Goal: Task Accomplishment & Management: Use online tool/utility

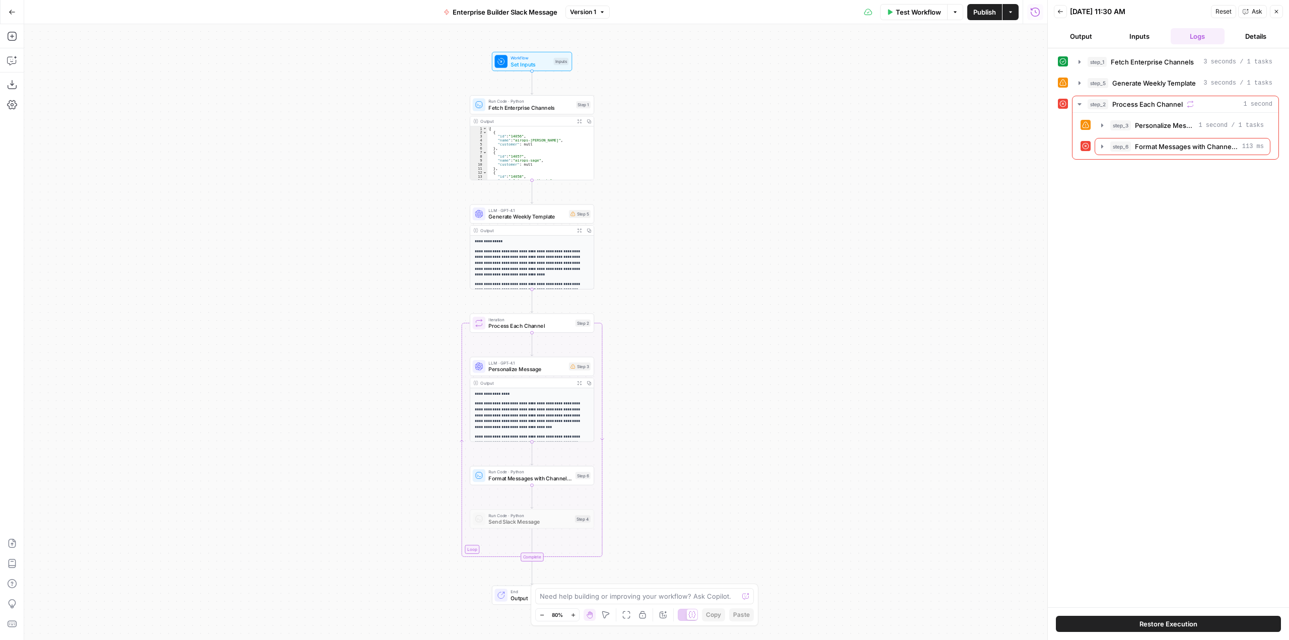
click at [23, 68] on div "Add Steps Copilot Download as JSON Settings Import JSON AirOps Academy Help Giv…" at bounding box center [12, 332] width 24 height 616
click at [14, 62] on icon "button" at bounding box center [12, 60] width 10 height 10
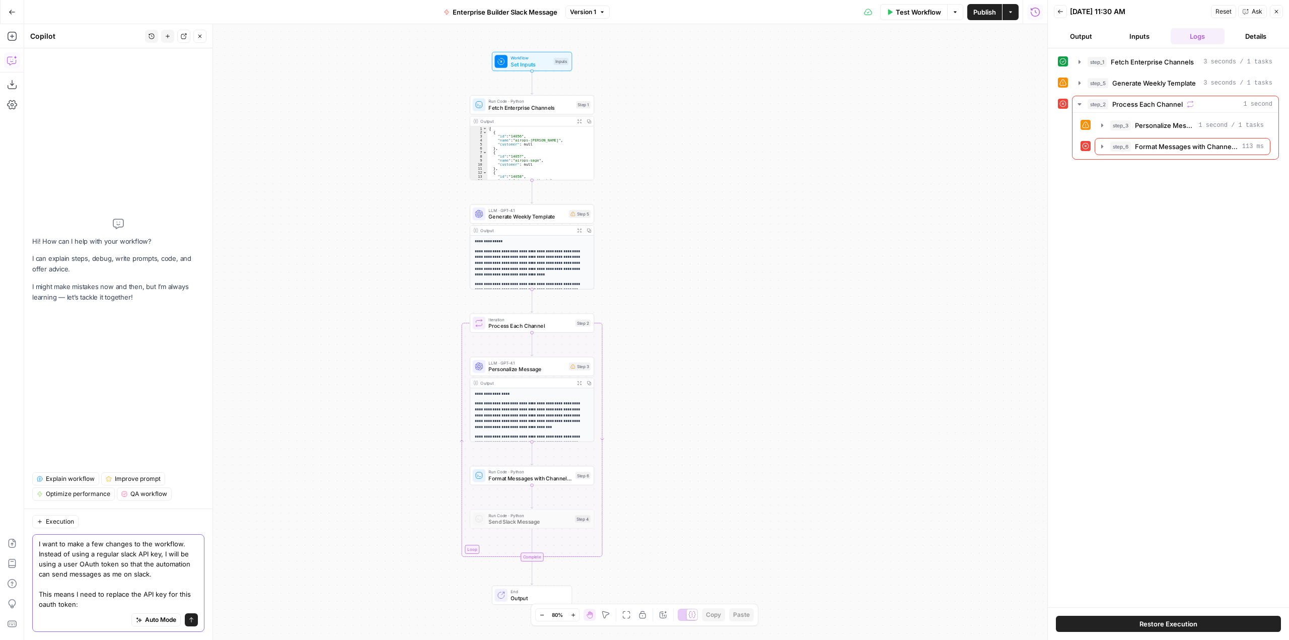
paste textarea "xoxp-204715613749-9345310387574-9433469185606-568dc9bf7fe9eae184324eaedae0a26a"
type textarea "I want to make a few changes to the workflow. Instead of using a regular slack …"
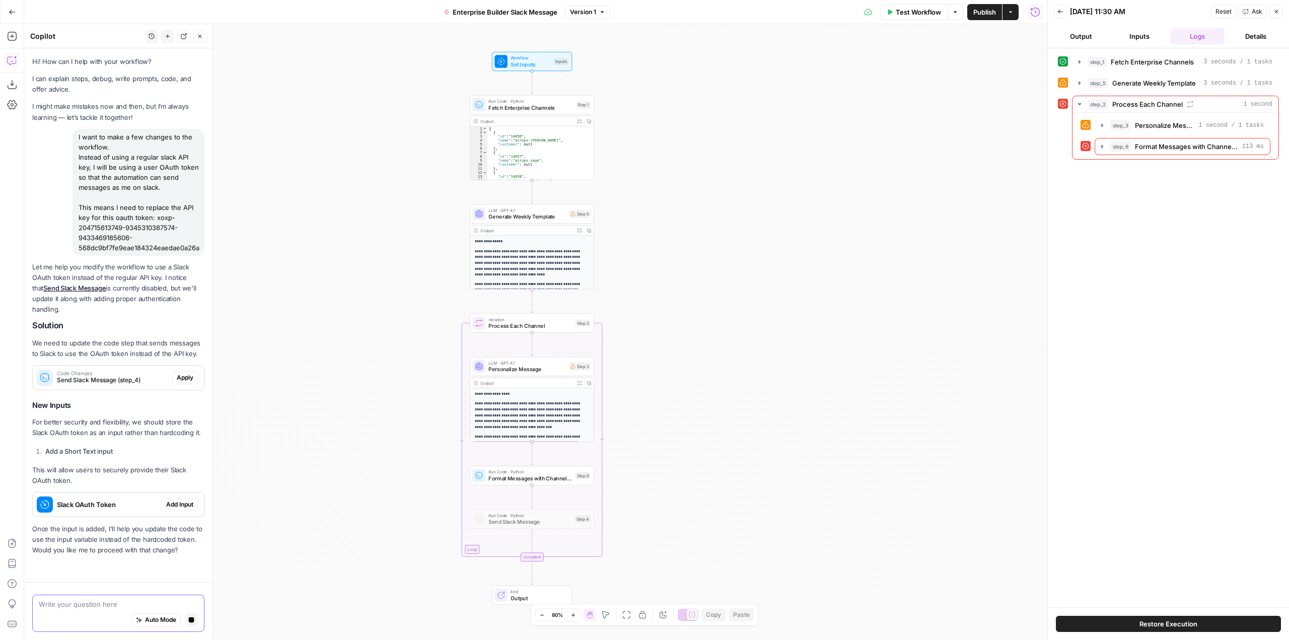
scroll to position [25, 0]
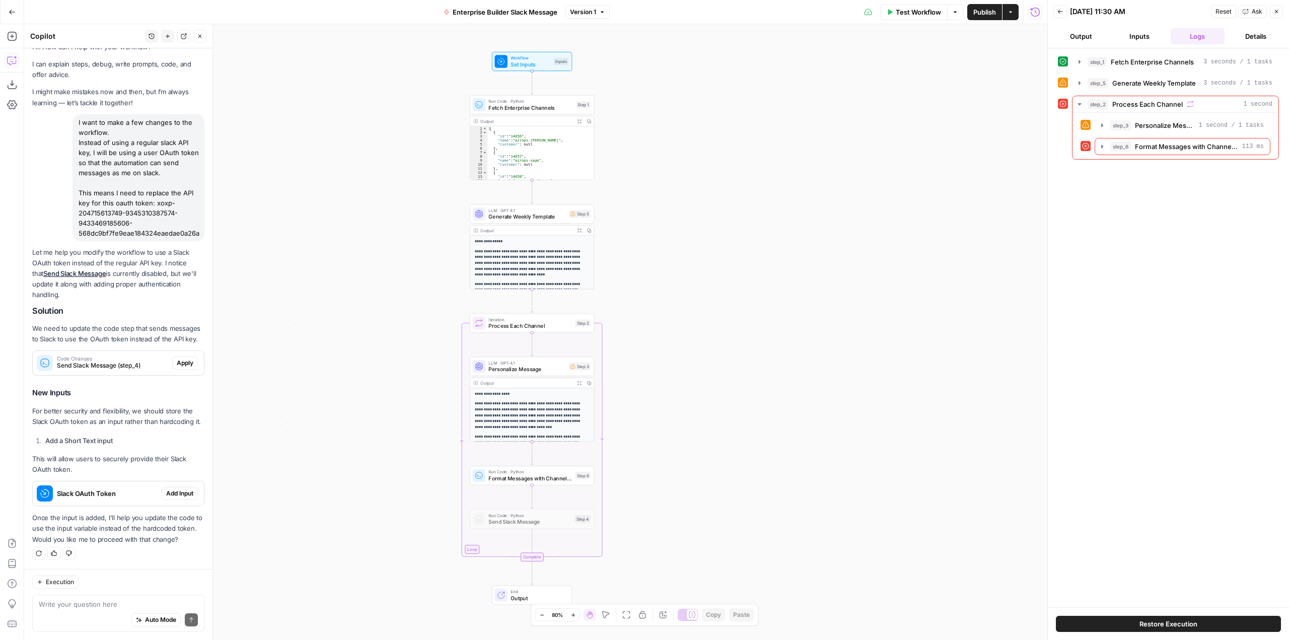
click at [112, 611] on div "Auto Mode Send" at bounding box center [118, 620] width 159 height 22
type textarea "h"
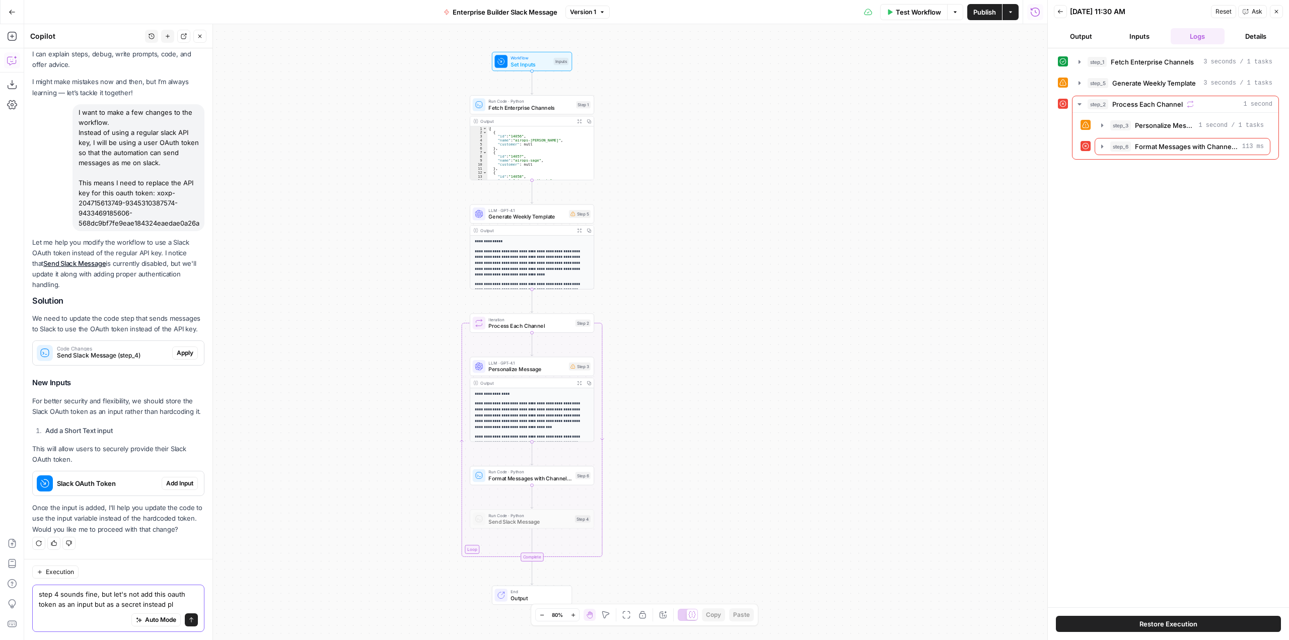
type textarea "step 4 sounds fine, but let's not add this oauth token as an input but as a sec…"
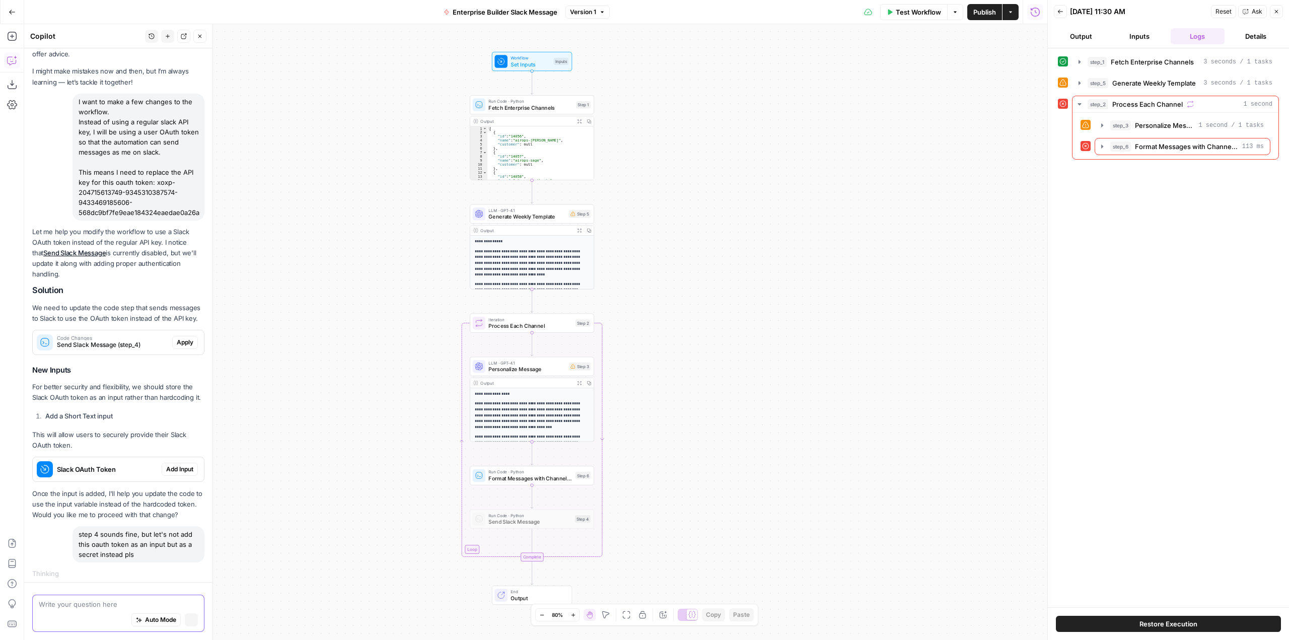
scroll to position [50, 0]
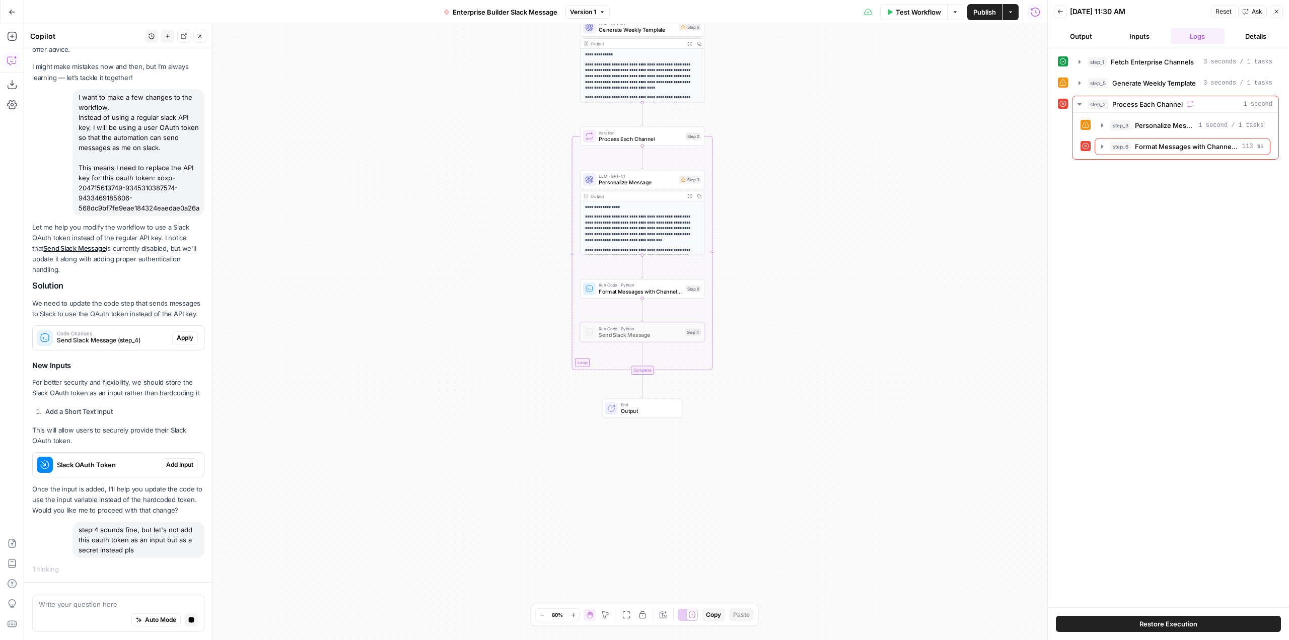
click at [182, 333] on span "Apply" at bounding box center [185, 337] width 17 height 9
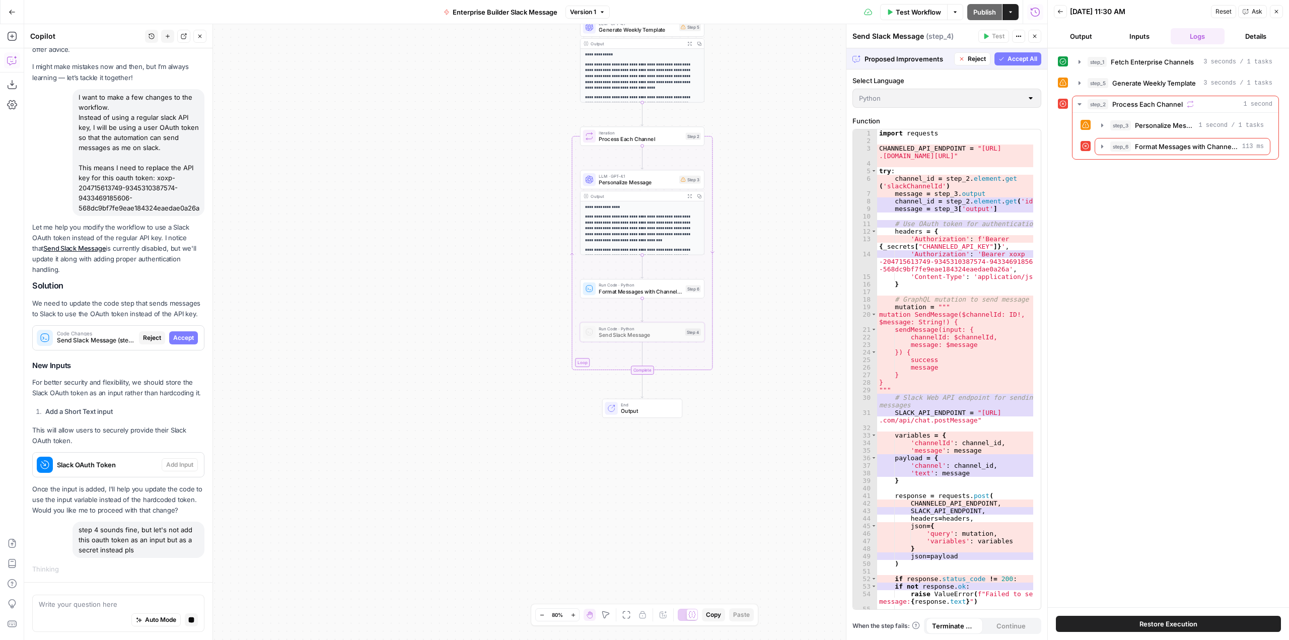
click at [182, 333] on span "Accept" at bounding box center [183, 337] width 21 height 9
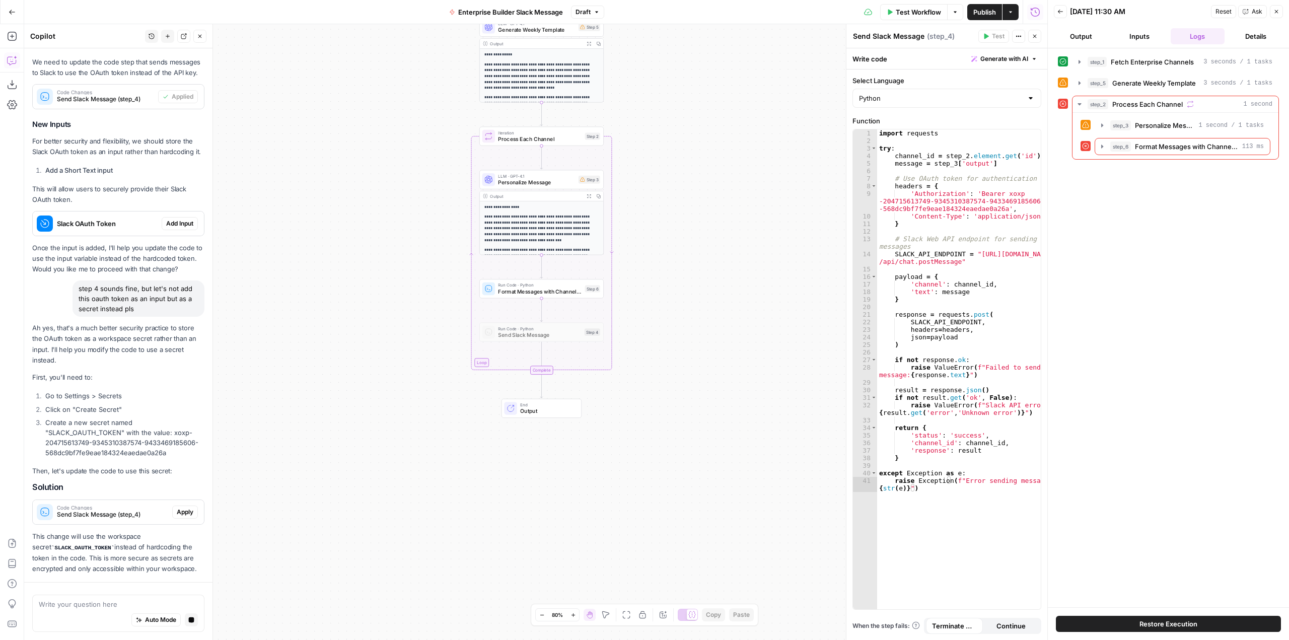
scroll to position [367, 0]
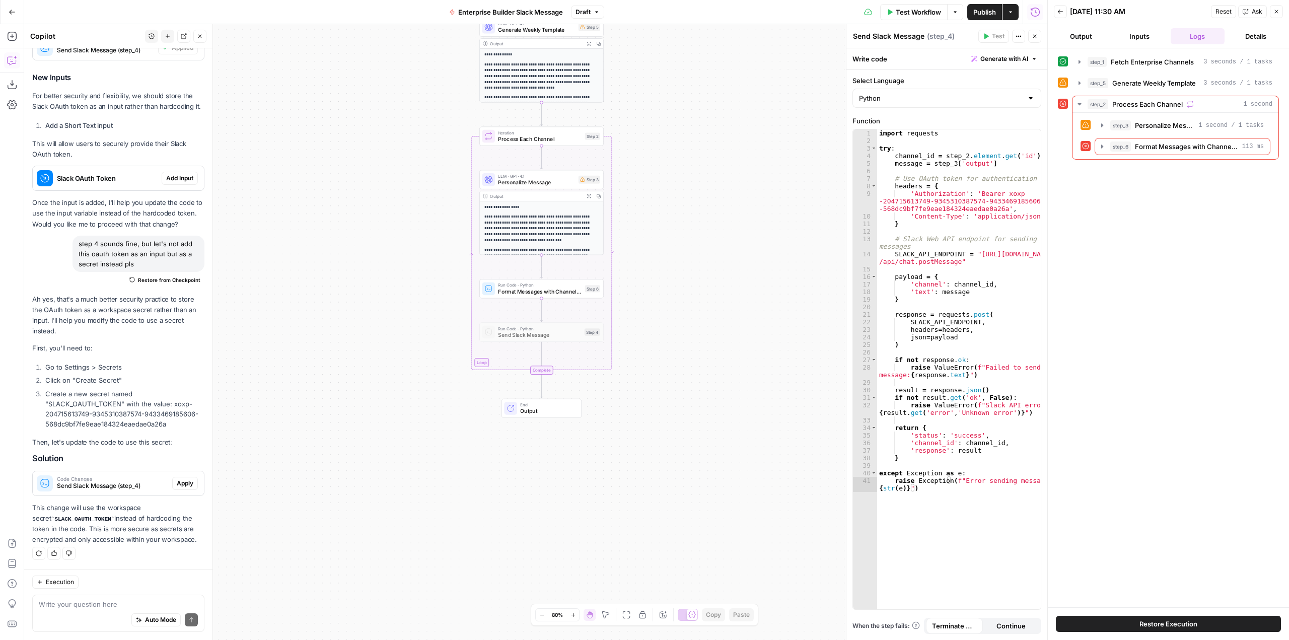
click at [92, 392] on li "Create a new secret named "SLACK_OAUTH_TOKEN" with the value: xoxp-204715613749…" at bounding box center [124, 409] width 162 height 40
copy li "SLACK_OAUTH_TOKEN"
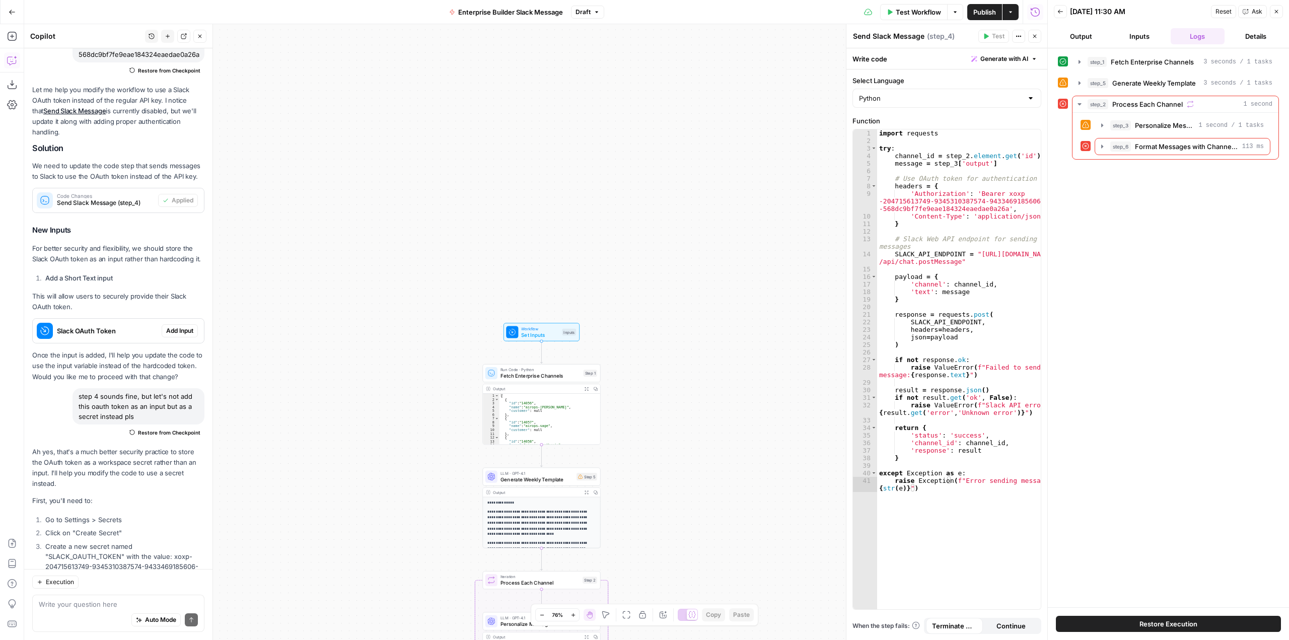
scroll to position [65, 0]
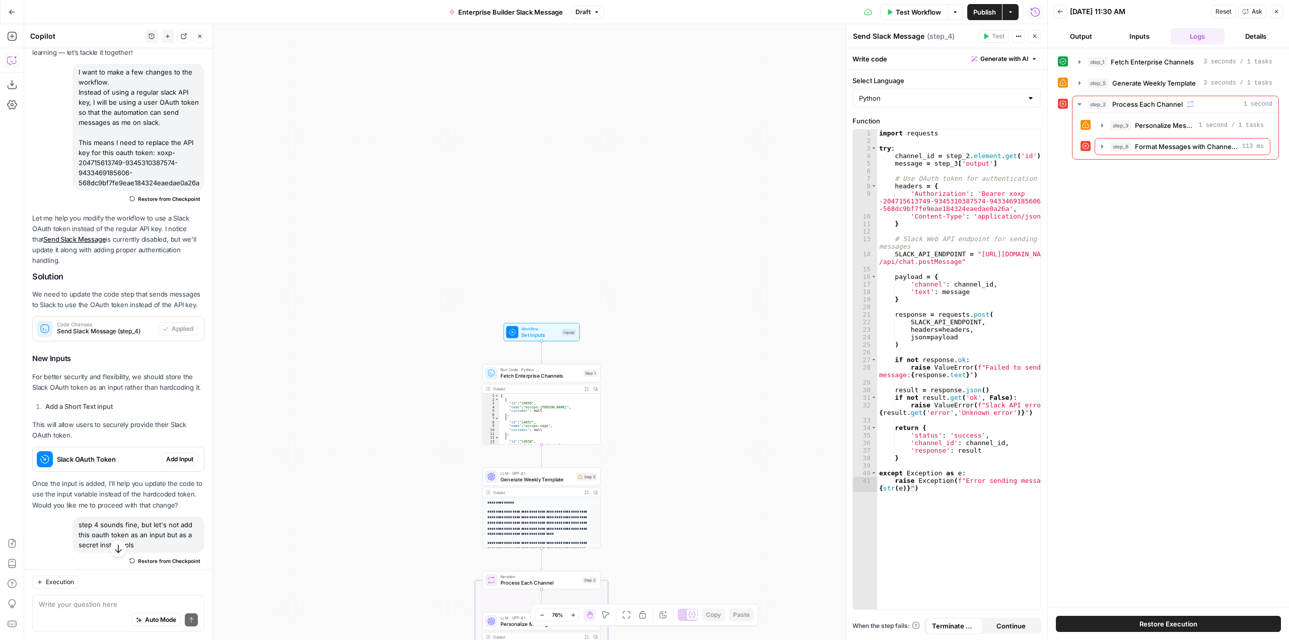
drag, startPoint x: 155, startPoint y: 156, endPoint x: 194, endPoint y: 183, distance: 47.7
click at [194, 183] on div "I want to make a few changes to the workflow. Instead of using a regular slack …" at bounding box center [139, 127] width 132 height 127
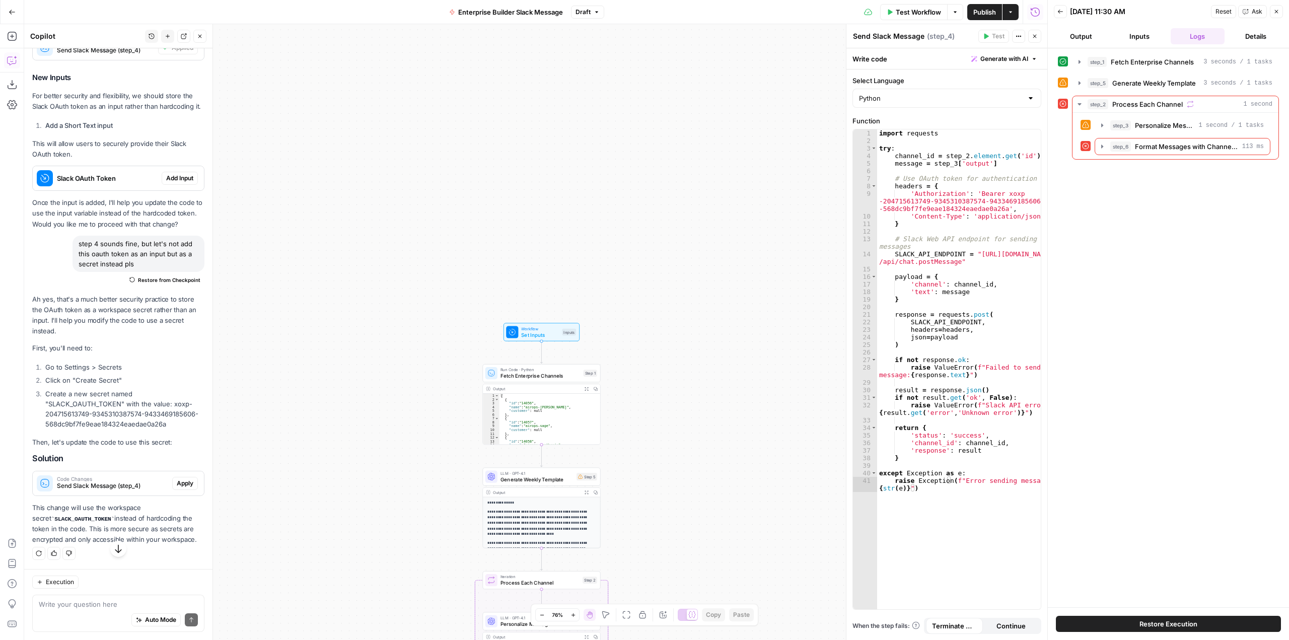
scroll to position [367, 0]
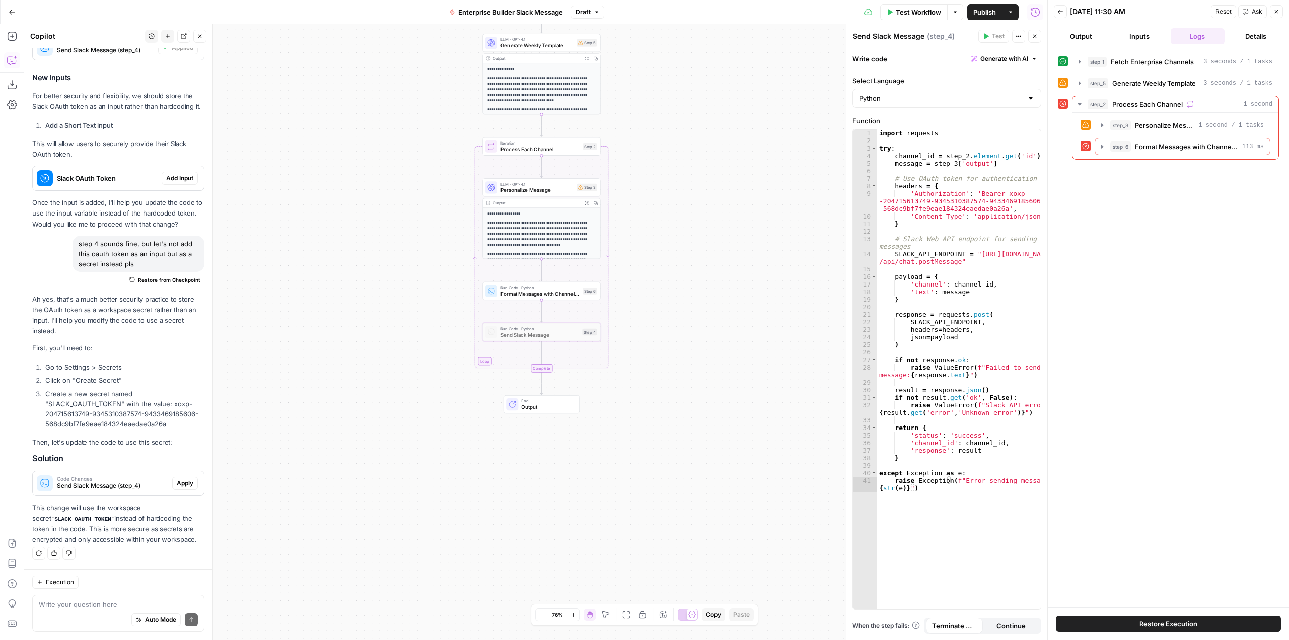
click at [184, 485] on span "Apply" at bounding box center [185, 483] width 17 height 9
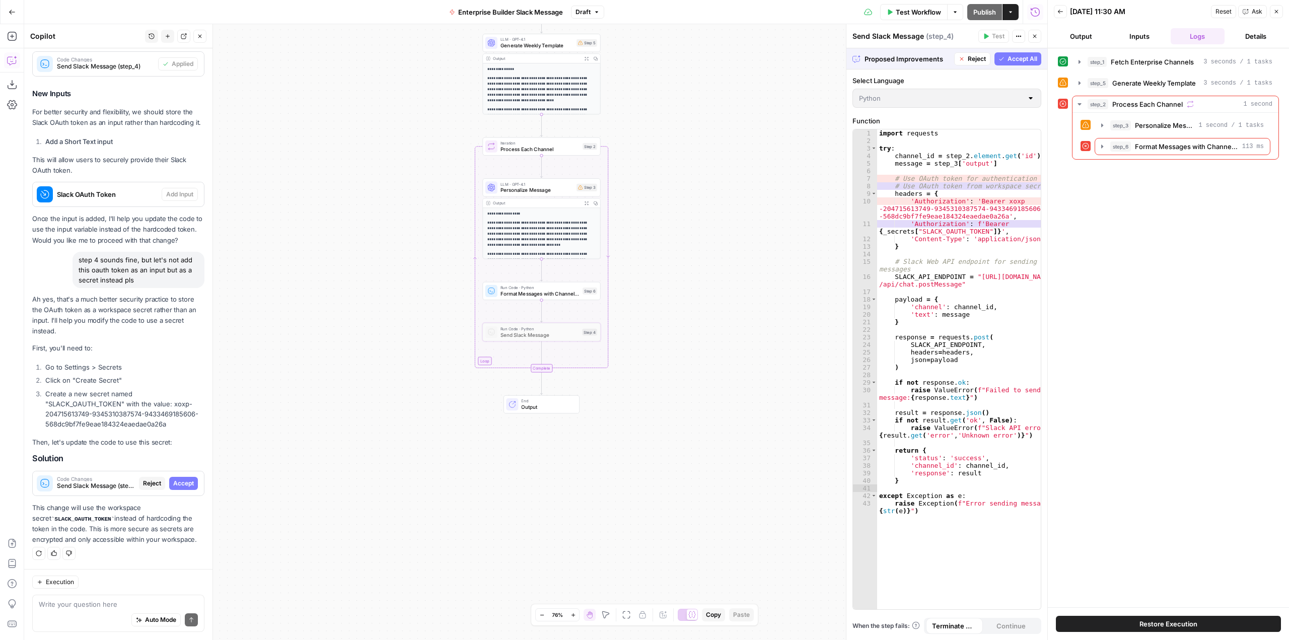
click at [184, 485] on span "Accept" at bounding box center [183, 483] width 21 height 9
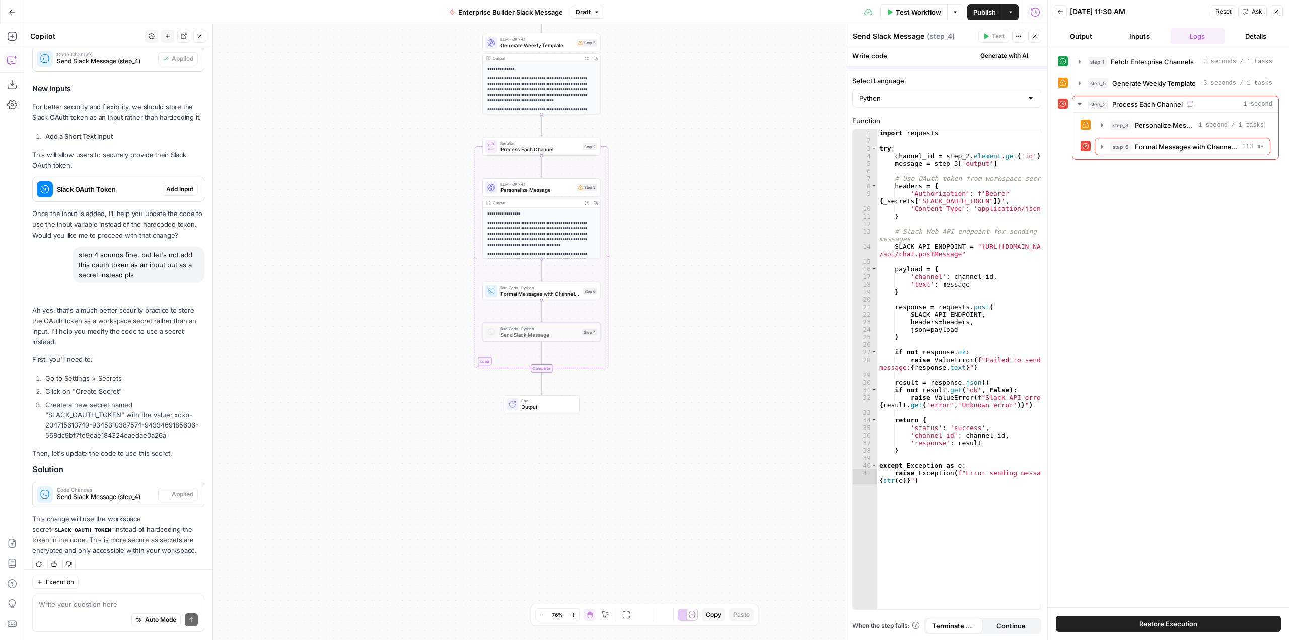
scroll to position [367, 0]
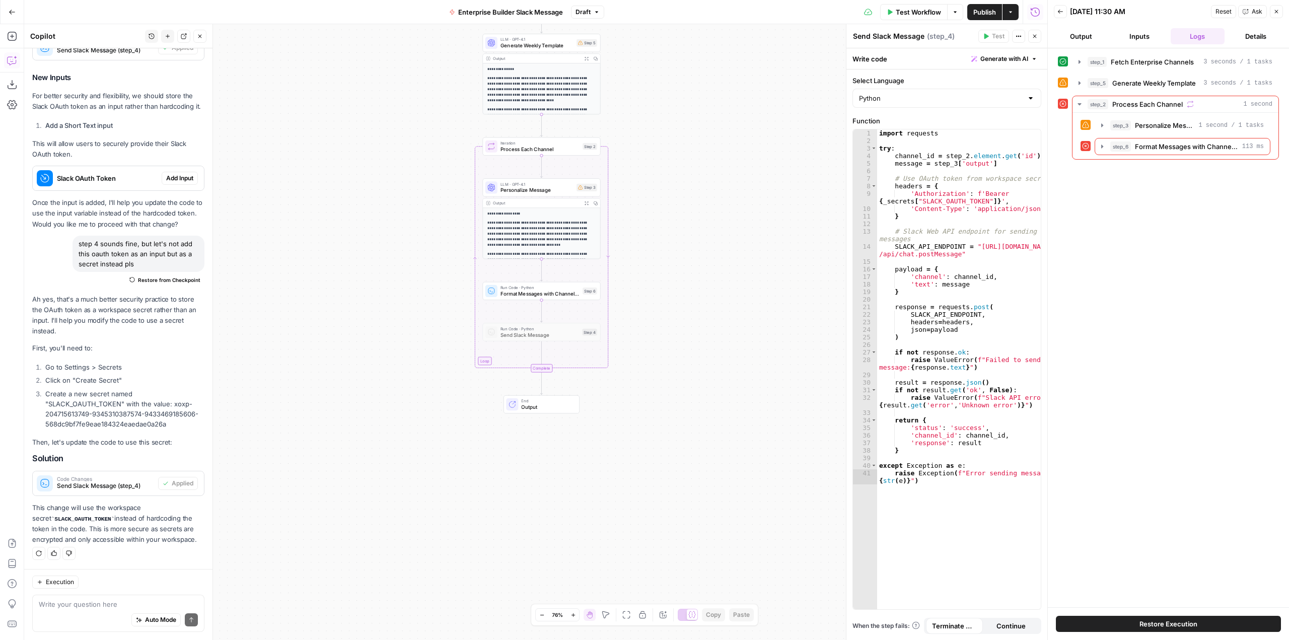
click at [126, 605] on div "Auto Mode will automatically modify and execute the workflow" at bounding box center [148, 594] width 155 height 27
click at [112, 606] on textarea at bounding box center [118, 604] width 159 height 10
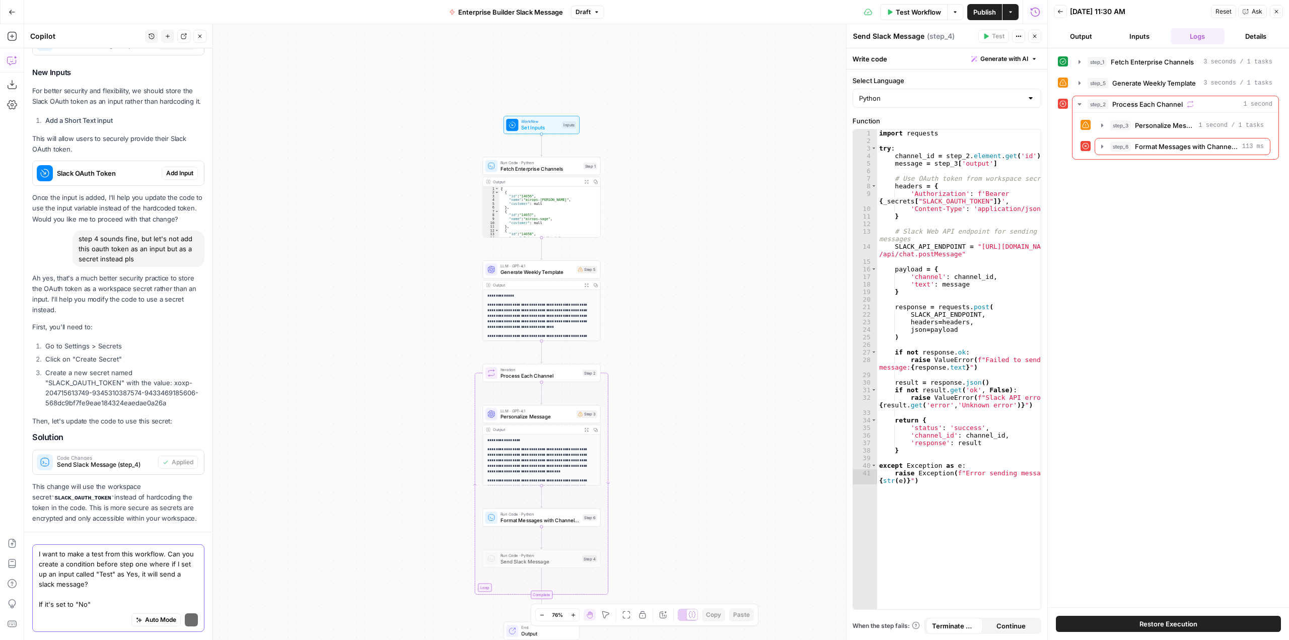
scroll to position [418, 0]
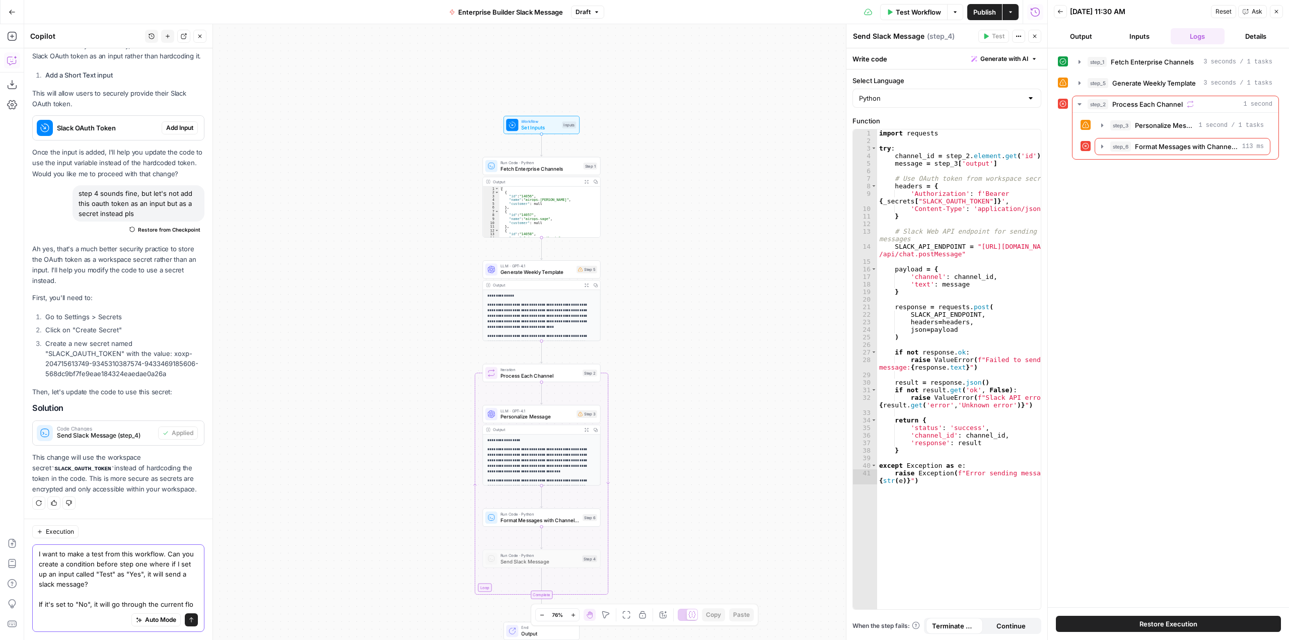
type textarea "I want to make a test from this workflow. Can you create a condition before ste…"
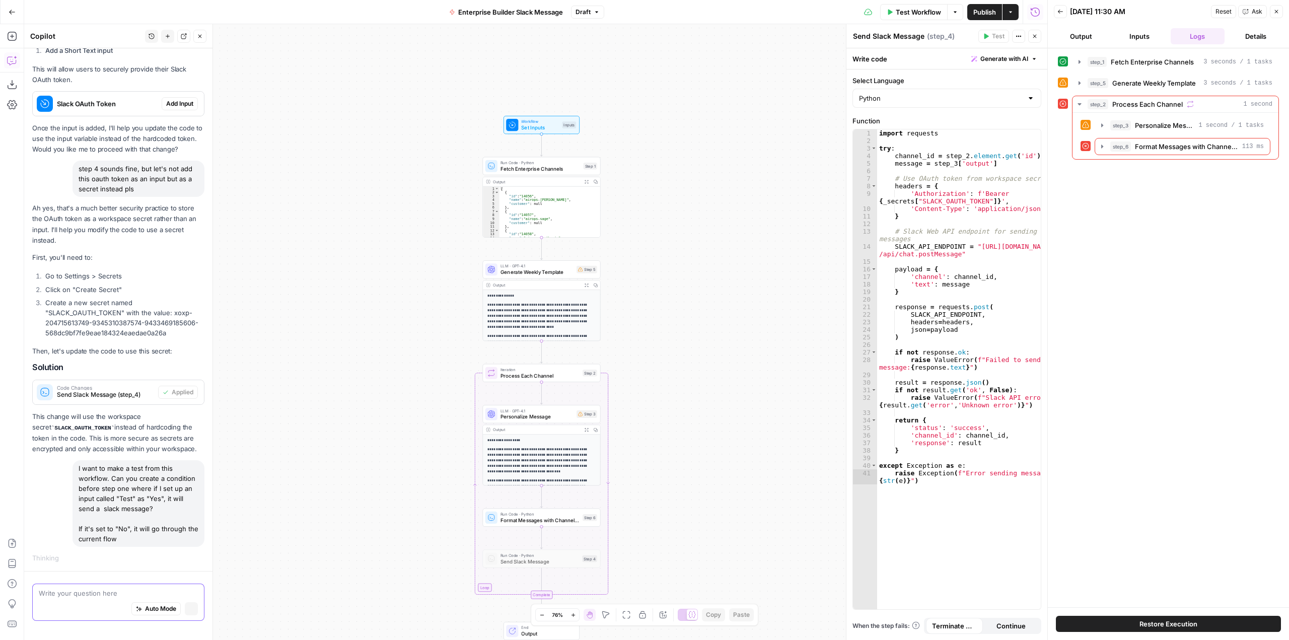
scroll to position [411, 0]
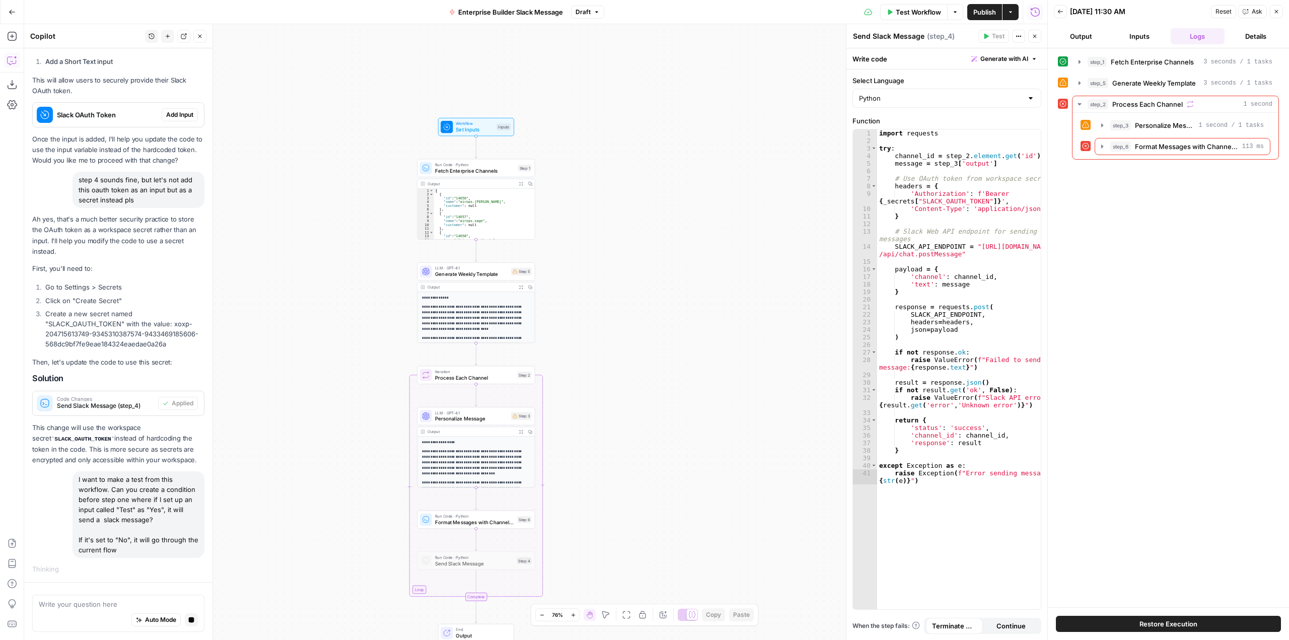
drag, startPoint x: 735, startPoint y: 308, endPoint x: 669, endPoint y: 487, distance: 189.9
click at [669, 487] on div "**********" at bounding box center [535, 332] width 1023 height 616
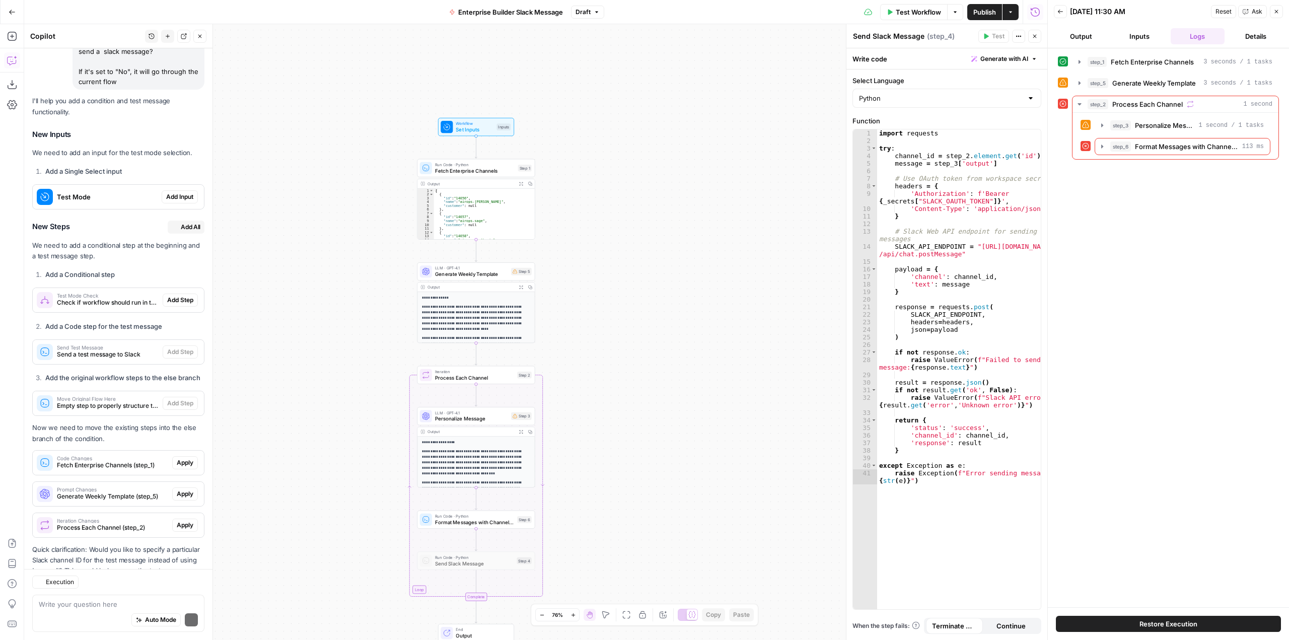
scroll to position [967, 0]
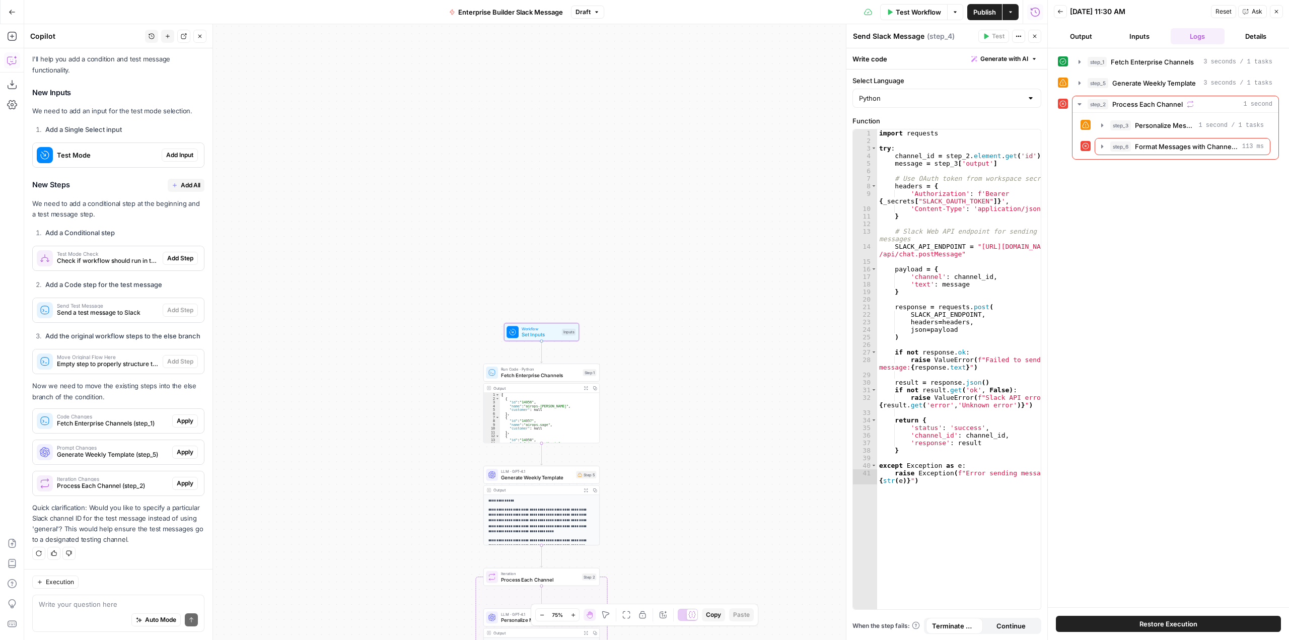
click at [118, 150] on span "Test Mode" at bounding box center [107, 155] width 101 height 10
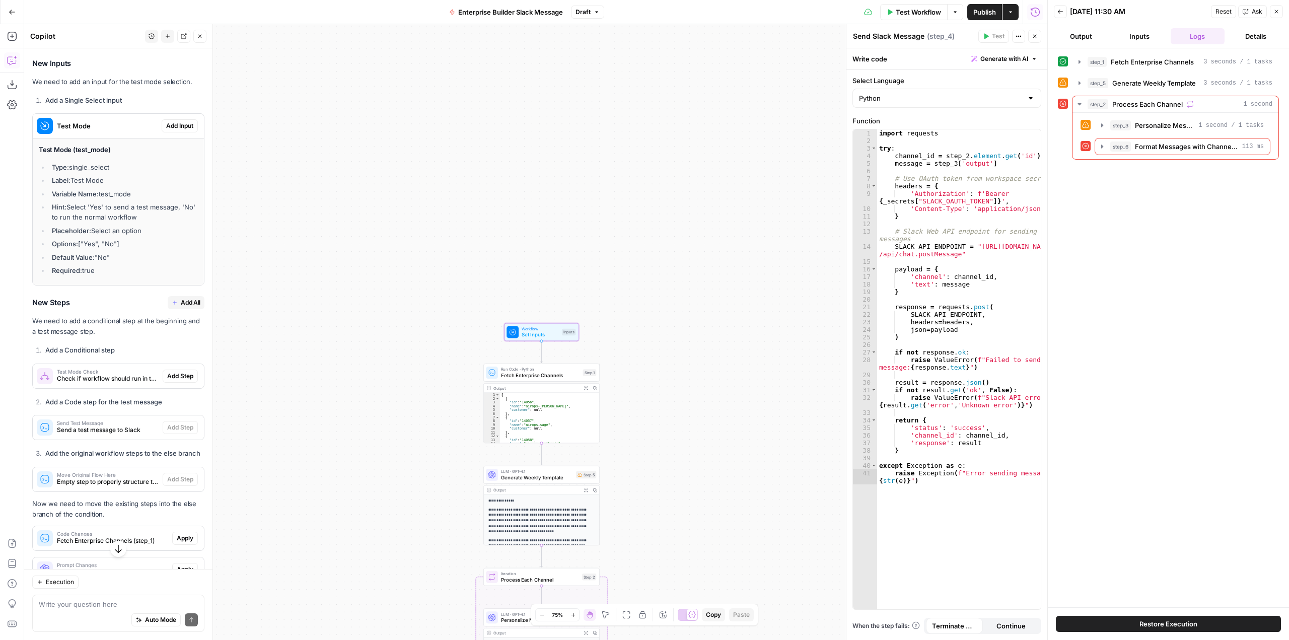
scroll to position [962, 0]
click at [167, 133] on span "Add Input" at bounding box center [179, 128] width 27 height 9
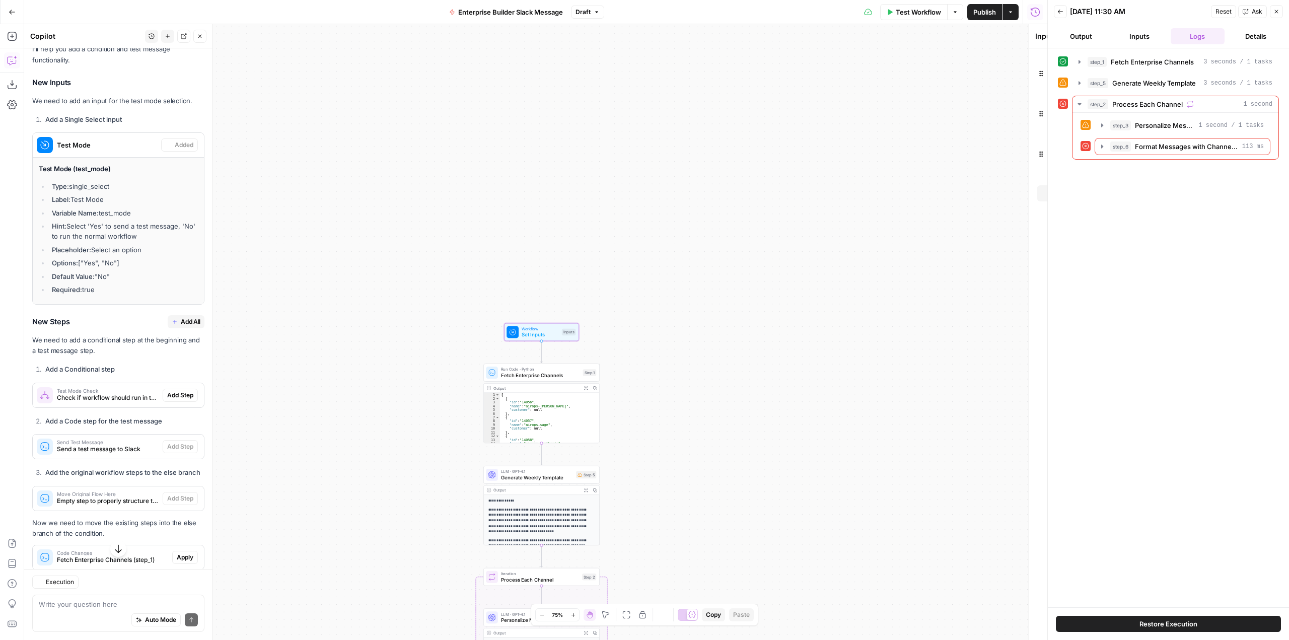
scroll to position [978, 0]
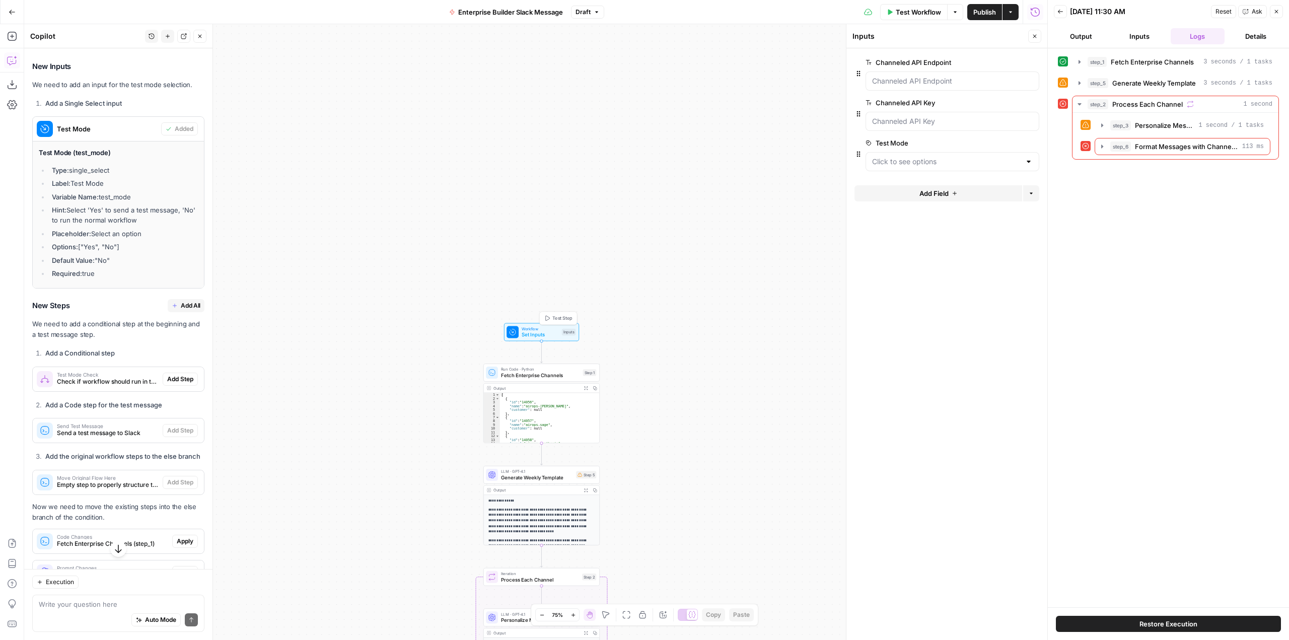
click at [538, 332] on span "Set Inputs" at bounding box center [540, 335] width 37 height 8
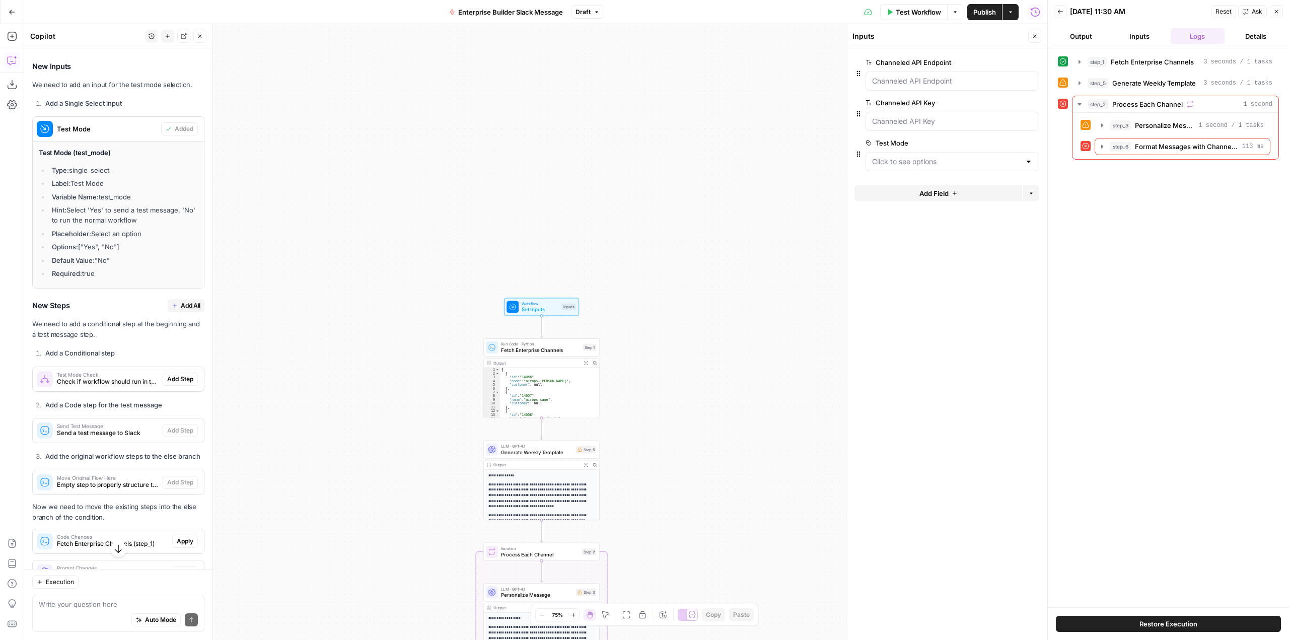
click at [1034, 62] on icon "button" at bounding box center [1034, 63] width 6 height 6
click at [971, 88] on div at bounding box center [953, 81] width 174 height 19
click at [686, 314] on div "**********" at bounding box center [535, 332] width 1023 height 616
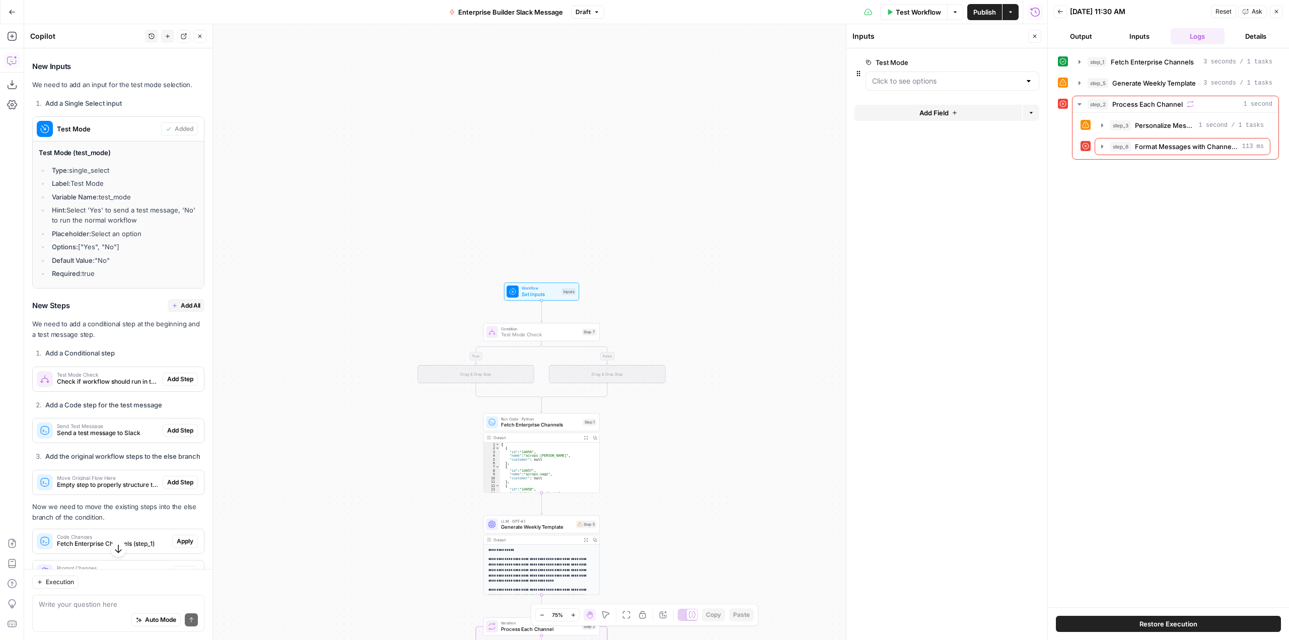
click at [182, 384] on span "Add Step" at bounding box center [180, 379] width 26 height 9
type textarea "Test Mode Check"
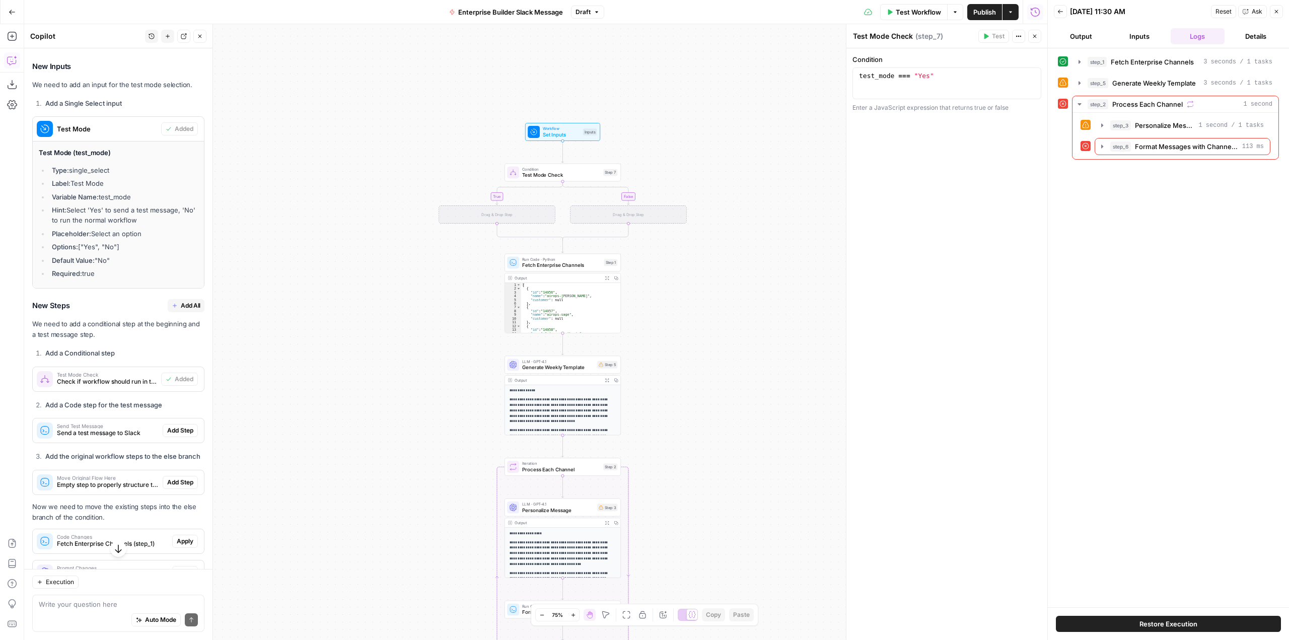
drag, startPoint x: 683, startPoint y: 439, endPoint x: 704, endPoint y: 280, distance: 161.1
click at [704, 280] on div "true false Workflow Set Inputs Inputs Condition Test Mode Check Step 7 Drag & D…" at bounding box center [535, 332] width 1023 height 616
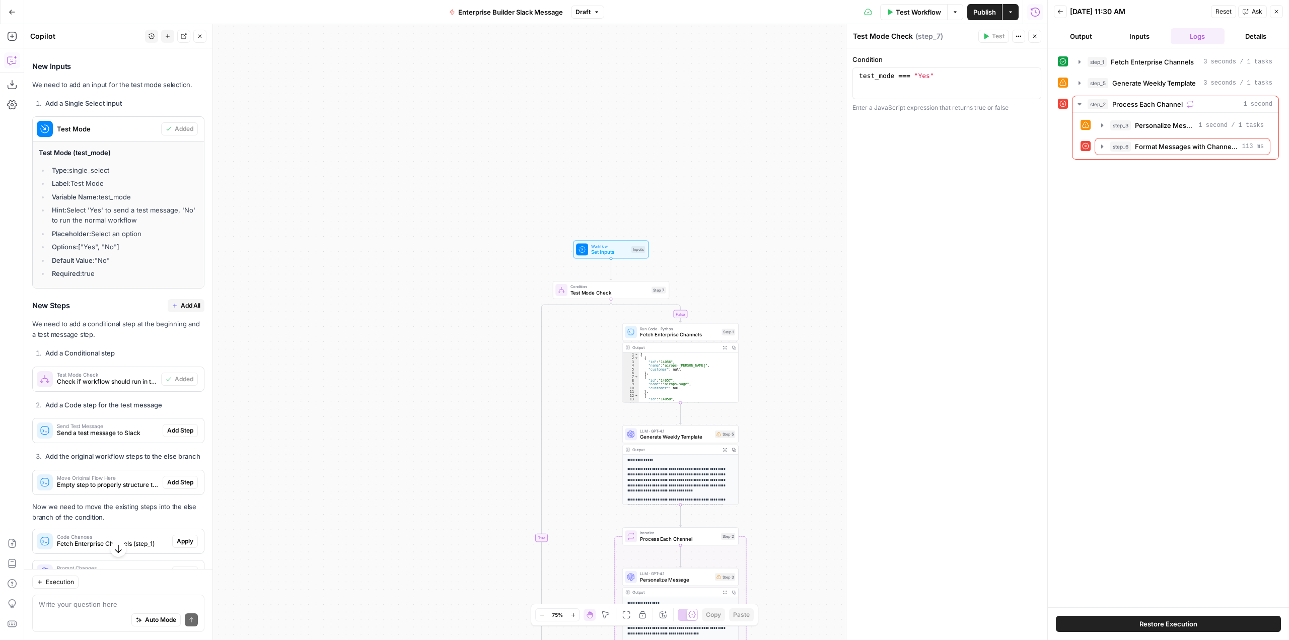
click at [133, 438] on span "Send a test message to Slack" at bounding box center [108, 433] width 102 height 9
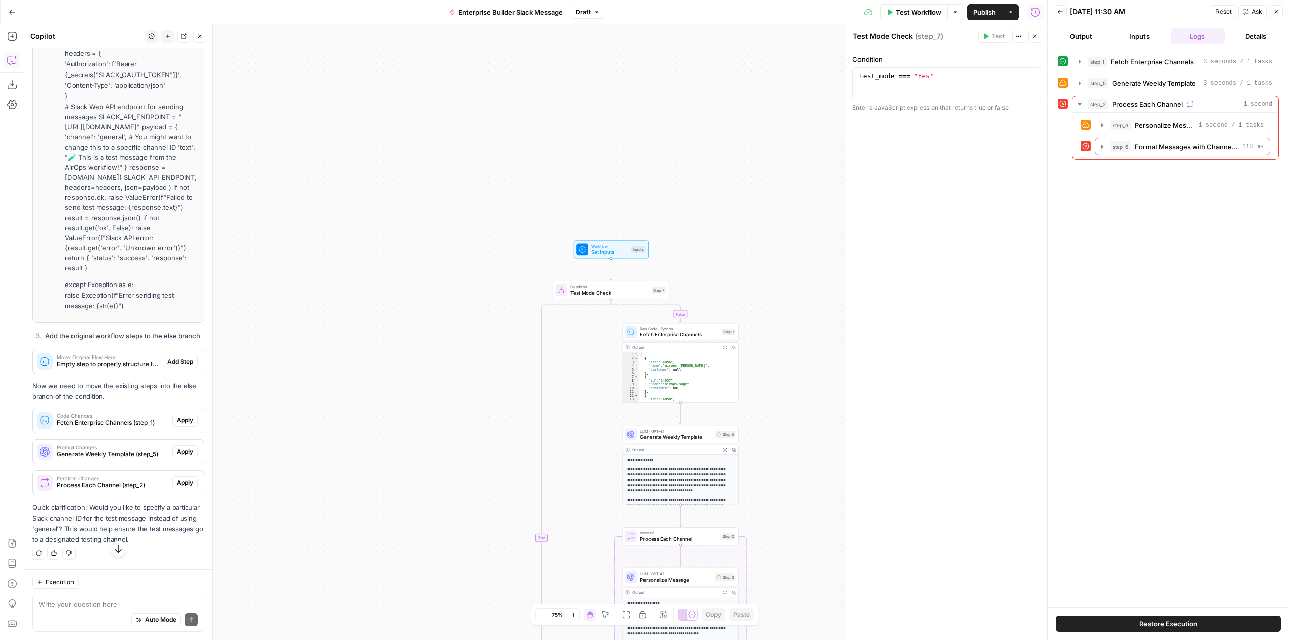
scroll to position [1567, 0]
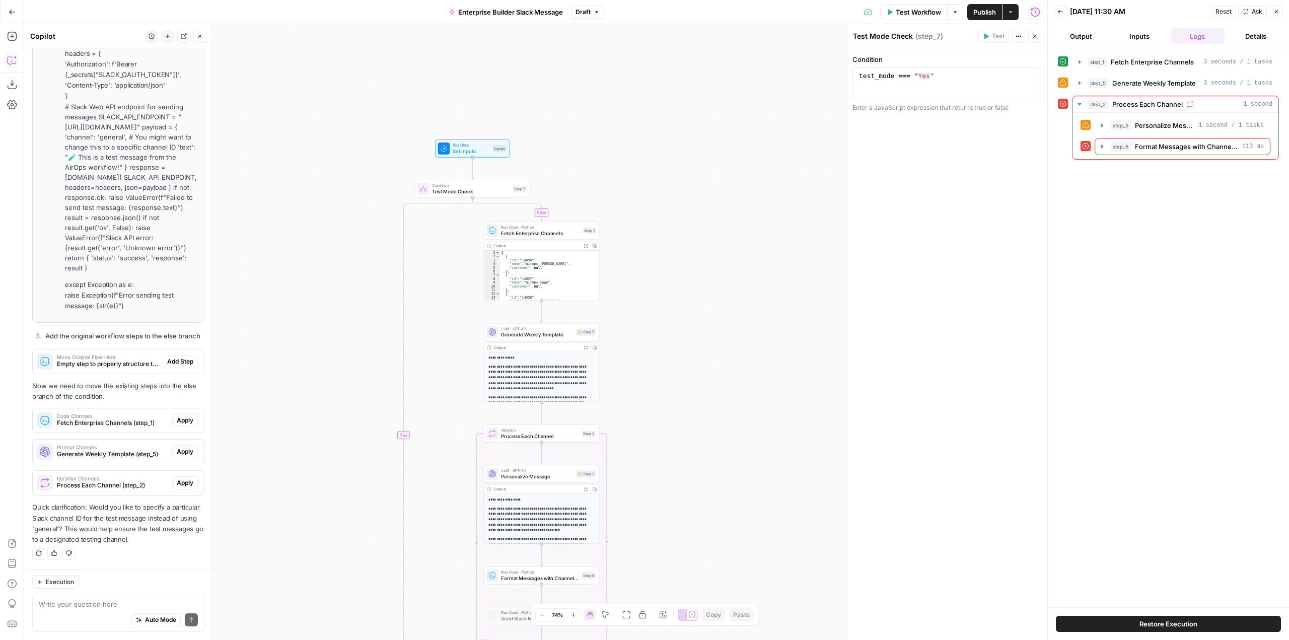
click at [139, 590] on div "Execution Write your question here Auto Mode Send" at bounding box center [118, 604] width 188 height 71
click at [129, 582] on div "Execution" at bounding box center [118, 582] width 172 height 13
click at [122, 612] on div "Auto Mode Send" at bounding box center [118, 620] width 159 height 22
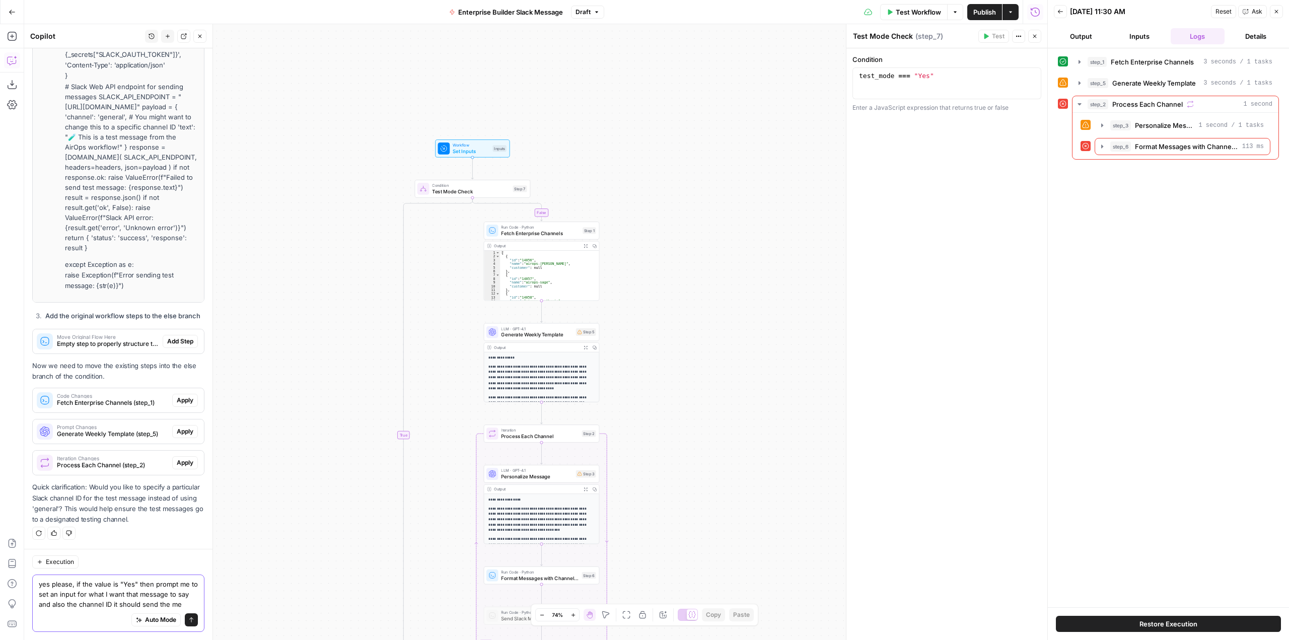
scroll to position [1598, 0]
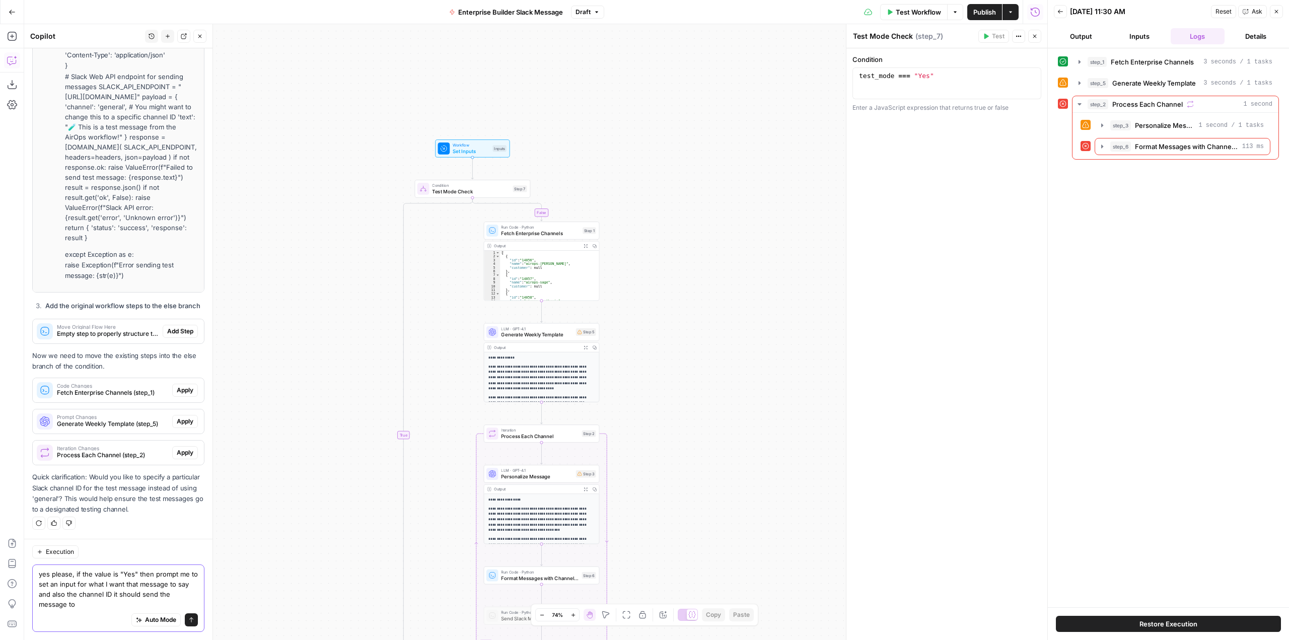
type textarea "yes please, if the value is "Yes" then prompt me to set an input for what I wan…"
click at [185, 625] on button "Send" at bounding box center [191, 619] width 13 height 13
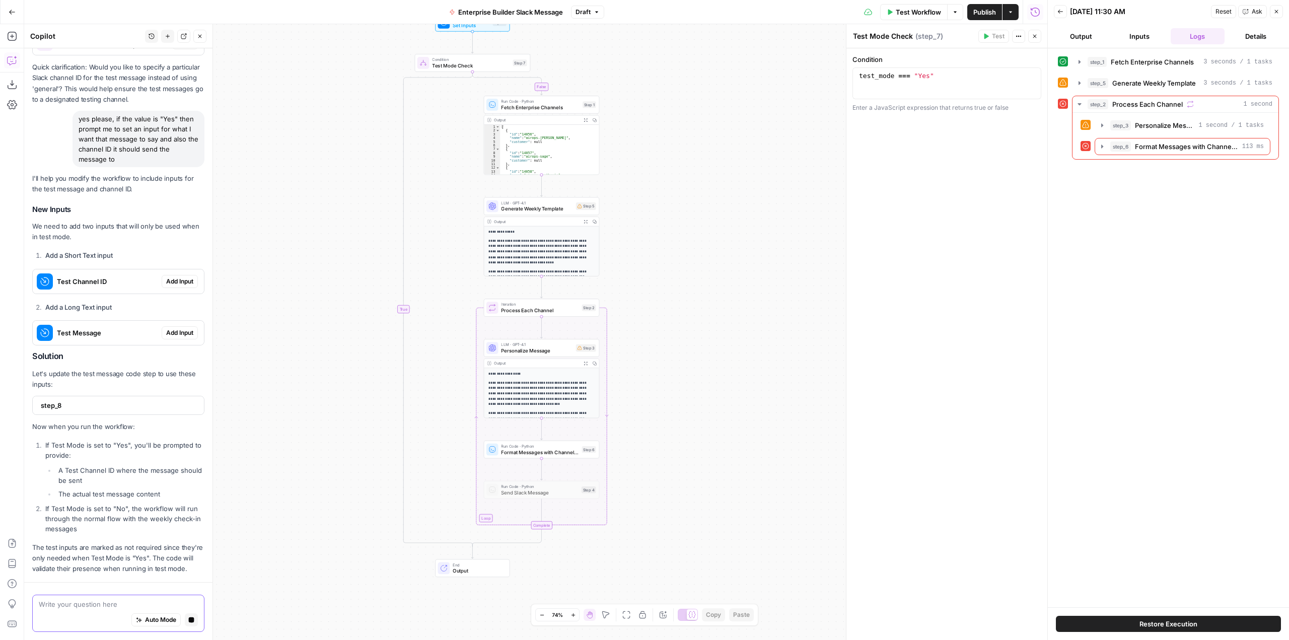
scroll to position [2051, 0]
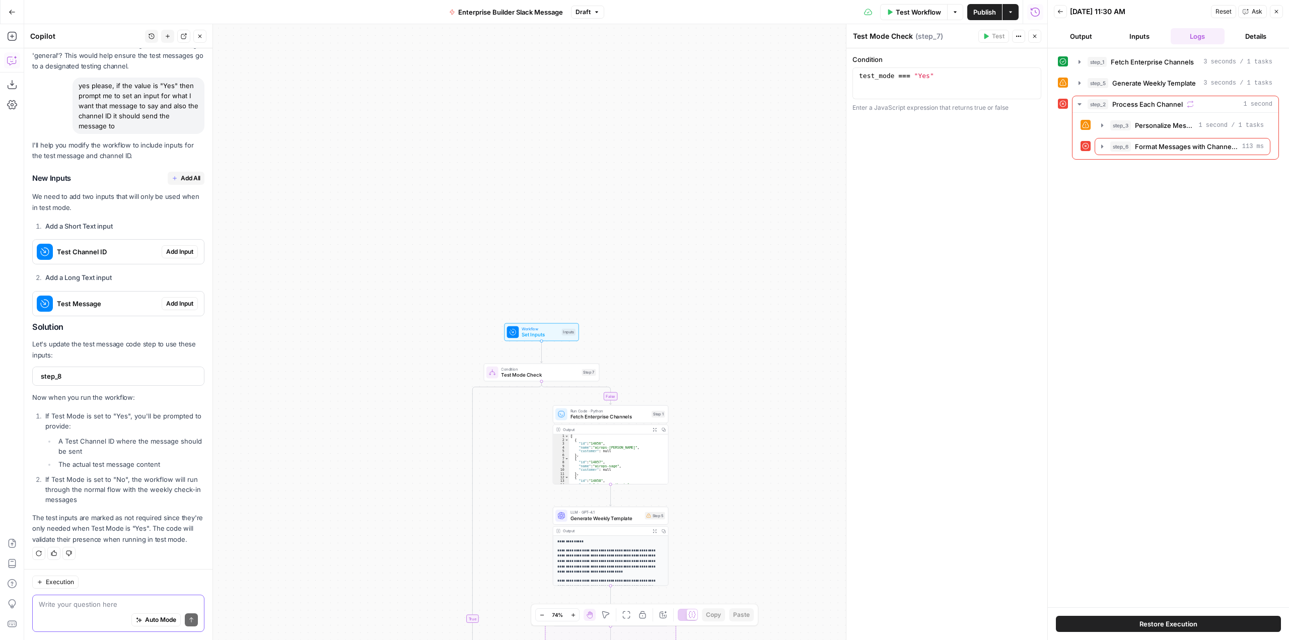
click at [113, 606] on textarea at bounding box center [118, 604] width 159 height 10
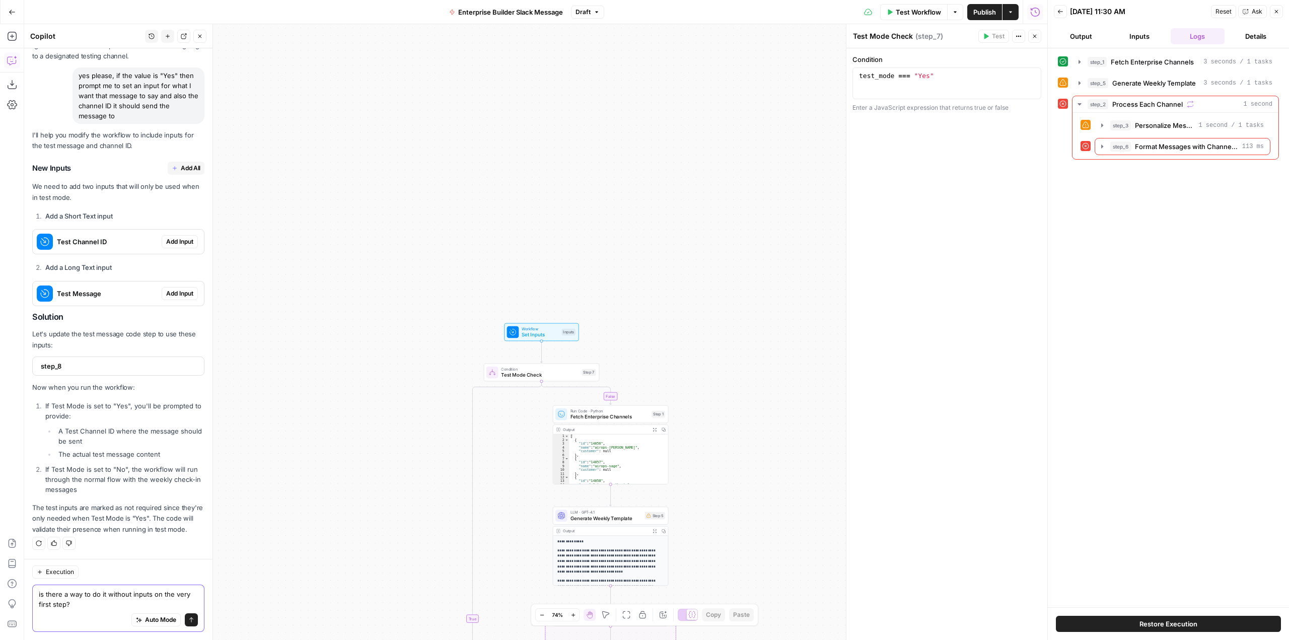
scroll to position [2082, 0]
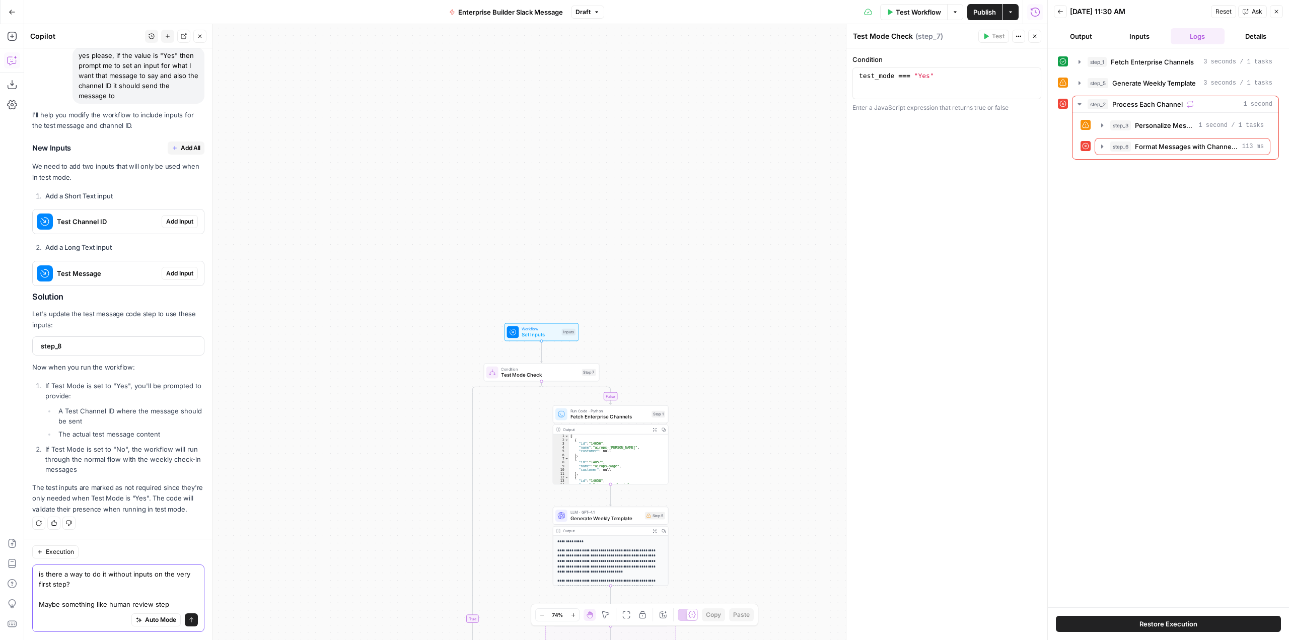
type textarea "is there a way to do it without inputs on the very first step? Maybe something …"
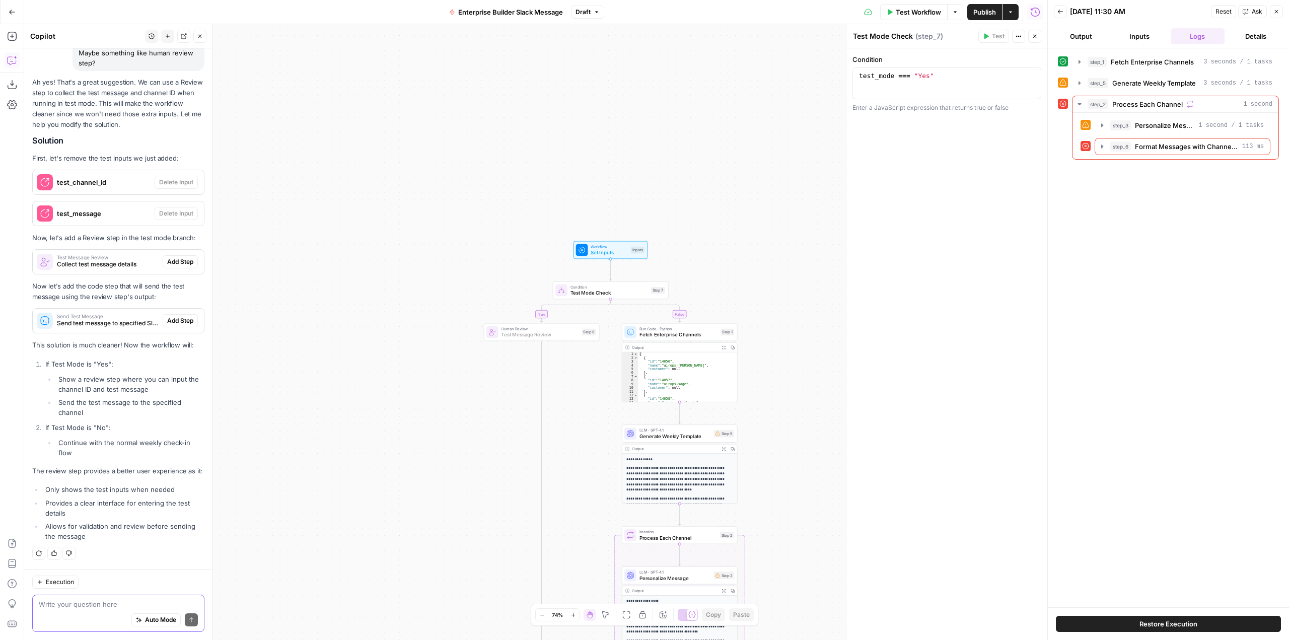
scroll to position [2598, 0]
click at [107, 260] on span "Collect test message details" at bounding box center [108, 264] width 102 height 9
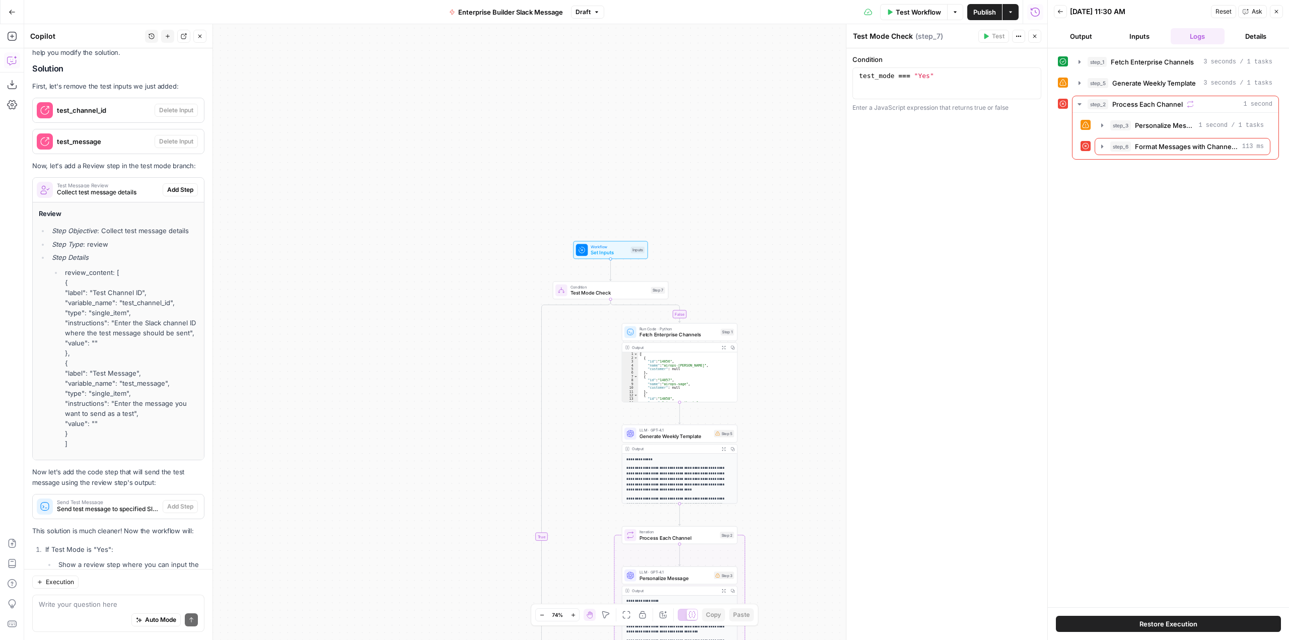
scroll to position [2866, 0]
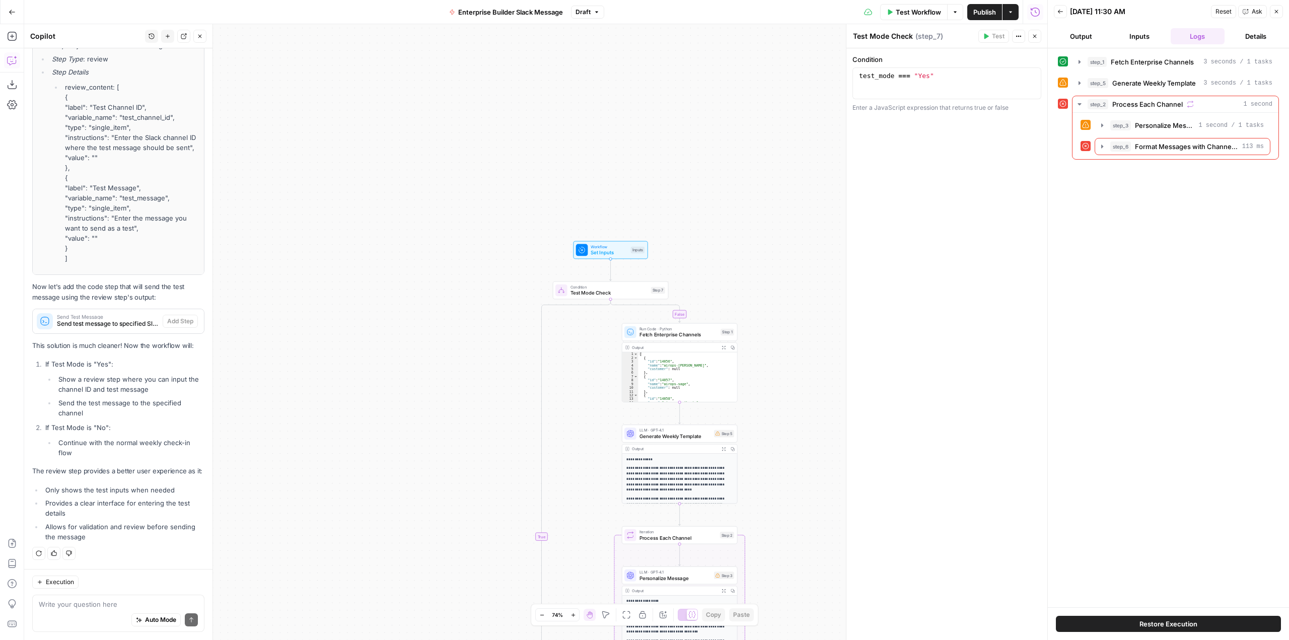
click at [172, 253] on div "Review Step Objective : Collect test message details Step Type : review Step De…" at bounding box center [118, 145] width 171 height 257
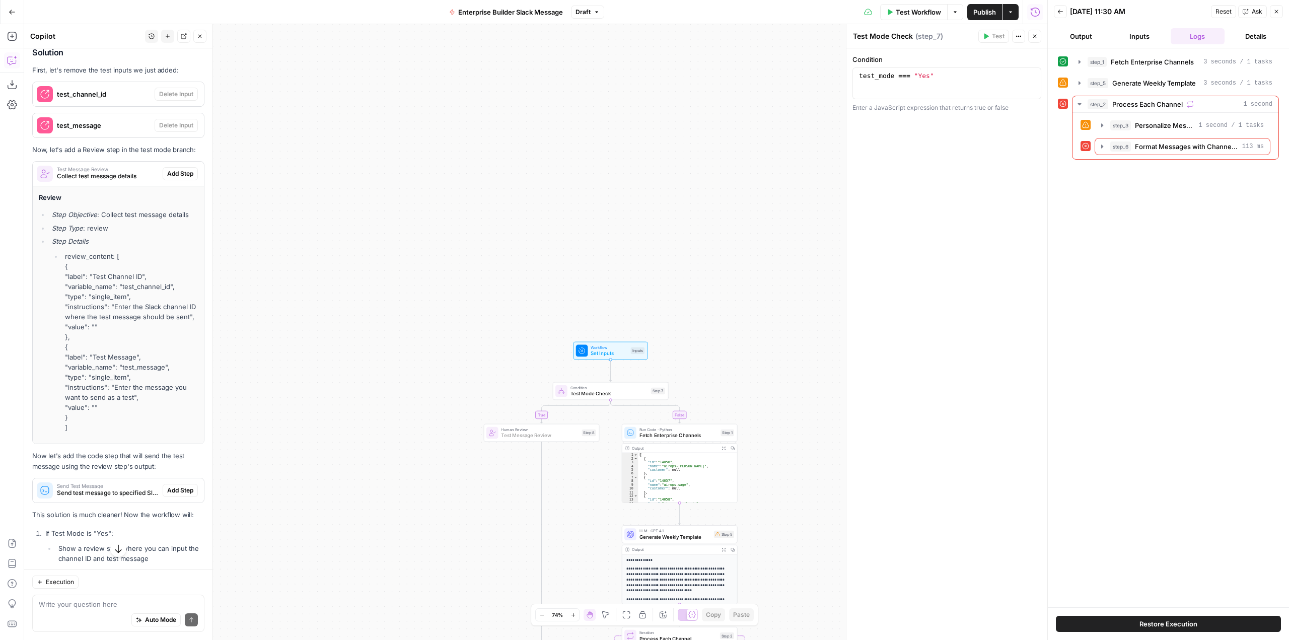
click at [177, 178] on span "Add Step" at bounding box center [180, 173] width 26 height 9
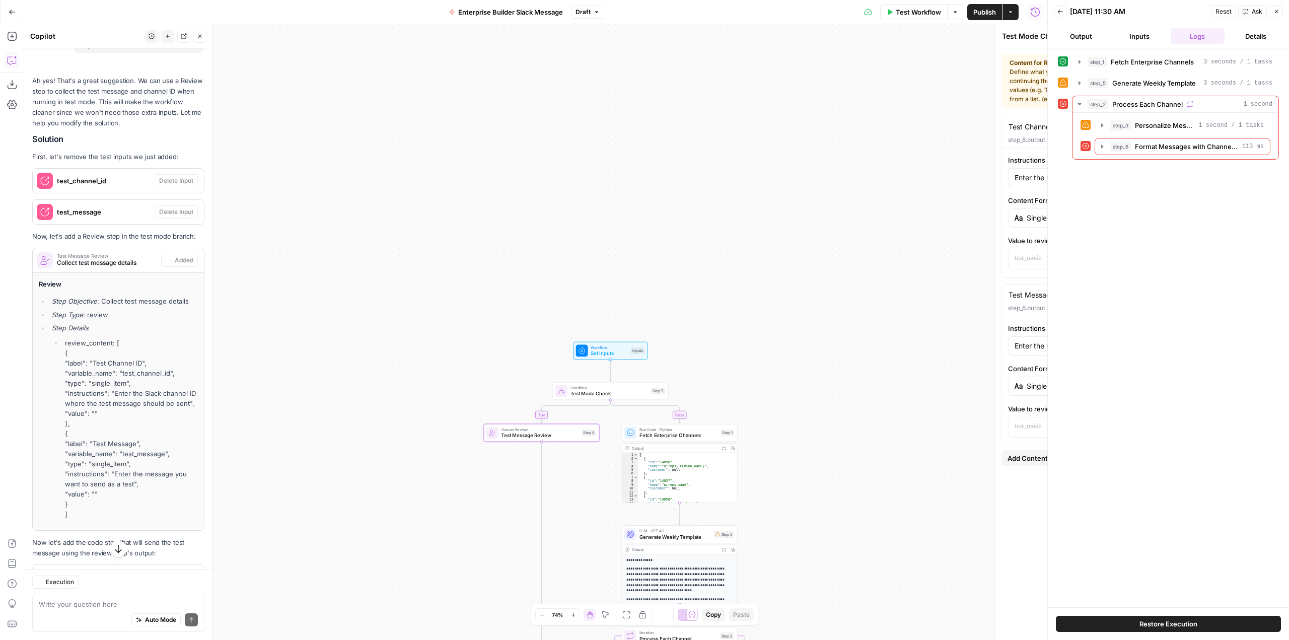
type textarea "Test Message Review"
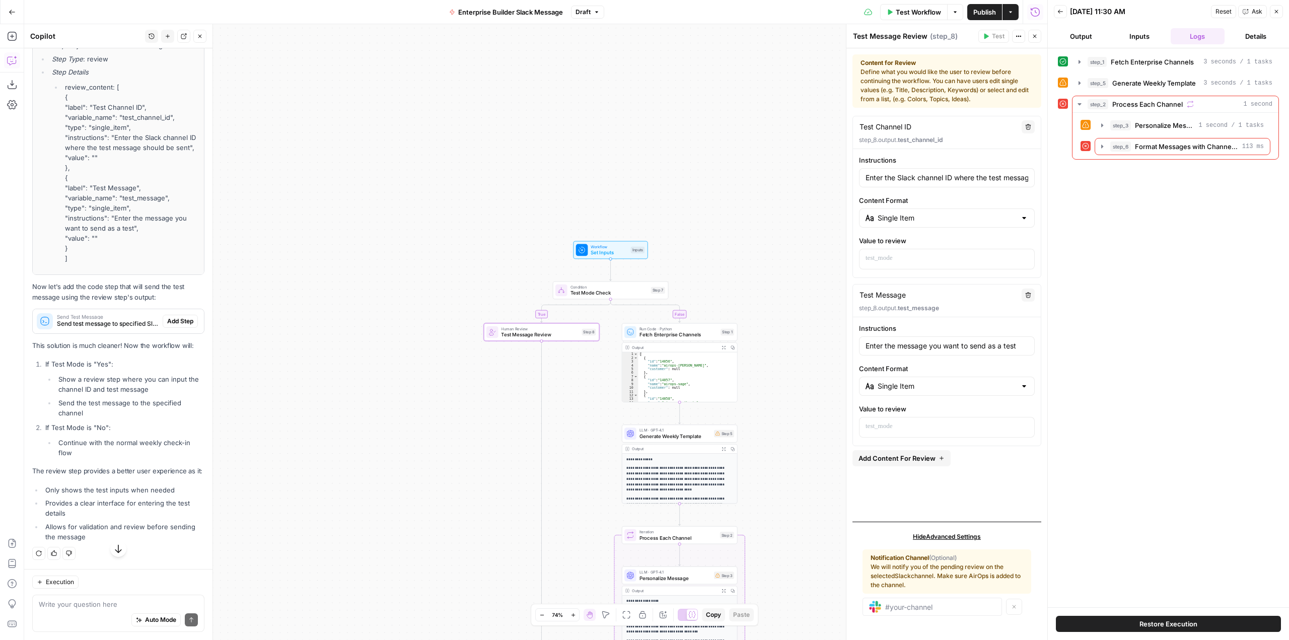
scroll to position [2905, 0]
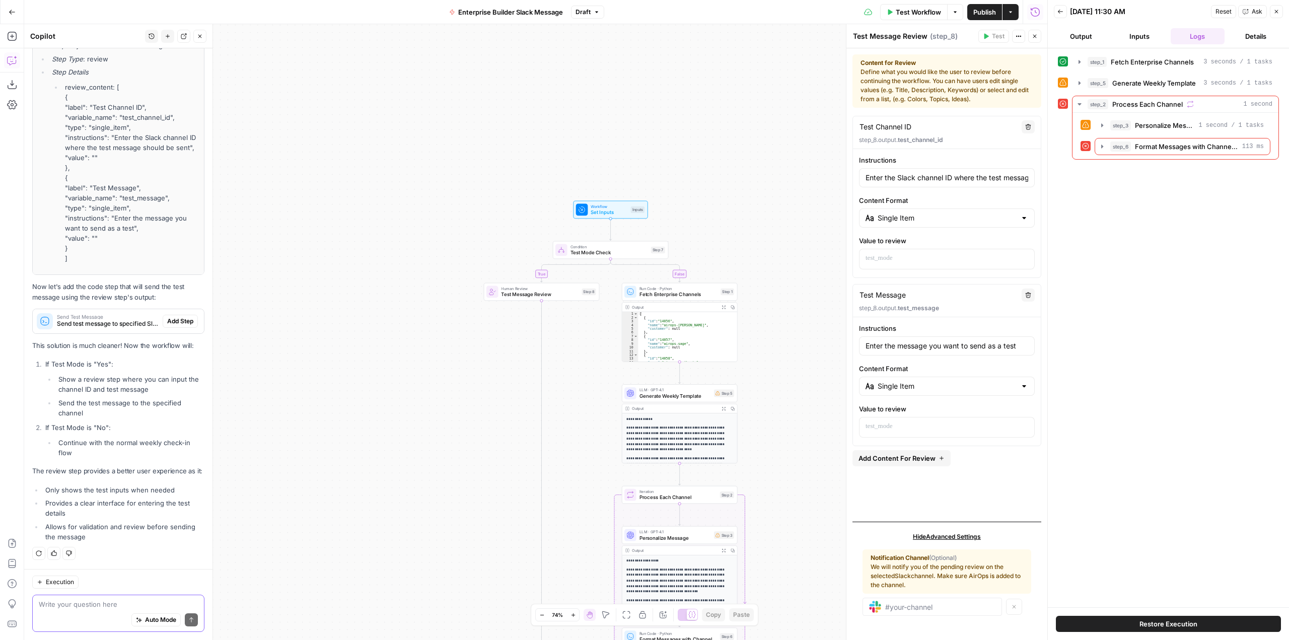
click at [106, 606] on textarea at bounding box center [118, 604] width 159 height 10
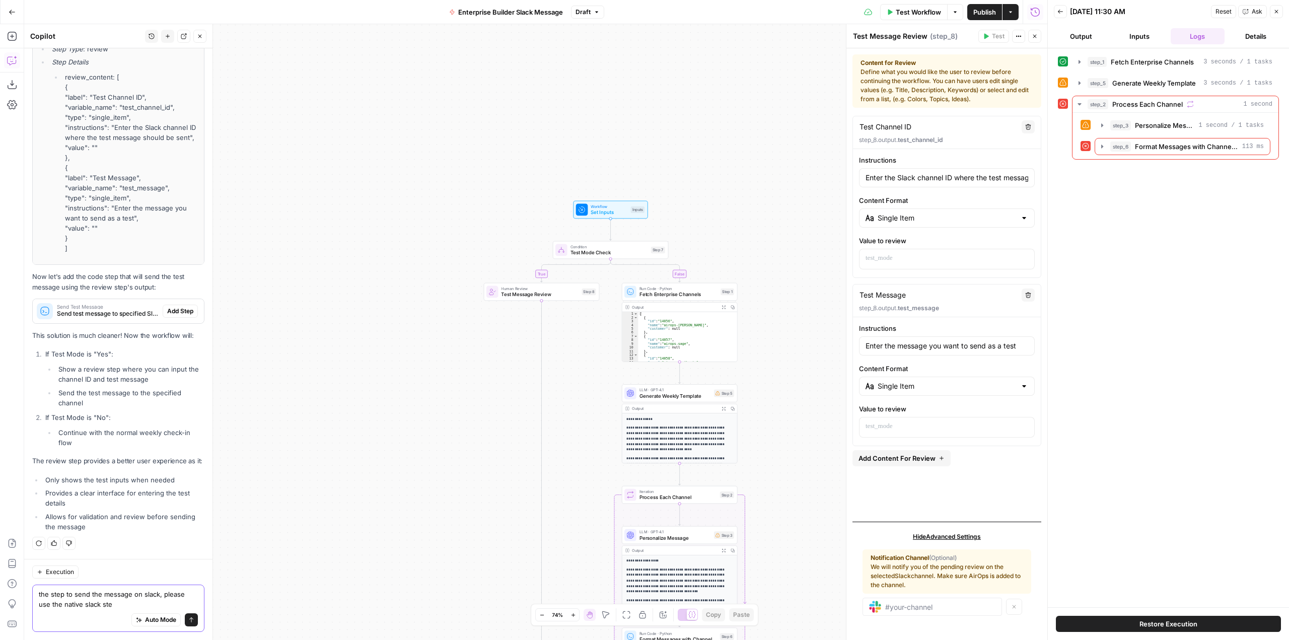
type textarea "the step to send the message on slack, please use the native slack step"
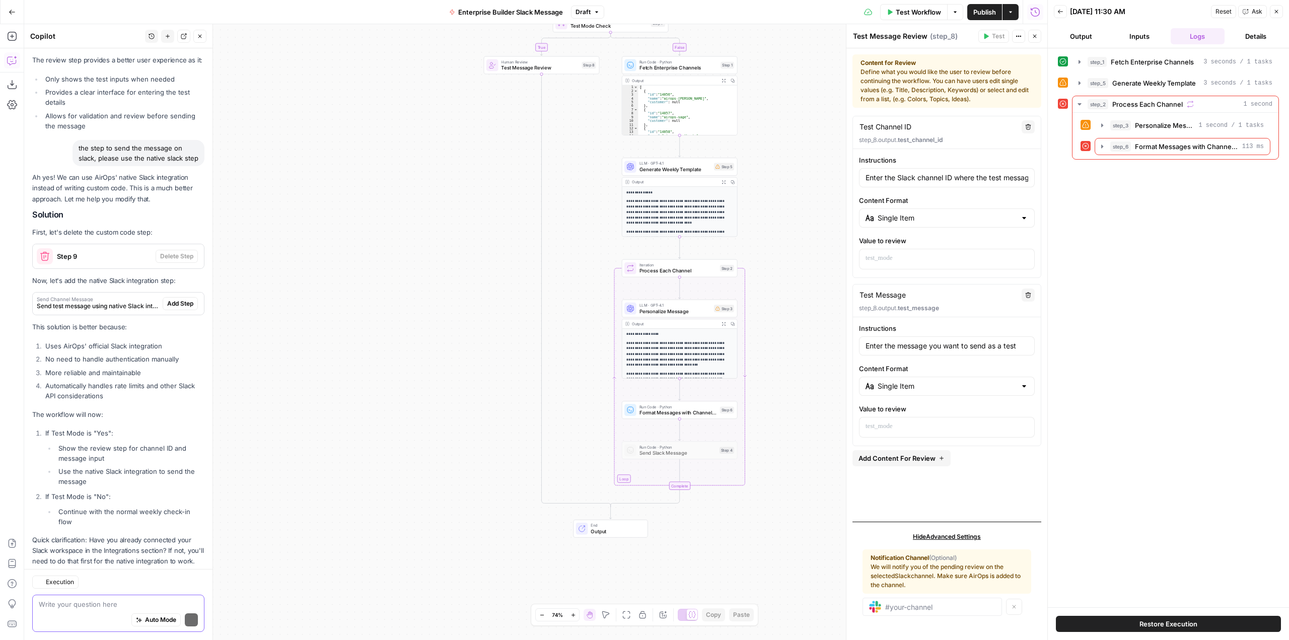
scroll to position [3358, 0]
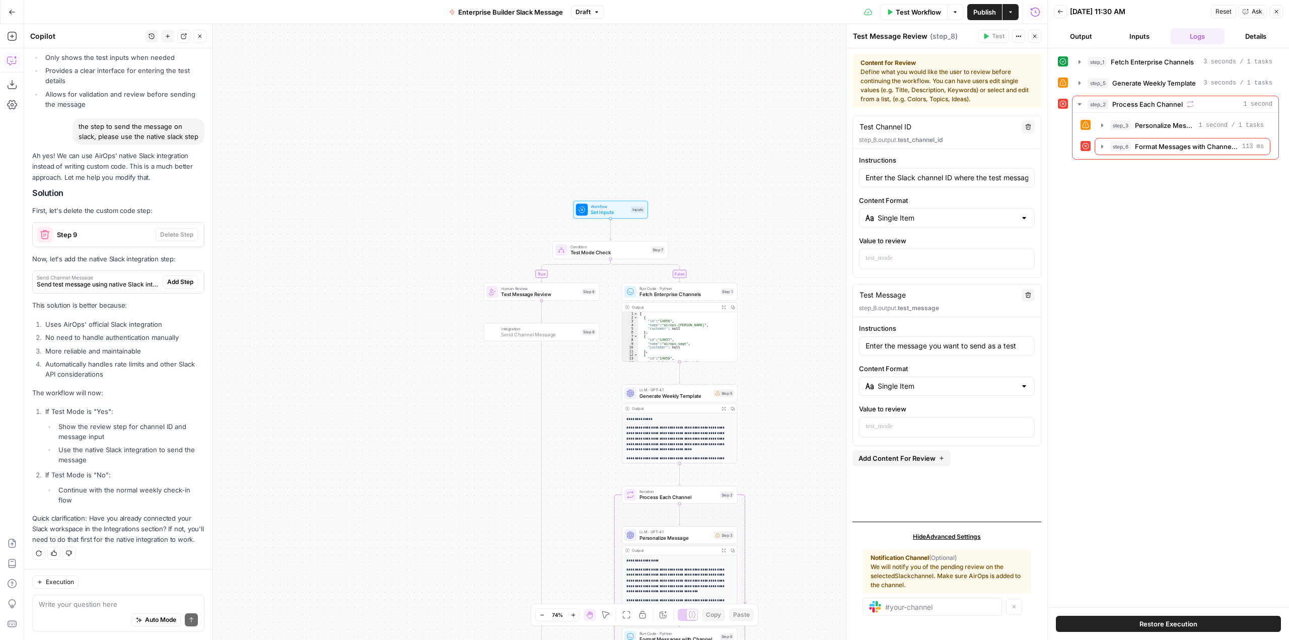
click at [179, 278] on span "Add Step" at bounding box center [180, 282] width 26 height 9
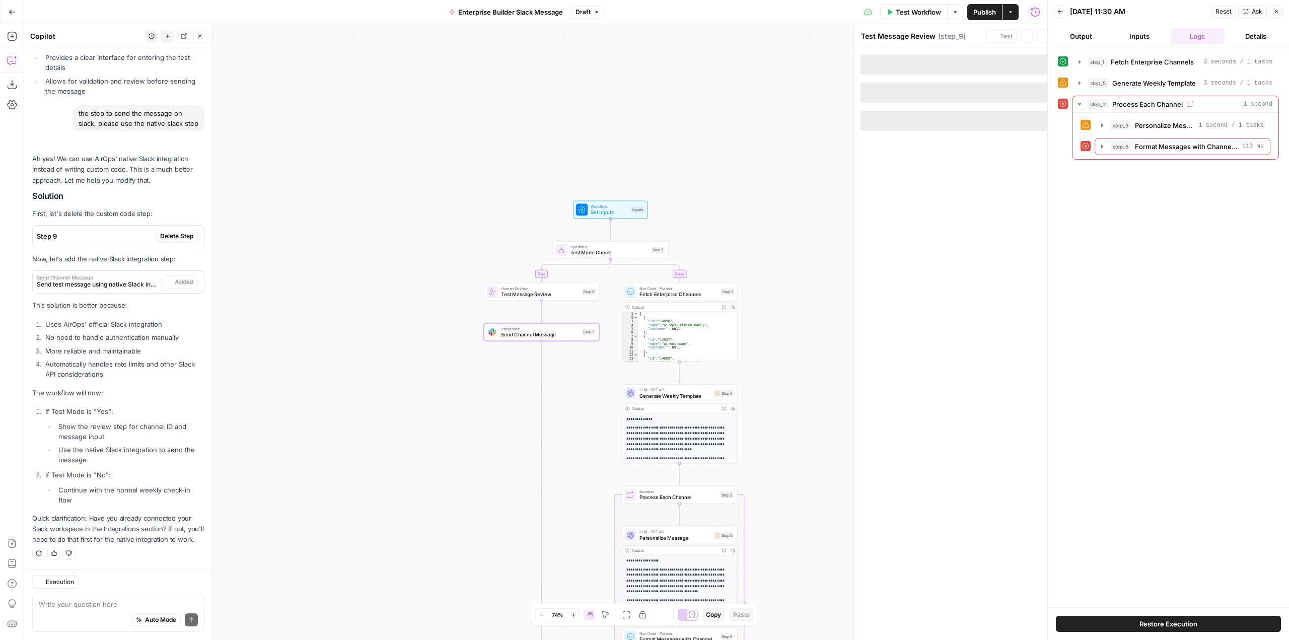
type textarea "Send Channel Message"
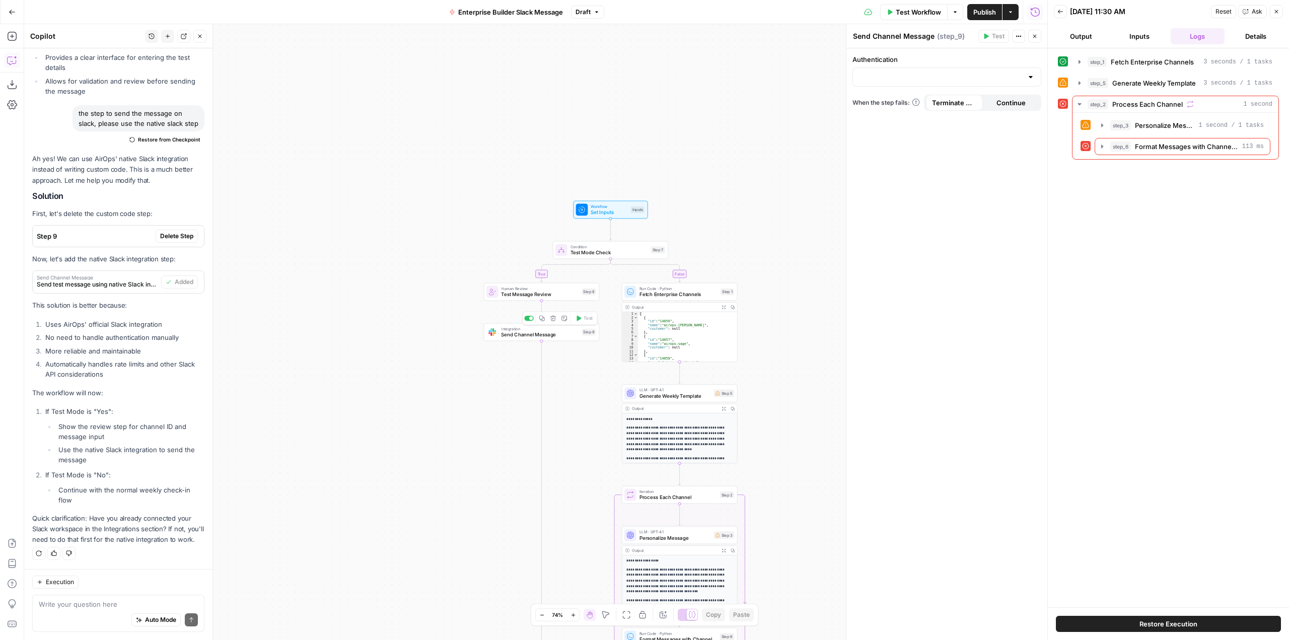
click at [530, 334] on span "Send Channel Message" at bounding box center [540, 335] width 78 height 8
click at [923, 76] on input "Authentication" at bounding box center [941, 77] width 164 height 10
click at [893, 115] on span "﹢ Create New" at bounding box center [945, 116] width 168 height 10
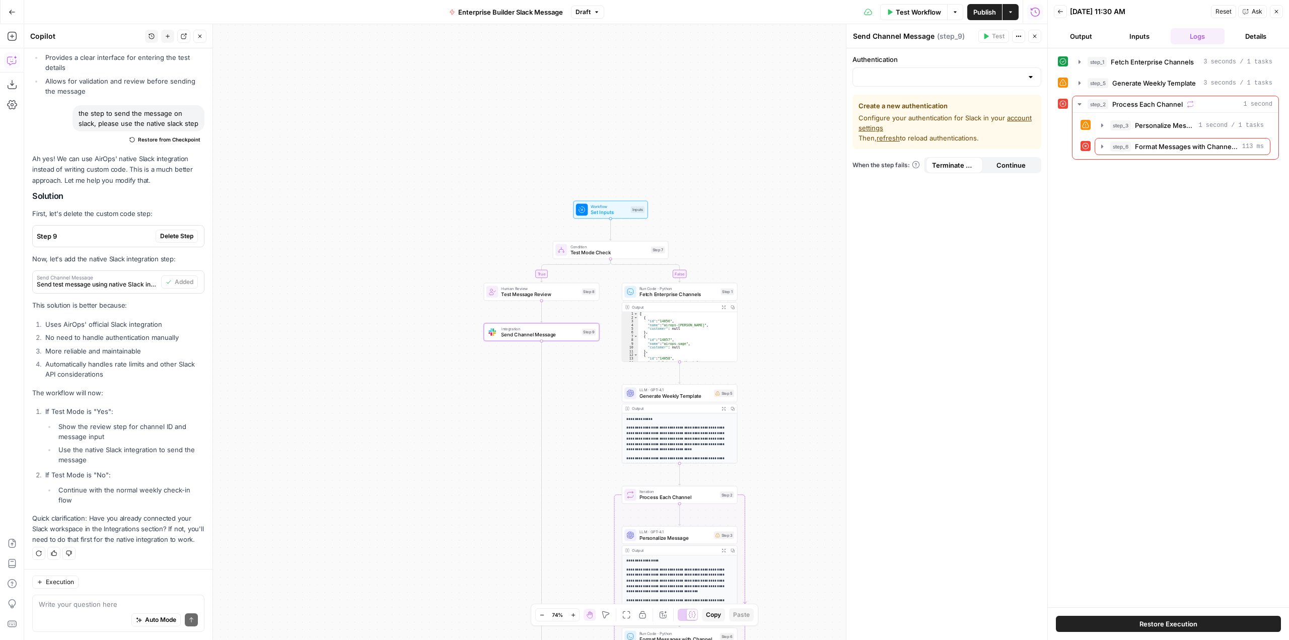
click at [913, 67] on div "Authentication" at bounding box center [947, 70] width 189 height 32
click at [911, 74] on input "Authentication" at bounding box center [941, 77] width 164 height 10
click at [891, 98] on span "Slack 1" at bounding box center [945, 102] width 168 height 10
type input "Slack 1"
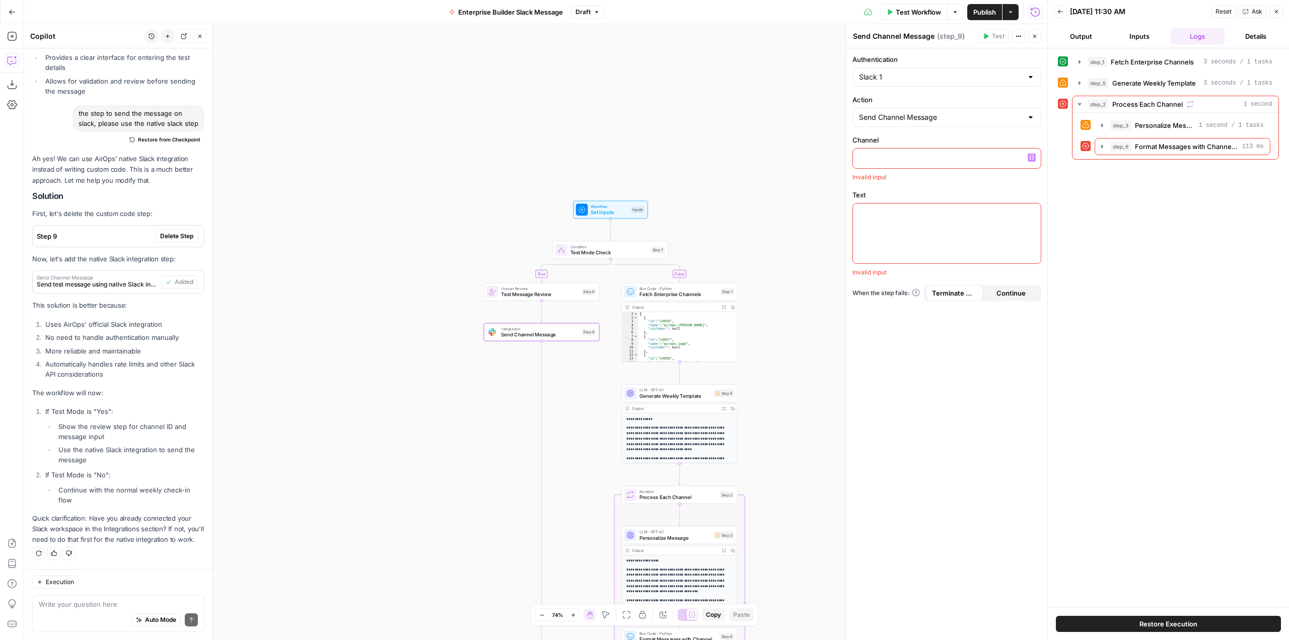
click at [911, 158] on p at bounding box center [947, 158] width 176 height 10
click at [937, 119] on input "Action" at bounding box center [941, 117] width 164 height 10
click at [921, 142] on span "Send Channel Message" at bounding box center [940, 143] width 159 height 10
type input "Send Channel Message"
click at [919, 153] on p at bounding box center [947, 158] width 176 height 10
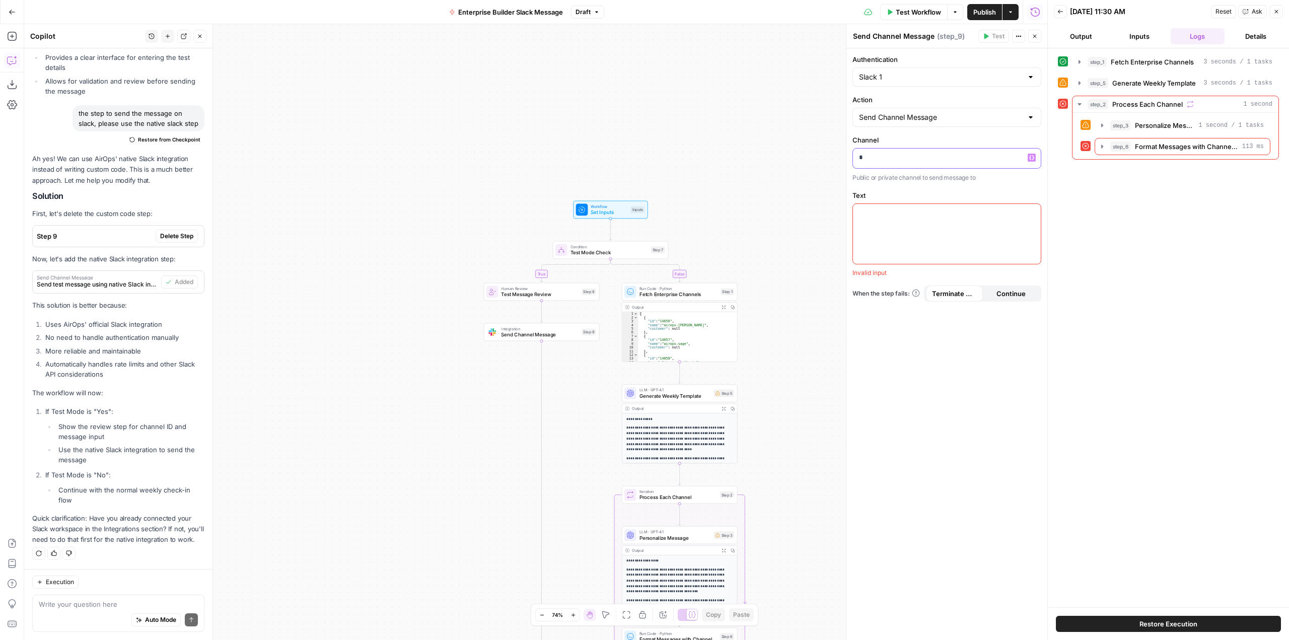
click at [880, 163] on div "*" at bounding box center [947, 159] width 188 height 20
click at [953, 228] on div at bounding box center [947, 234] width 188 height 60
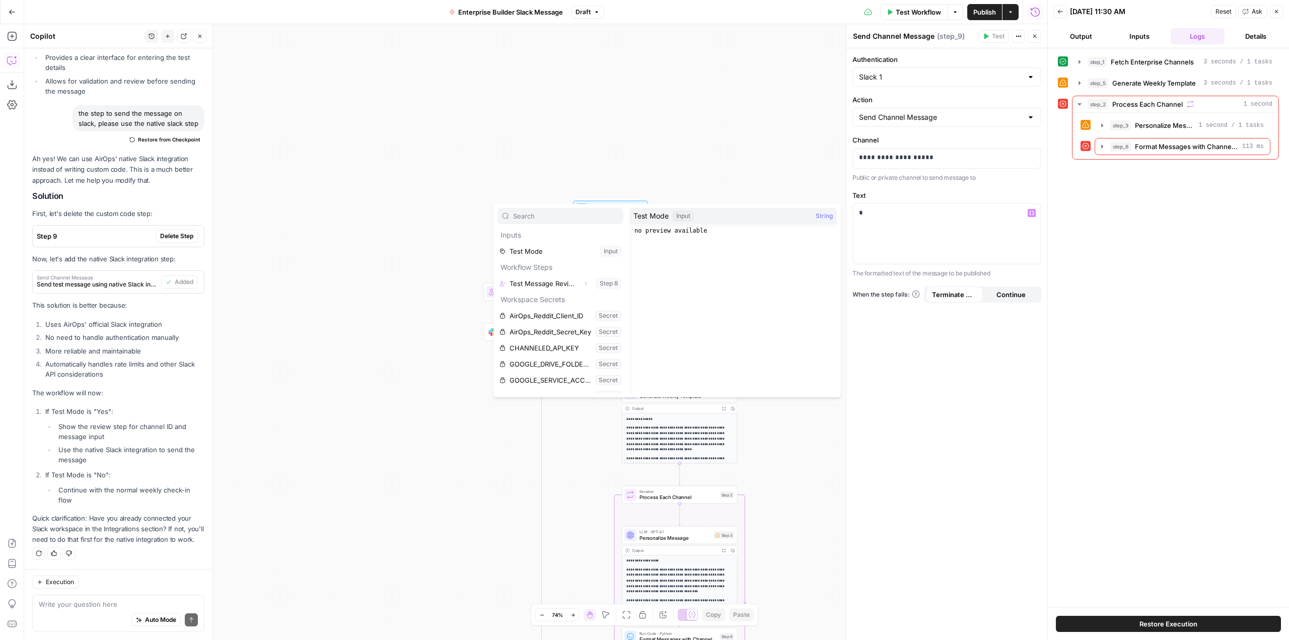
type textarea "**********"
drag, startPoint x: 699, startPoint y: 259, endPoint x: 714, endPoint y: 289, distance: 32.9
click at [714, 289] on div "no preview available" at bounding box center [735, 317] width 204 height 180
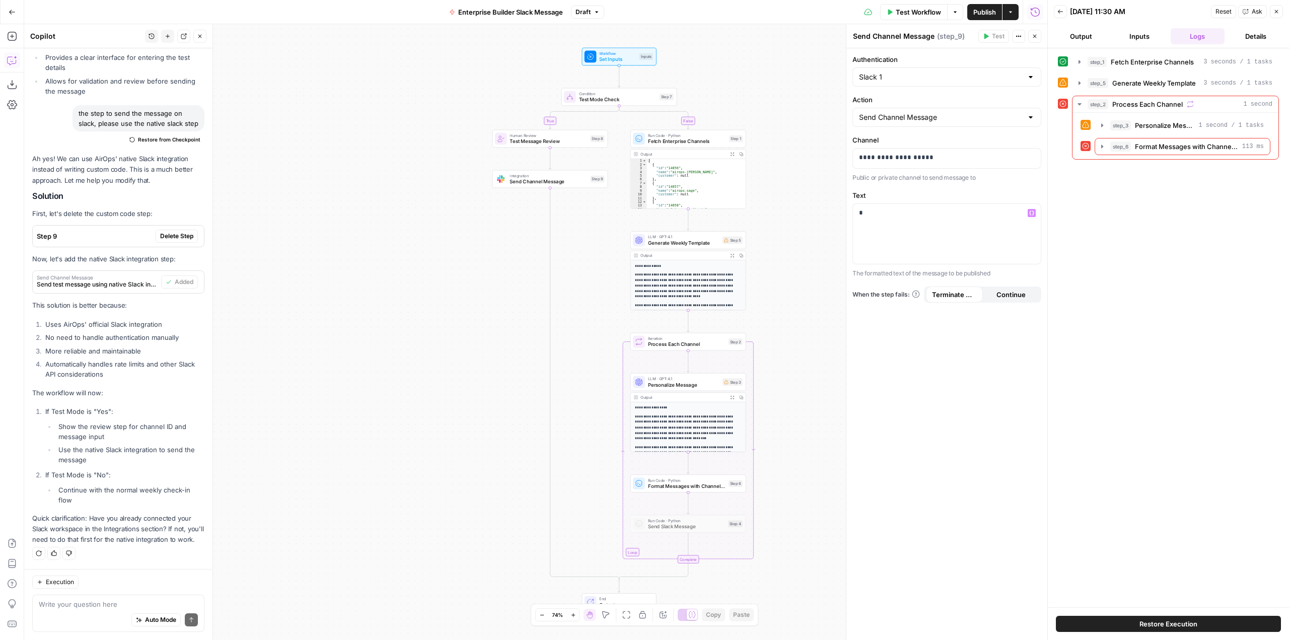
drag, startPoint x: 737, startPoint y: 176, endPoint x: 746, endPoint y: 21, distance: 154.9
click at [746, 21] on div "**********" at bounding box center [524, 320] width 1048 height 640
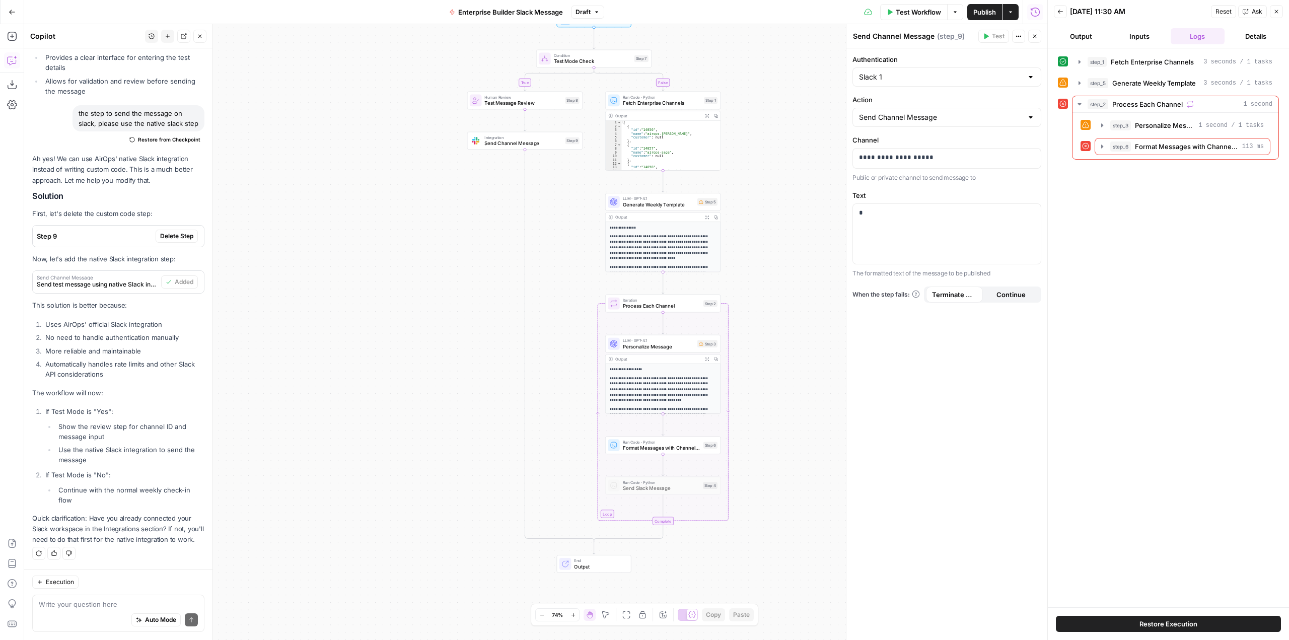
drag, startPoint x: 781, startPoint y: 213, endPoint x: 756, endPoint y: 176, distance: 44.6
click at [756, 176] on div "**********" at bounding box center [535, 332] width 1023 height 616
click at [910, 216] on p "*" at bounding box center [947, 213] width 176 height 10
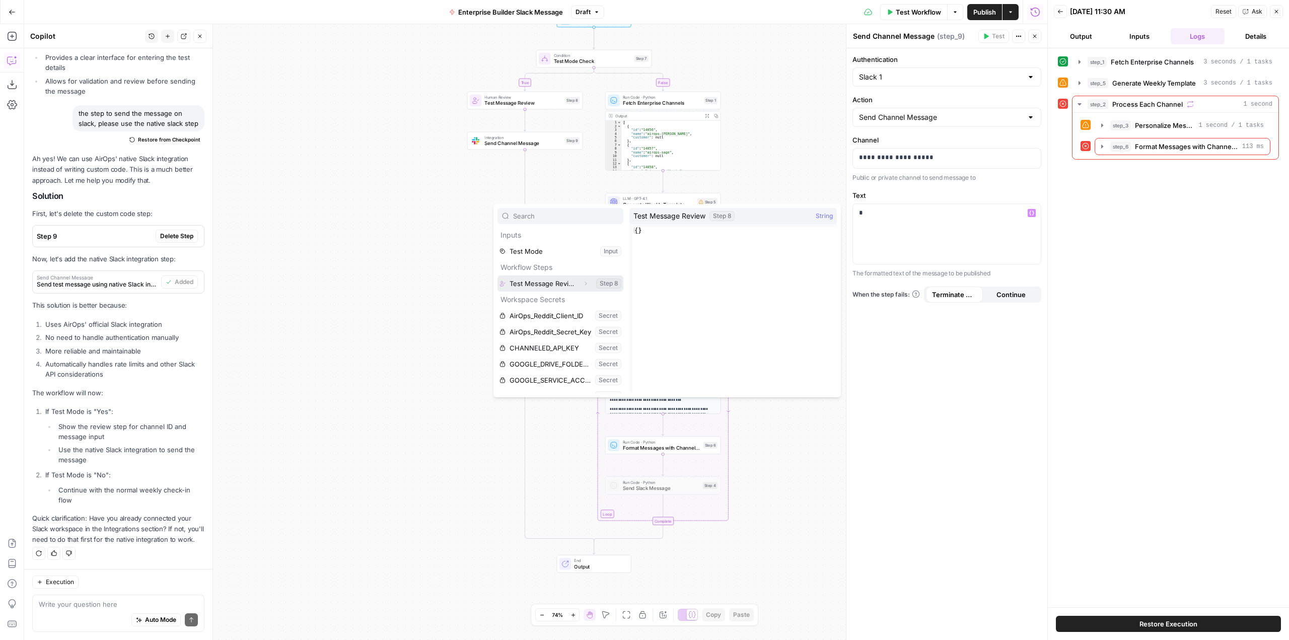
click at [554, 281] on button "Select variable Test Message Review" at bounding box center [561, 284] width 126 height 16
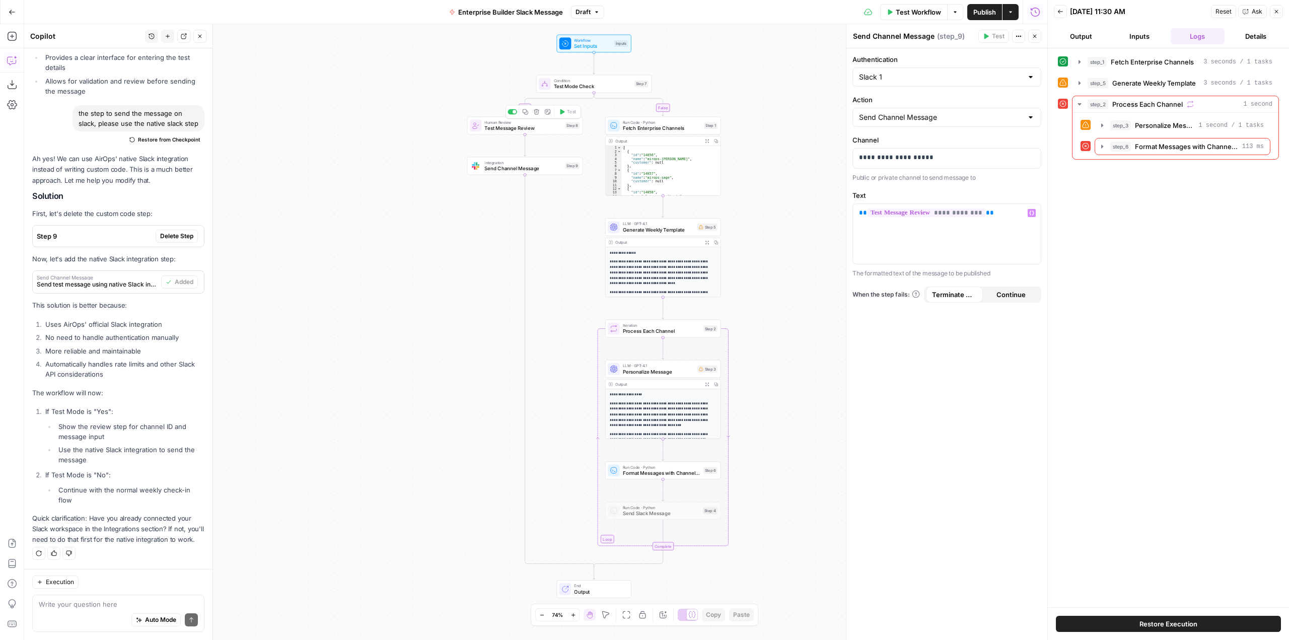
click at [515, 133] on div "Human Review Test Message Review Step 8 Copy step Delete step Add Note Test" at bounding box center [525, 126] width 116 height 18
type textarea "Test Message Review"
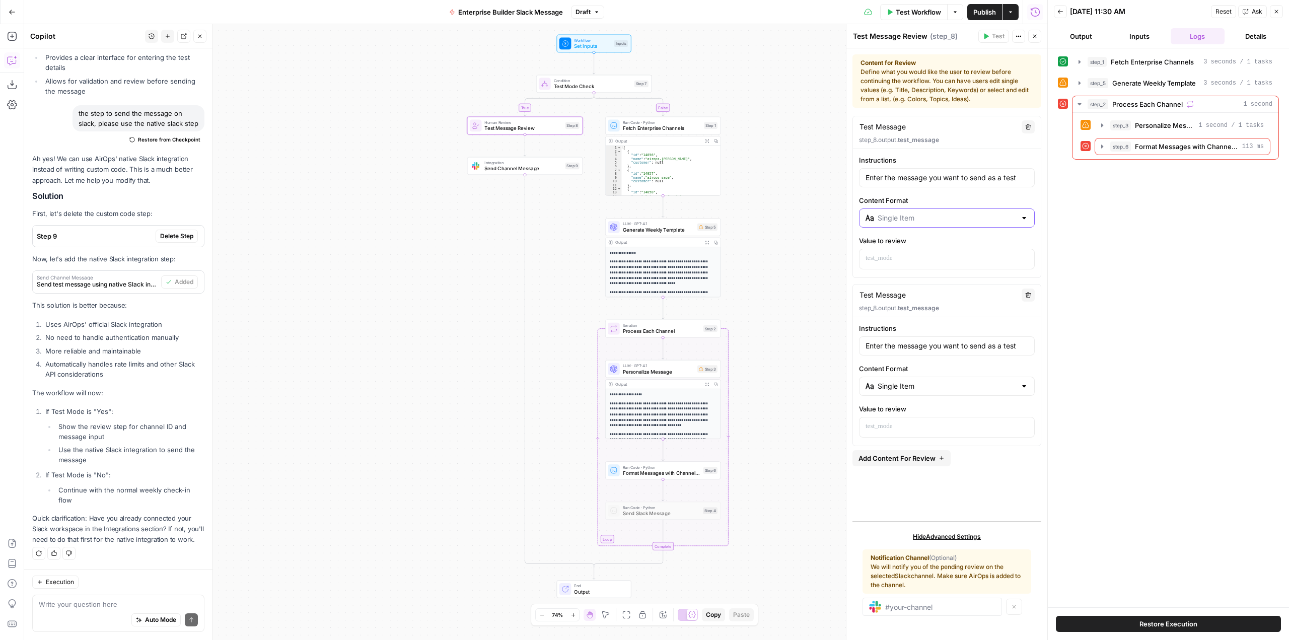
click at [992, 216] on input "Content Format" at bounding box center [947, 218] width 139 height 10
type input "Single Item"
click at [934, 199] on label "Content Format" at bounding box center [947, 200] width 176 height 10
click at [934, 213] on input "Single Item" at bounding box center [947, 218] width 139 height 10
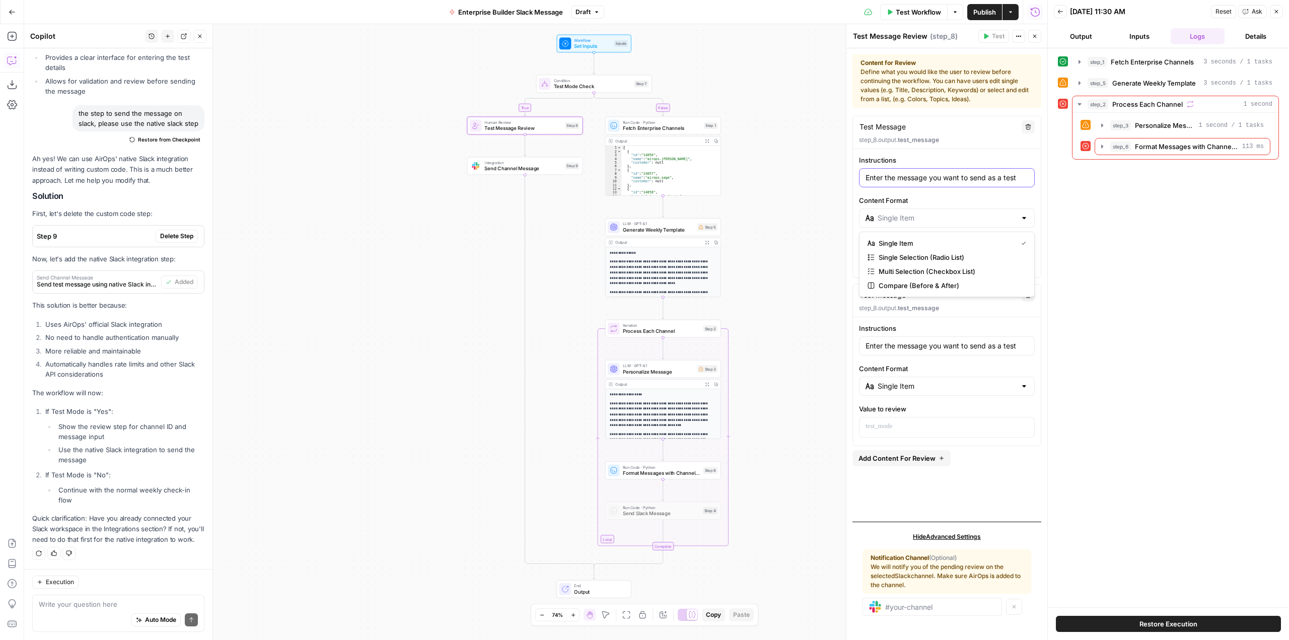
type input "Single Item"
click at [985, 180] on input "Enter the message you want to send as a test" at bounding box center [947, 178] width 163 height 10
click at [1024, 178] on input "Enter the message you want to send as a test" at bounding box center [947, 178] width 163 height 10
click at [987, 9] on span "Publish" at bounding box center [985, 12] width 23 height 10
click at [800, 102] on div "**********" at bounding box center [535, 332] width 1023 height 616
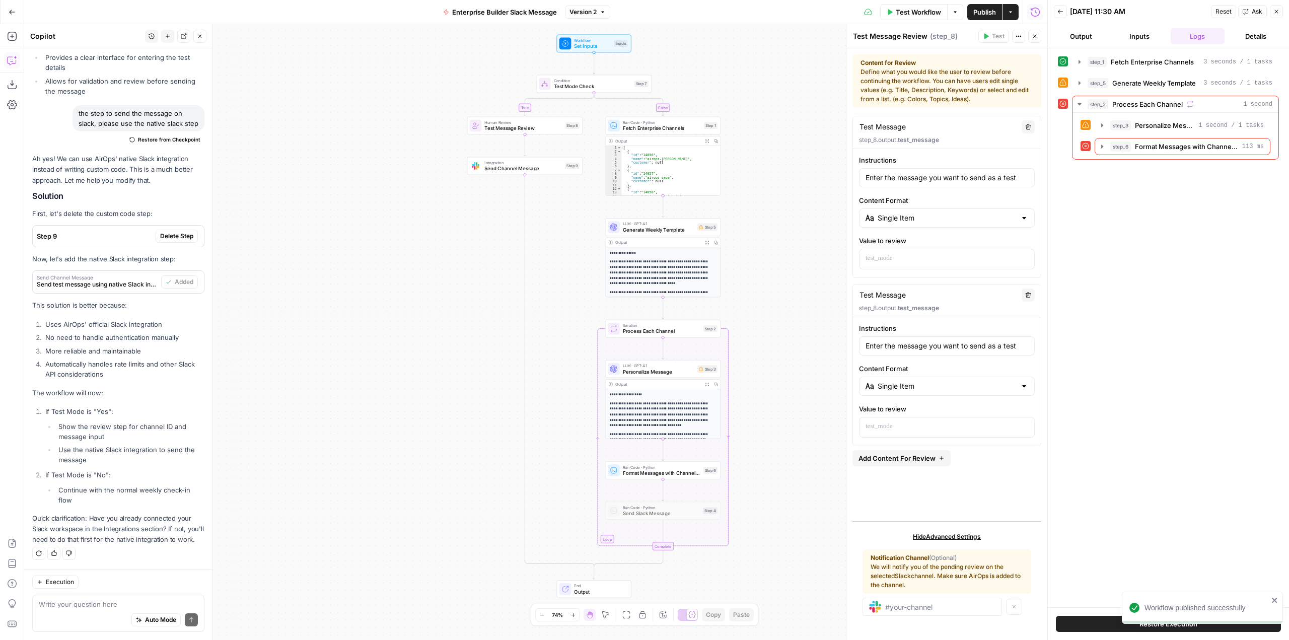
click at [916, 11] on span "Test Workflow" at bounding box center [918, 12] width 45 height 10
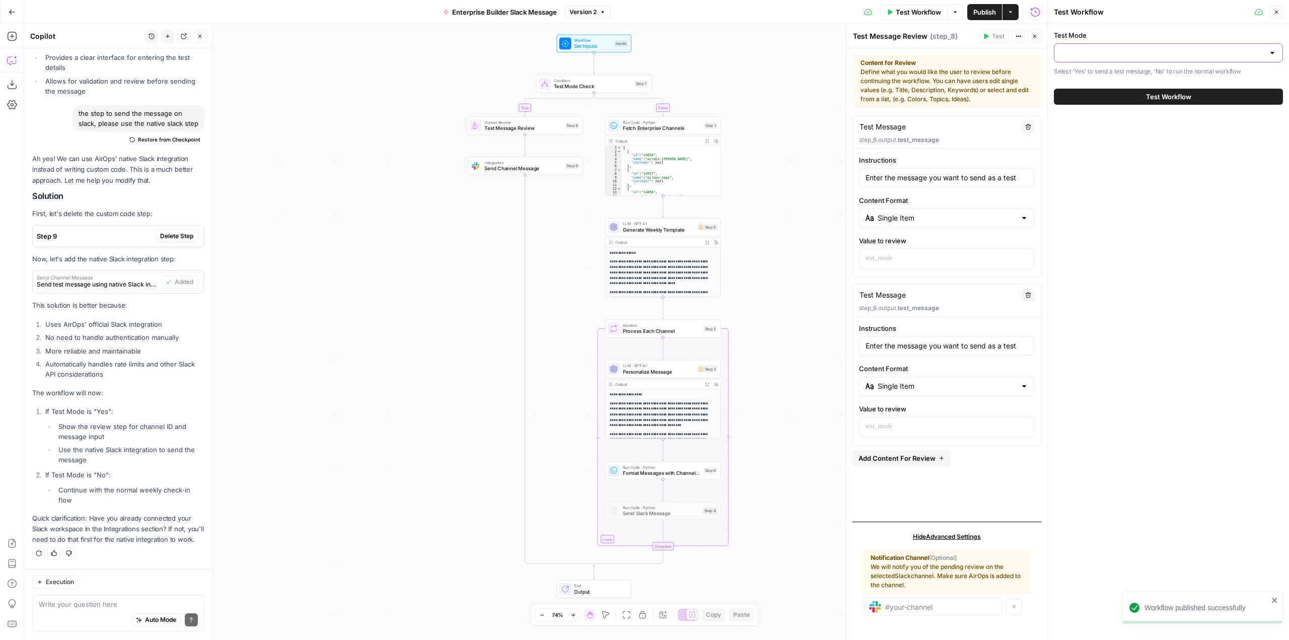
click at [1177, 52] on input "Test Mode" at bounding box center [1163, 53] width 204 height 10
click at [1122, 81] on span "Yes" at bounding box center [1167, 78] width 208 height 10
type input "Yes"
click at [1167, 94] on span "Test Workflow" at bounding box center [1168, 97] width 45 height 10
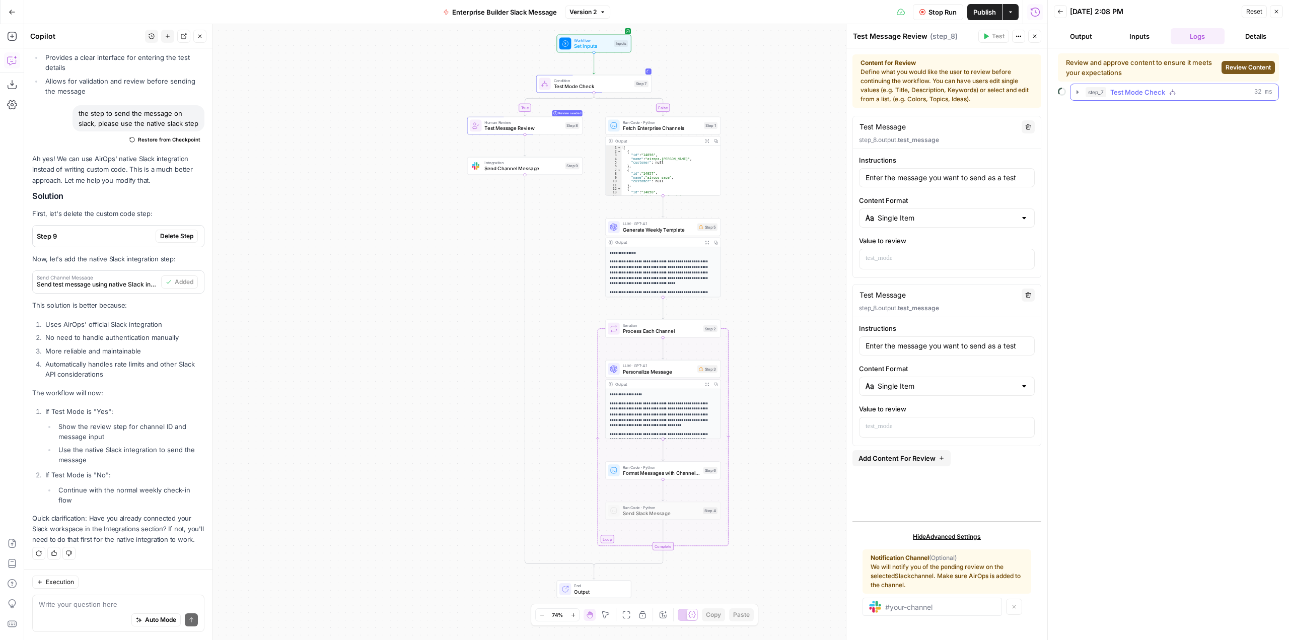
click at [1075, 93] on icon "button" at bounding box center [1078, 92] width 8 height 8
click at [1245, 70] on span "Review Content" at bounding box center [1248, 67] width 45 height 9
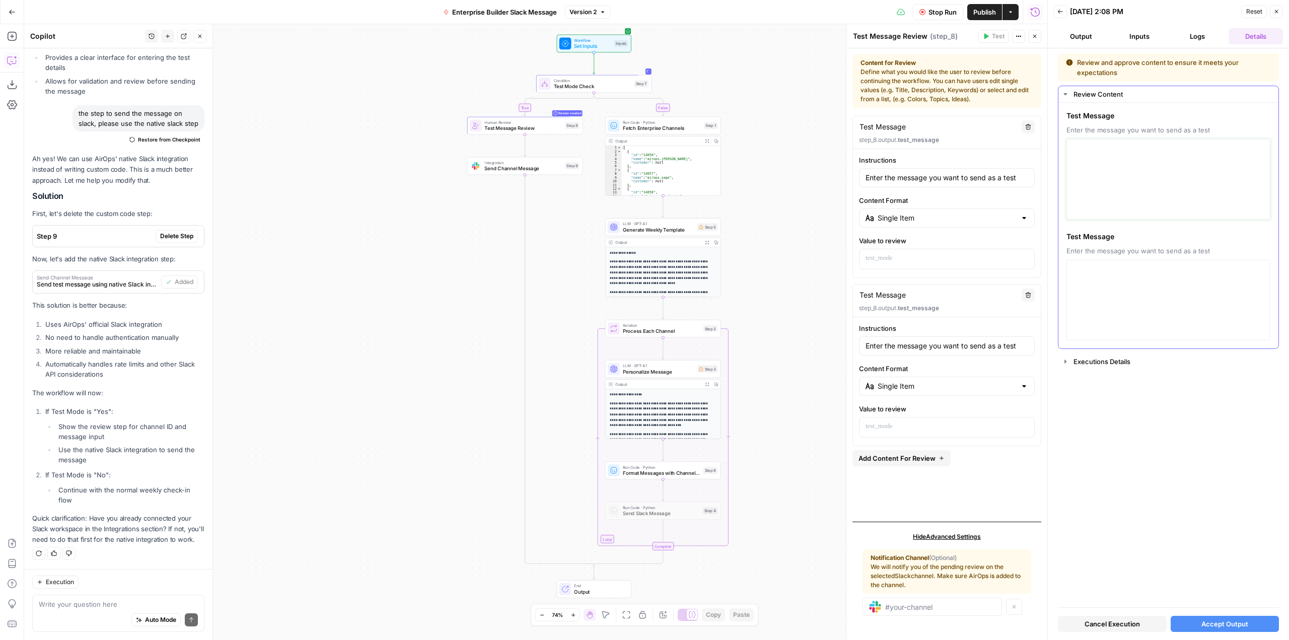
click at [1180, 151] on textarea at bounding box center [1168, 180] width 191 height 72
click at [1180, 151] on p "*" at bounding box center [1168, 154] width 191 height 13
click at [1030, 294] on icon "button" at bounding box center [1028, 295] width 6 height 6
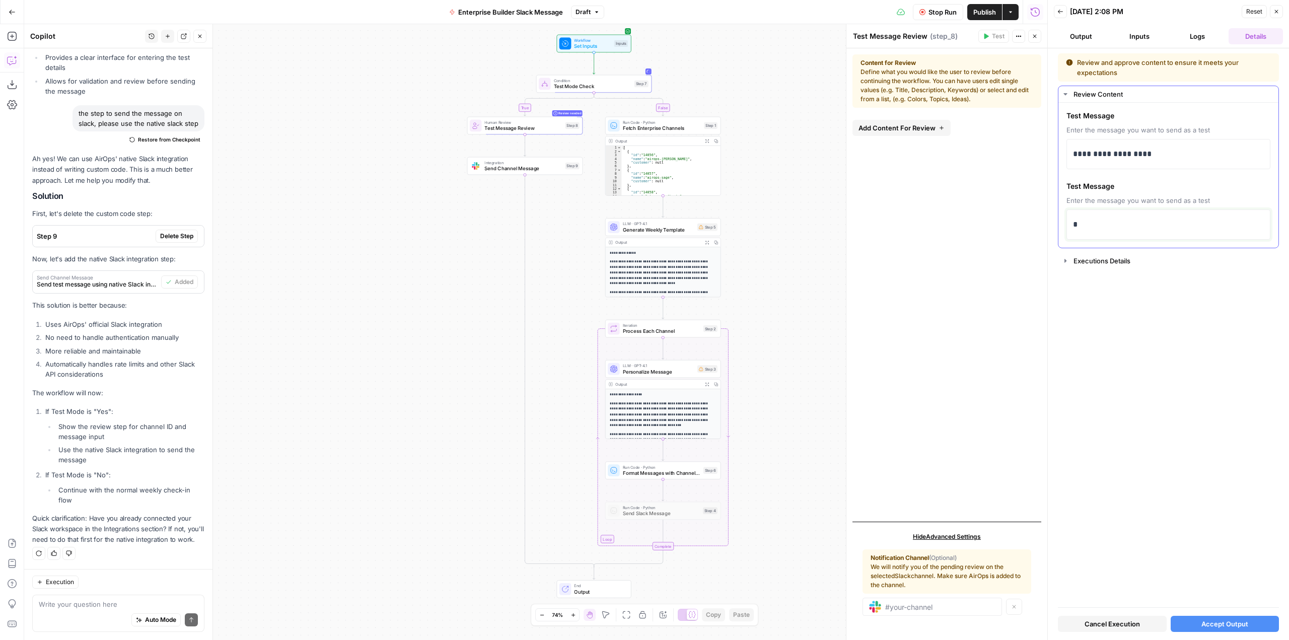
click at [1102, 218] on div "*" at bounding box center [1168, 224] width 191 height 21
drag, startPoint x: 1169, startPoint y: 153, endPoint x: 1048, endPoint y: 157, distance: 121.0
click at [1048, 157] on div "**********" at bounding box center [1169, 320] width 242 height 640
copy p "**********"
click at [1135, 625] on span "Cancel Execution" at bounding box center [1112, 624] width 55 height 10
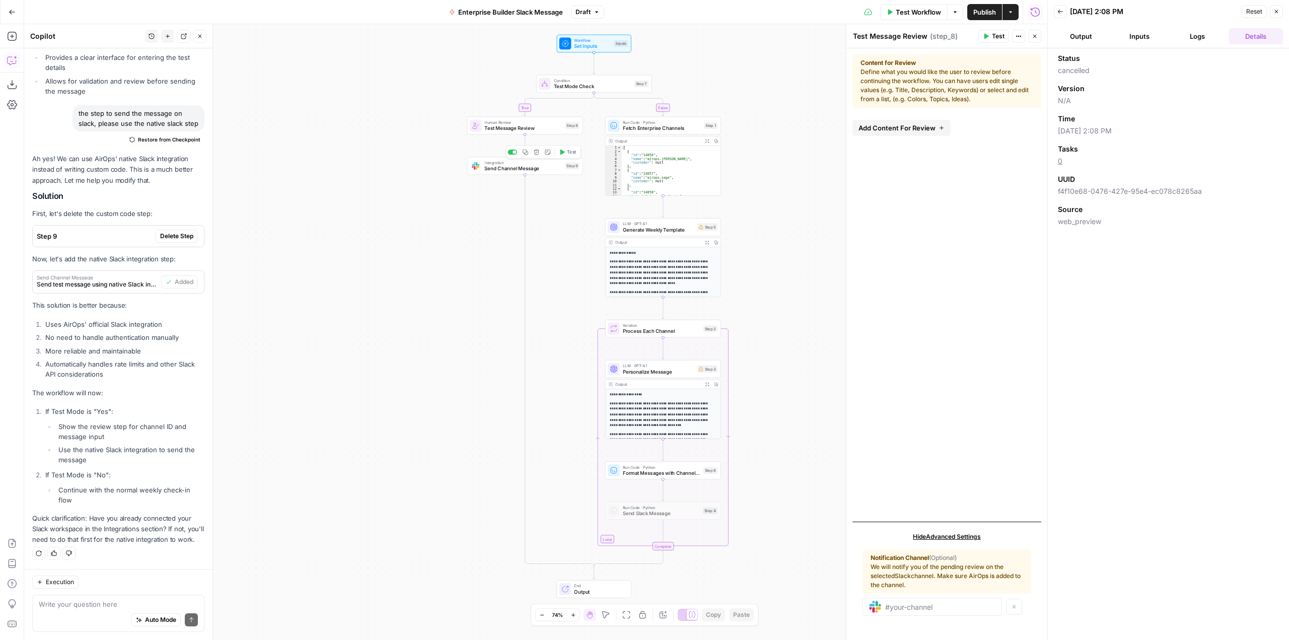
click at [509, 133] on div "Human Review Test Message Review Step 8 Copy step Delete step Add Note Test" at bounding box center [525, 126] width 116 height 18
click at [525, 125] on span "Test Message Review" at bounding box center [524, 128] width 78 height 8
click at [939, 129] on icon "button" at bounding box center [942, 128] width 6 height 6
click at [960, 183] on div at bounding box center [947, 177] width 176 height 19
type input "Write message to be sent"
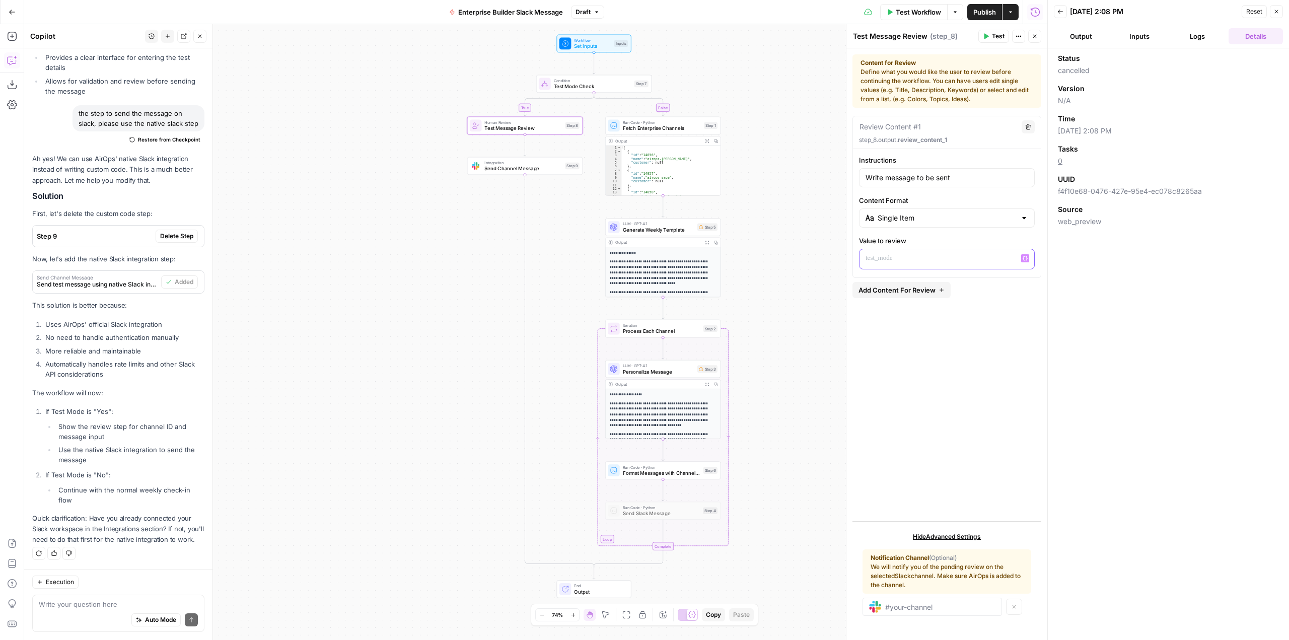
click at [924, 253] on p at bounding box center [947, 258] width 163 height 10
click at [989, 30] on button "Test" at bounding box center [994, 36] width 31 height 13
click at [626, 141] on span "Test All Steps" at bounding box center [607, 140] width 47 height 10
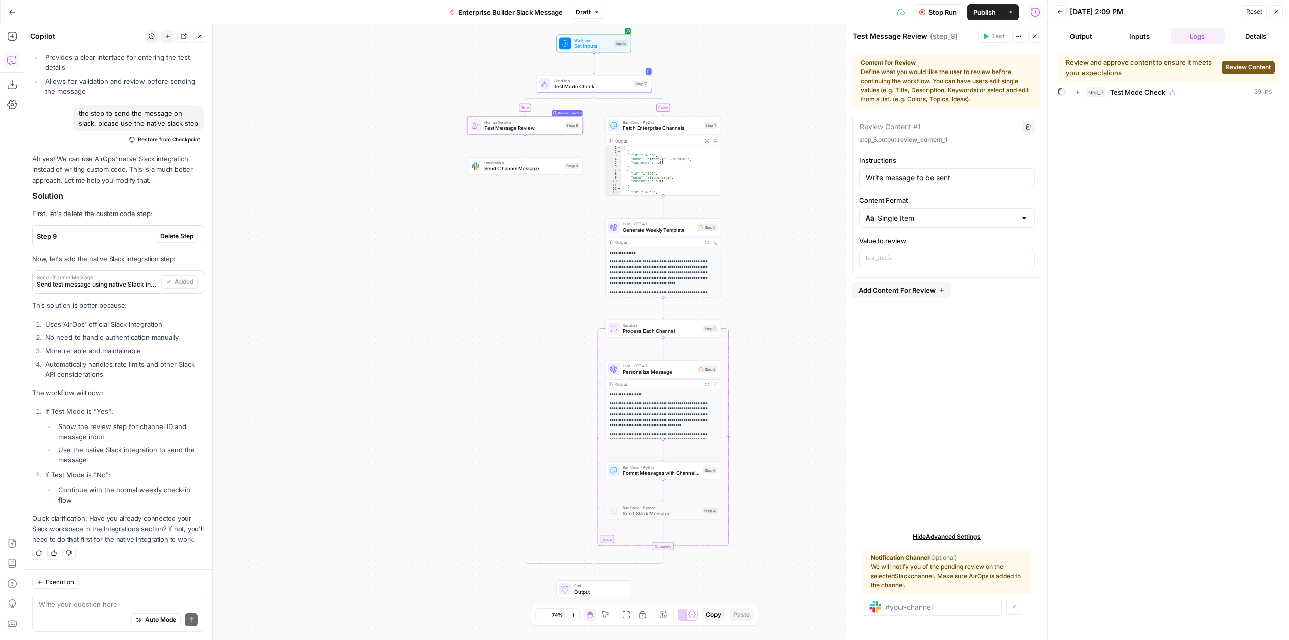
click at [1254, 68] on span "Review Content" at bounding box center [1248, 67] width 45 height 9
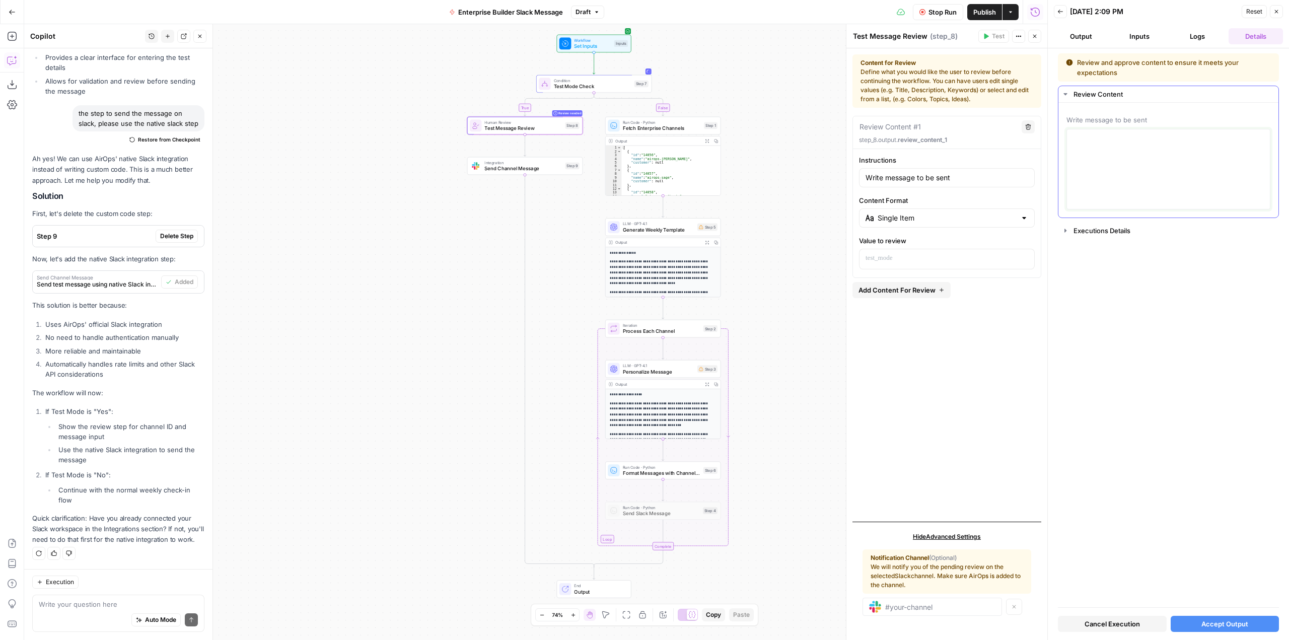
click at [1174, 165] on textarea at bounding box center [1168, 169] width 191 height 72
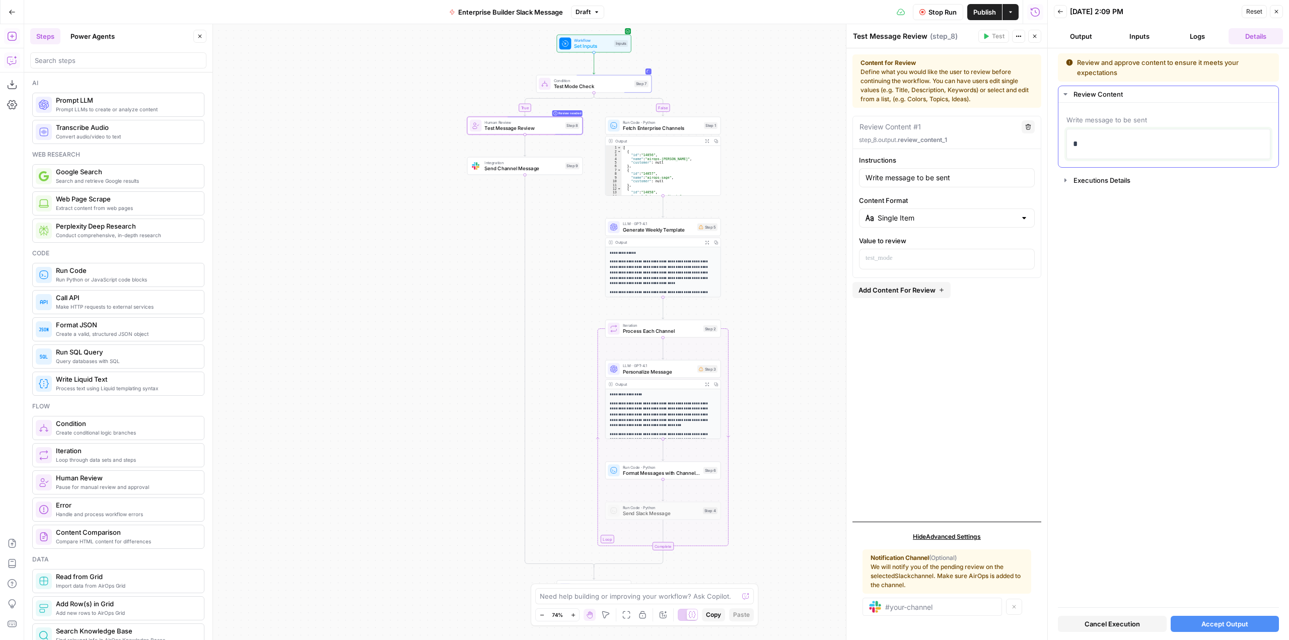
click at [1148, 153] on div "*" at bounding box center [1168, 143] width 191 height 21
click at [1252, 622] on button "Accept Output" at bounding box center [1225, 624] width 109 height 16
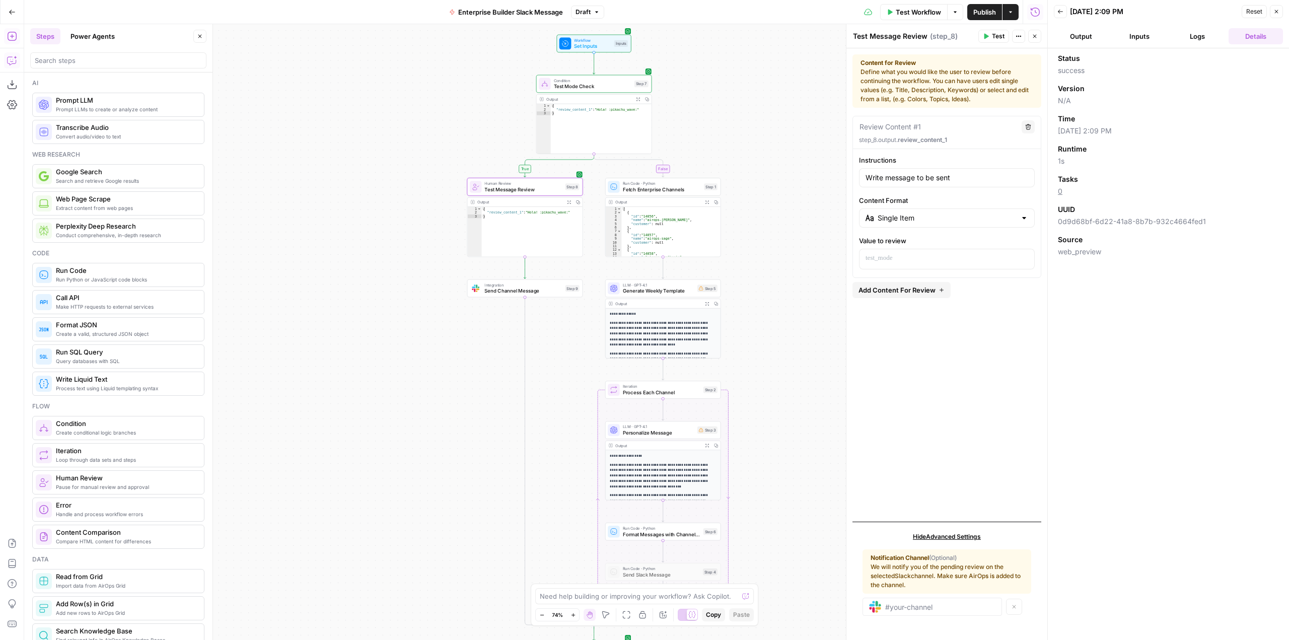
click at [549, 293] on span "Send Channel Message" at bounding box center [524, 291] width 78 height 8
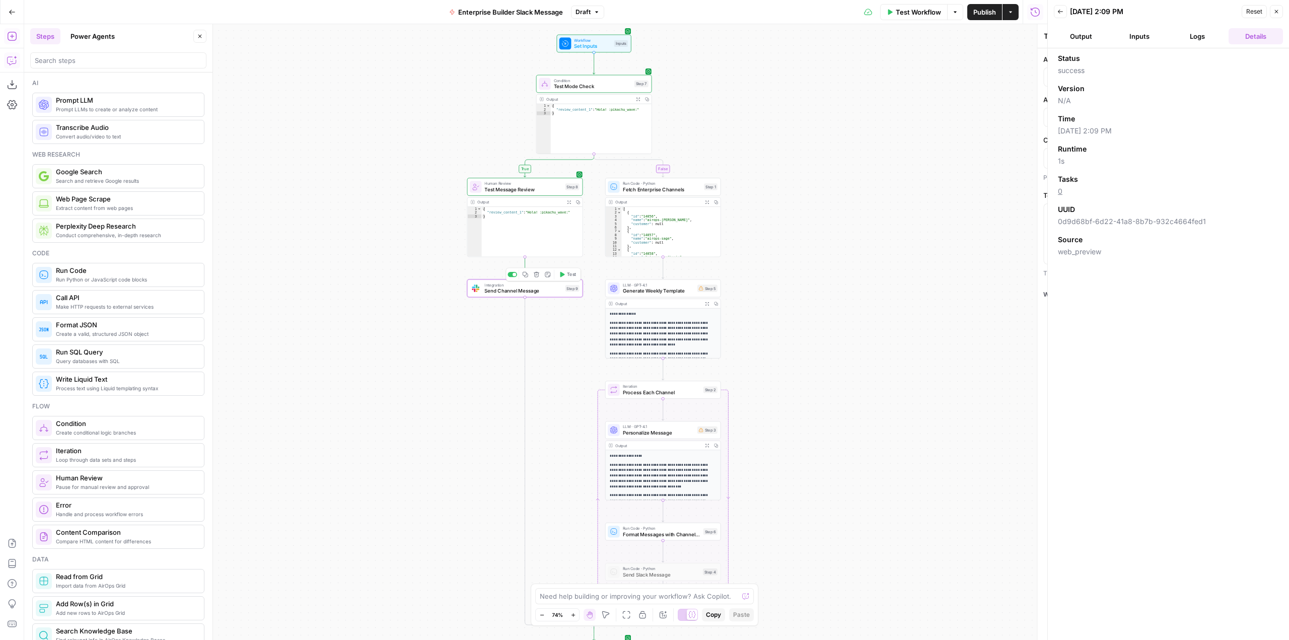
type textarea "Send Channel Message"
click at [909, 13] on span "Test Workflow" at bounding box center [918, 12] width 45 height 10
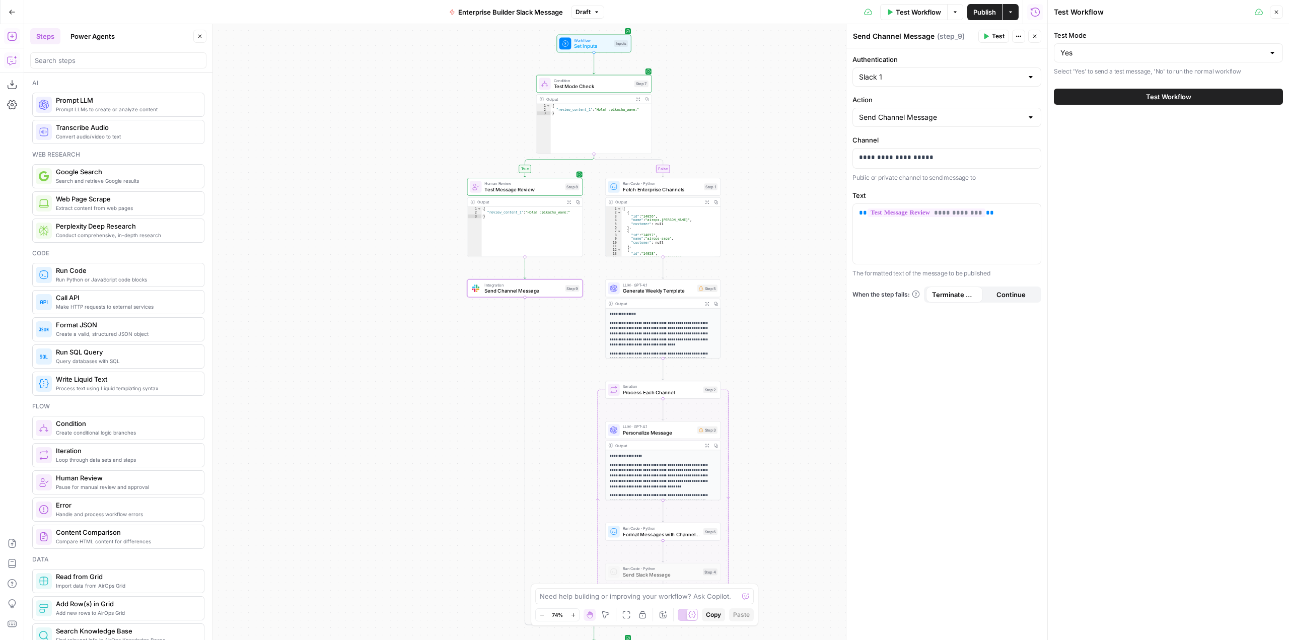
click at [1174, 96] on span "Test Workflow" at bounding box center [1168, 97] width 45 height 10
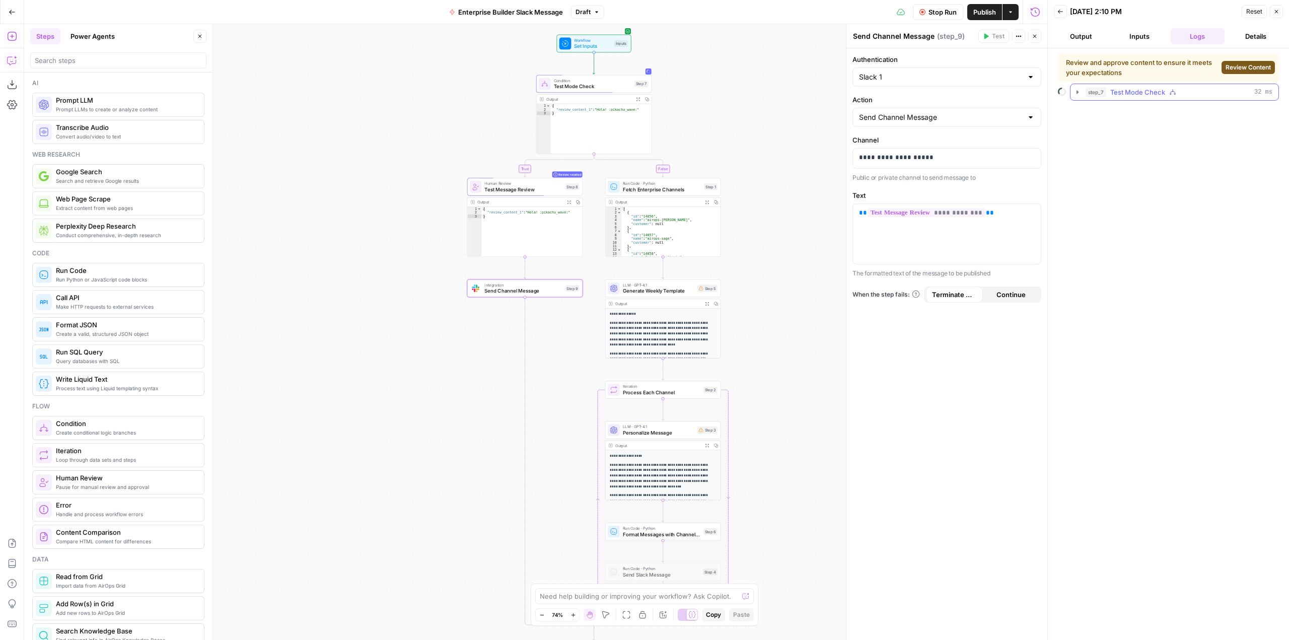
click at [1080, 92] on icon "button" at bounding box center [1078, 92] width 8 height 8
click at [1253, 67] on span "Review Content" at bounding box center [1248, 67] width 45 height 9
drag, startPoint x: 565, startPoint y: 214, endPoint x: 554, endPoint y: 214, distance: 11.1
click at [554, 214] on div "{ "review_content_1" : "Hola! :pikachu_wave:" }" at bounding box center [532, 235] width 101 height 57
drag, startPoint x: 526, startPoint y: 211, endPoint x: 545, endPoint y: 212, distance: 19.2
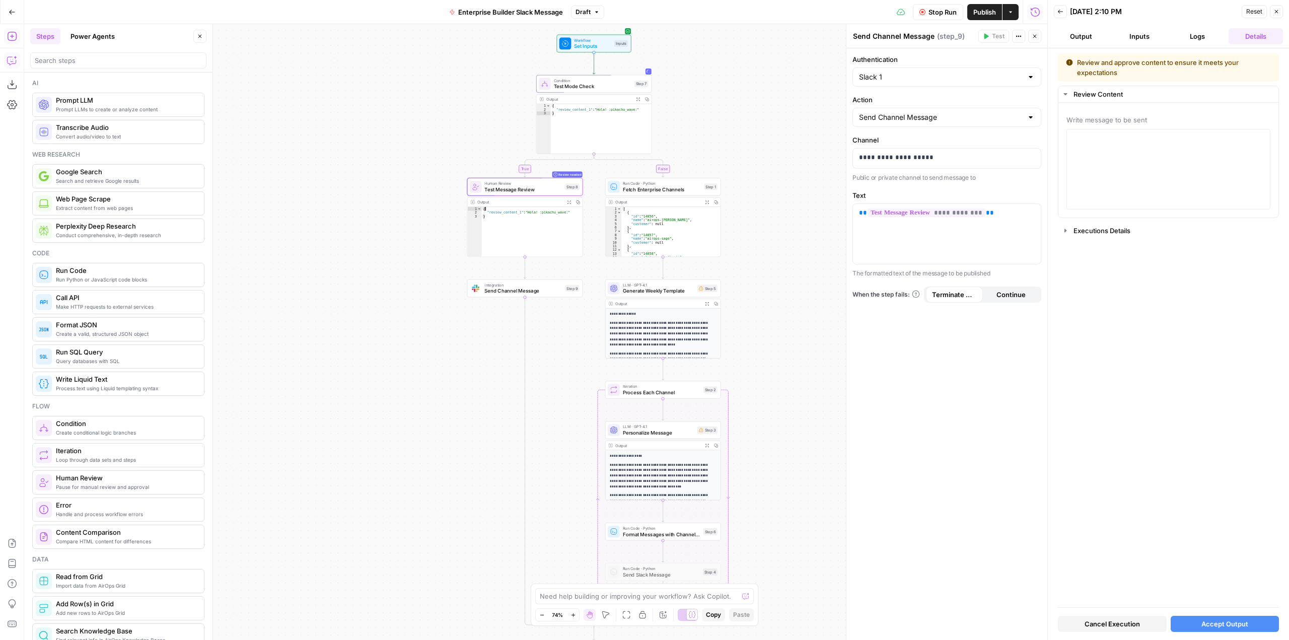
click at [545, 212] on div "{ "review_content_1" : "Hola! :pikachu_wave:" }" at bounding box center [532, 235] width 101 height 57
type textarea "*"
click at [1135, 157] on textarea at bounding box center [1168, 169] width 191 height 72
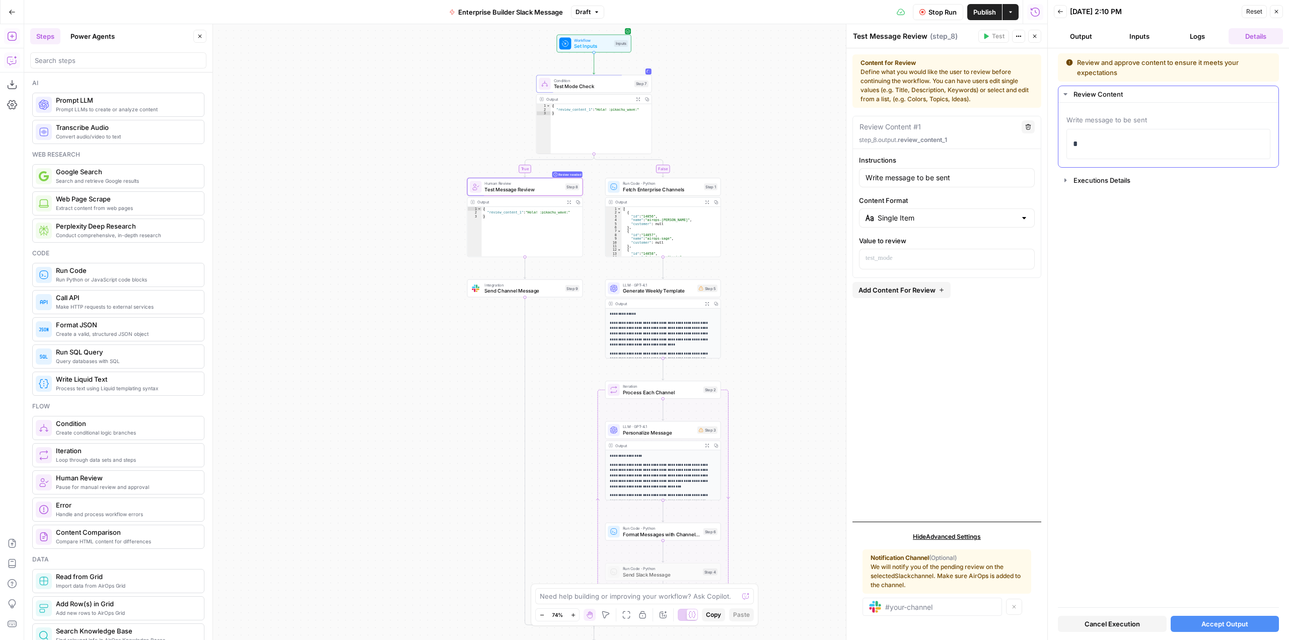
click at [1135, 157] on div "*" at bounding box center [1169, 144] width 204 height 30
click at [1118, 148] on p "*" at bounding box center [1168, 144] width 191 height 13
click at [1240, 624] on span "Accept Output" at bounding box center [1225, 624] width 47 height 10
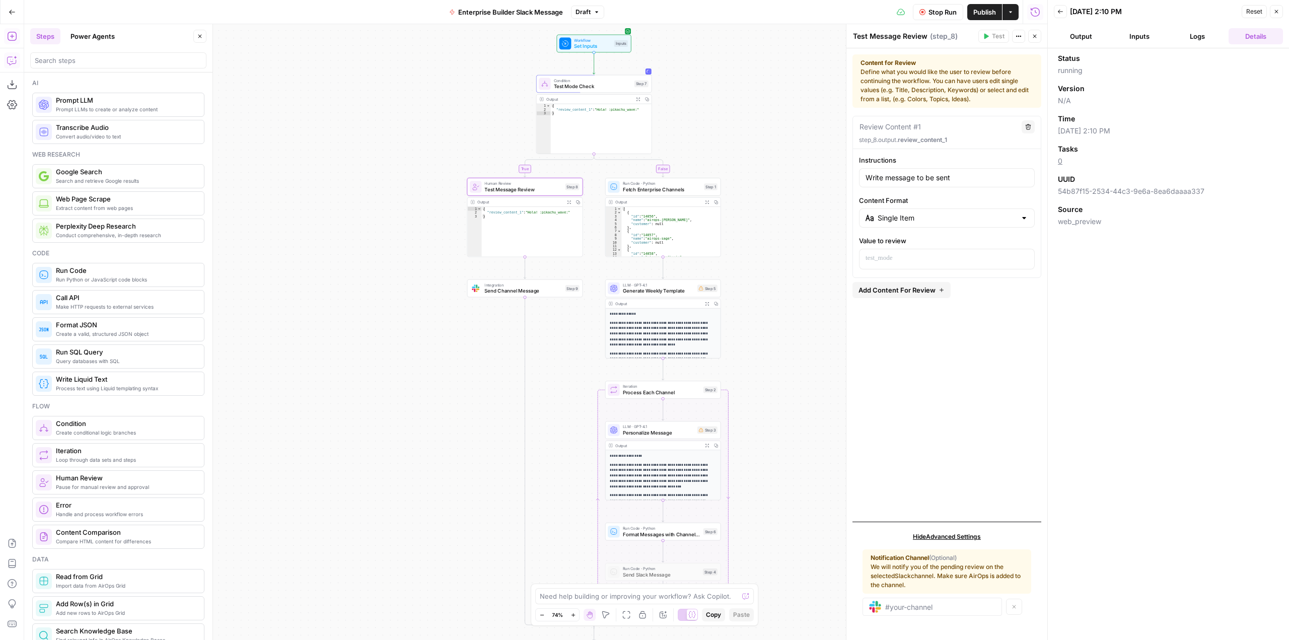
click at [1271, 16] on button "Close" at bounding box center [1276, 11] width 13 height 13
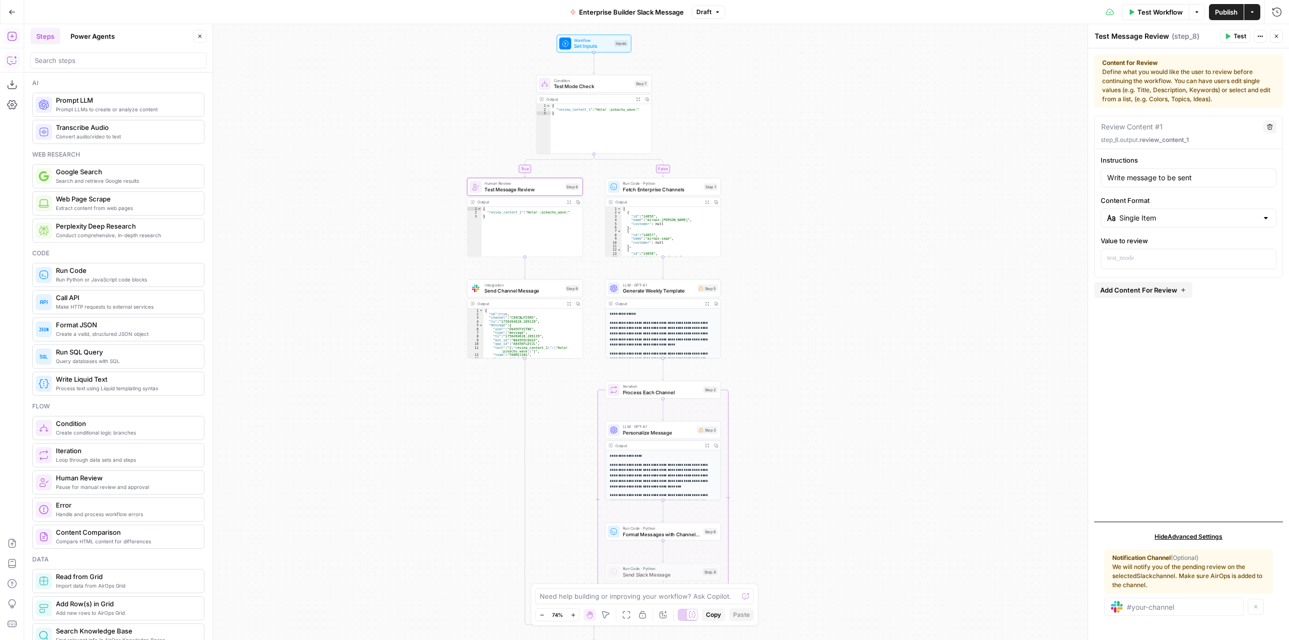
click at [536, 299] on div "Output Expand Output Copy" at bounding box center [524, 304] width 115 height 10
click at [534, 289] on span "Send Channel Message" at bounding box center [524, 291] width 78 height 8
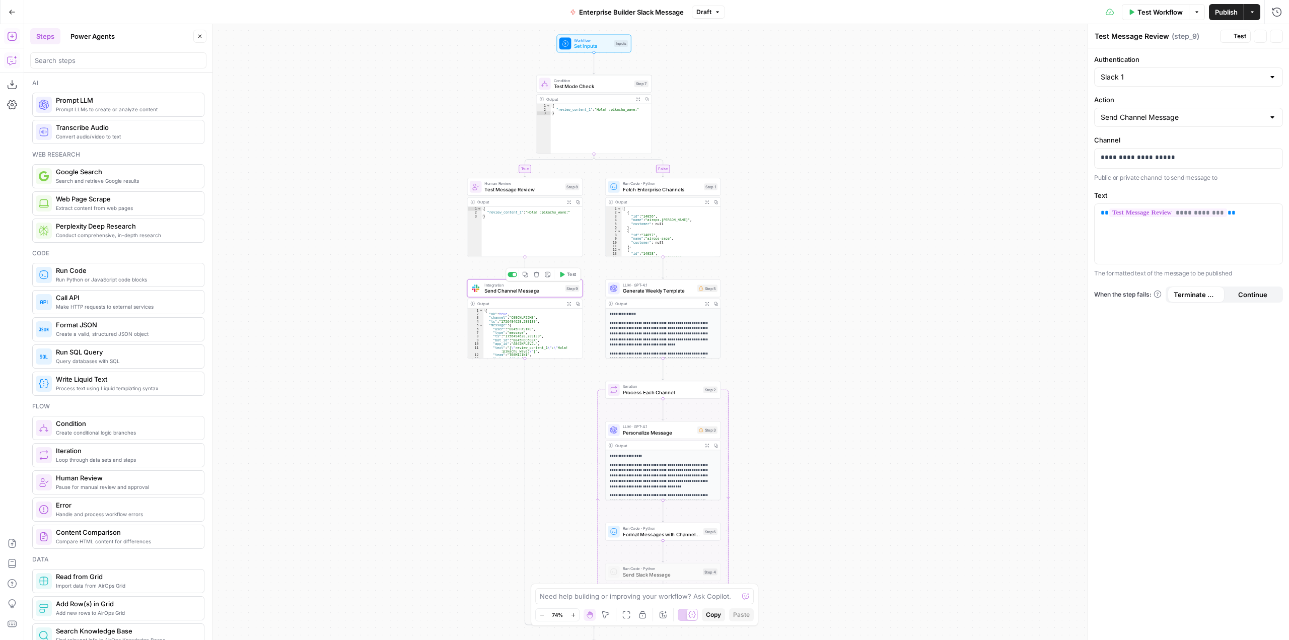
type textarea "Send Channel Message"
click at [532, 187] on span "Test Message Review" at bounding box center [524, 190] width 78 height 8
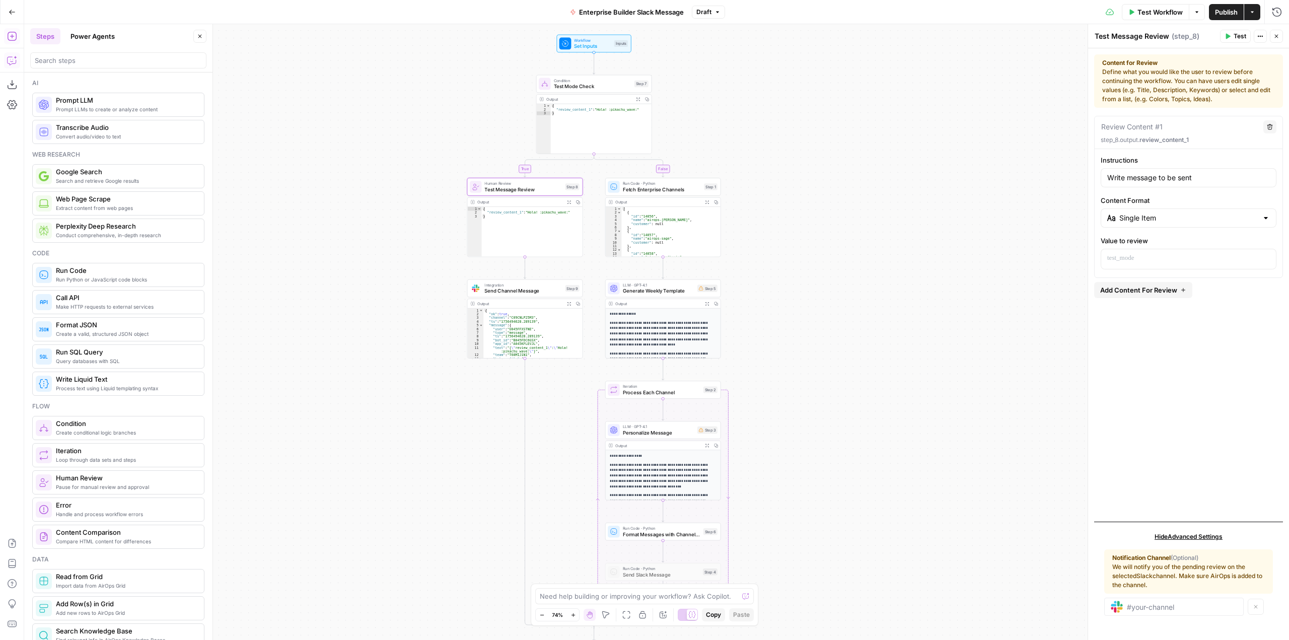
click at [530, 221] on div "{ "review_content_1" : "Hola! :pikachu_wave:" }" at bounding box center [532, 235] width 101 height 57
drag, startPoint x: 557, startPoint y: 228, endPoint x: 476, endPoint y: 209, distance: 83.4
click at [476, 209] on div "* 1 2 3 { "review_content_1" : "Hola! :pikachu_wave:" } XXXXXXXXXXXXXXXXXXXXXXX…" at bounding box center [524, 232] width 115 height 50
type textarea "**********"
click at [10, 61] on icon "button" at bounding box center [12, 60] width 10 height 10
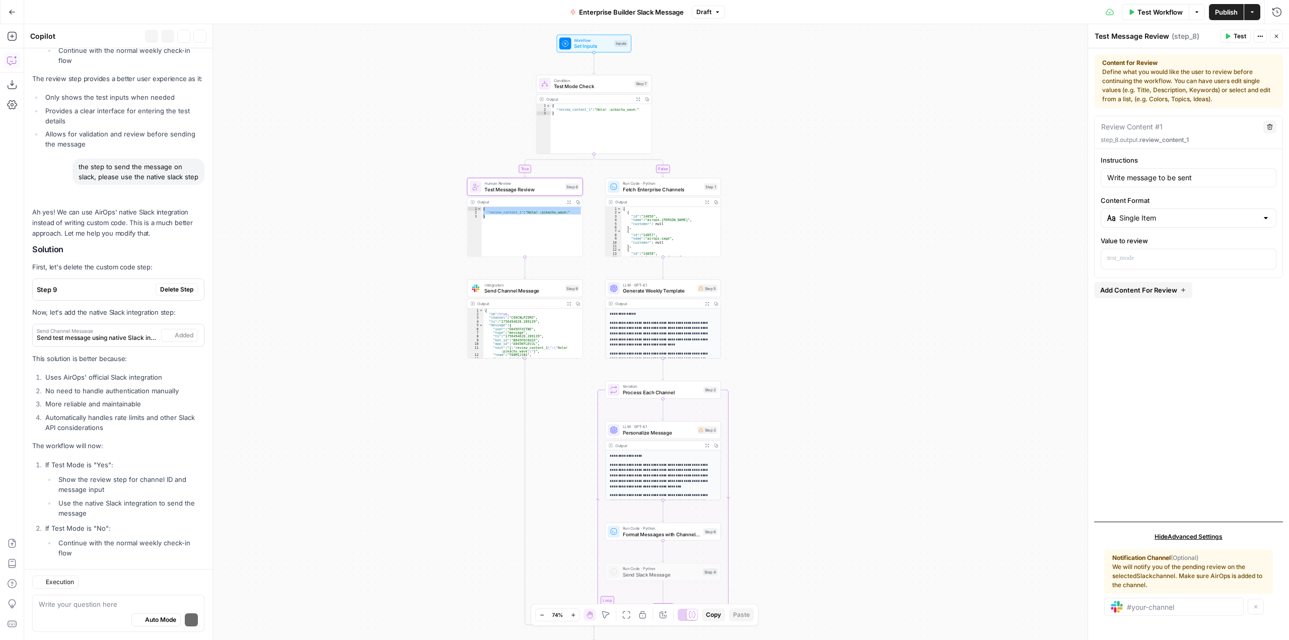
scroll to position [2518, 0]
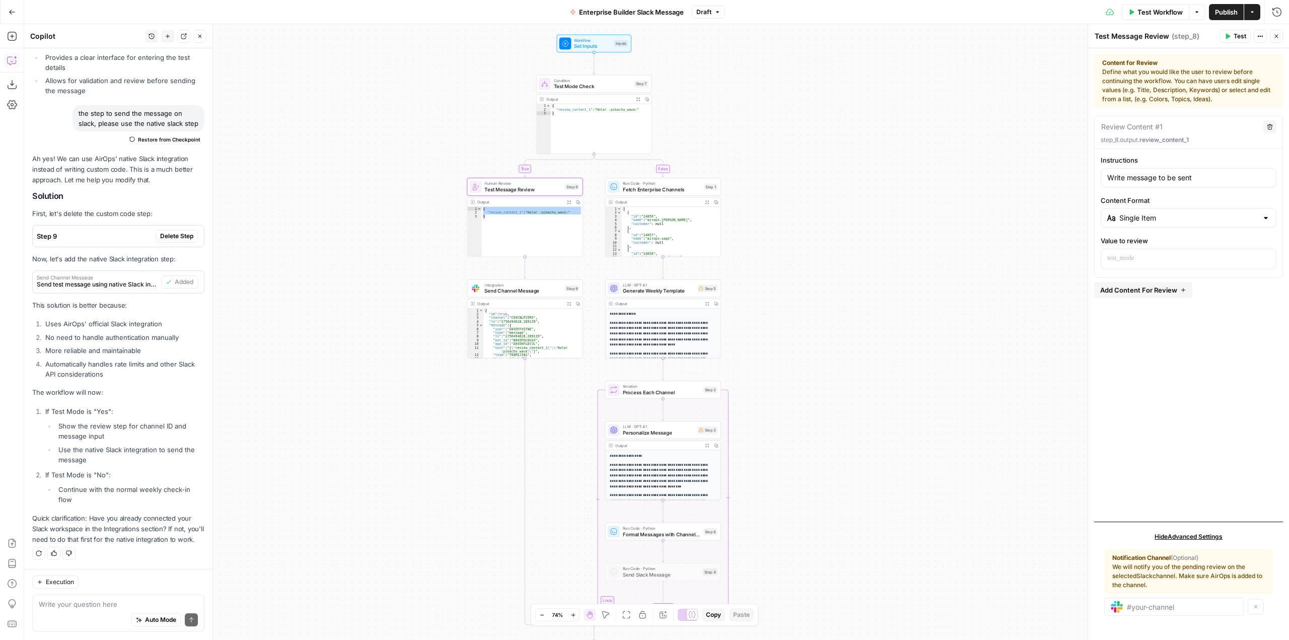
click at [91, 606] on textarea at bounding box center [118, 604] width 159 height 10
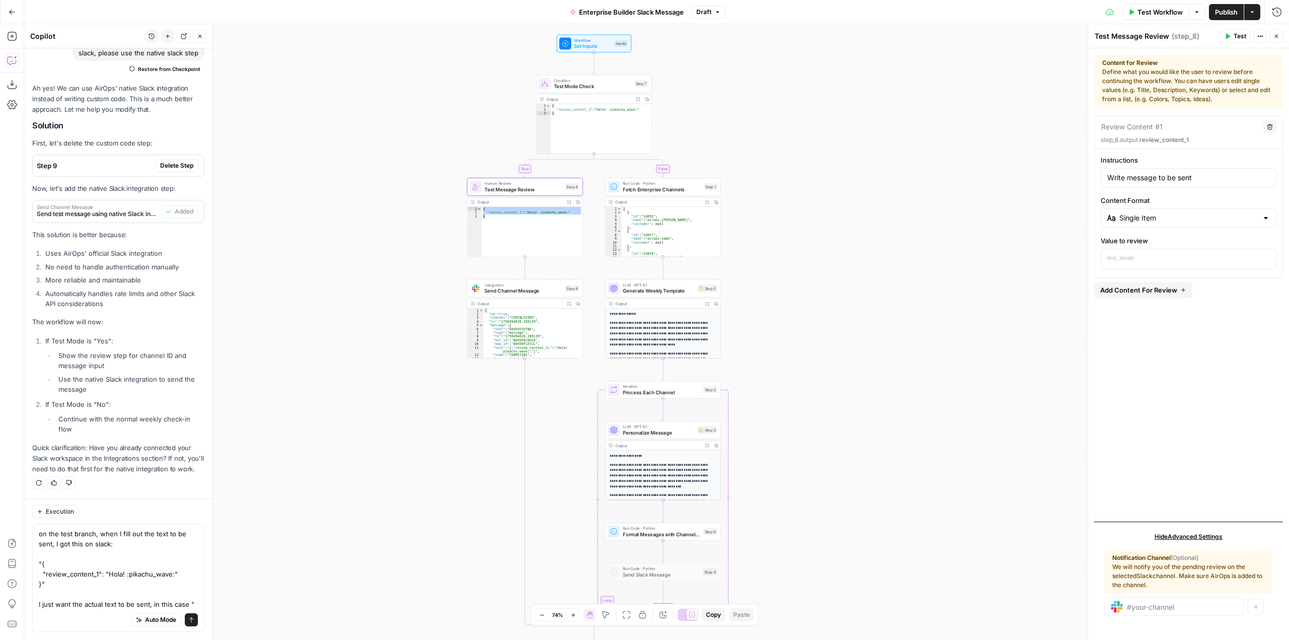
scroll to position [2599, 0]
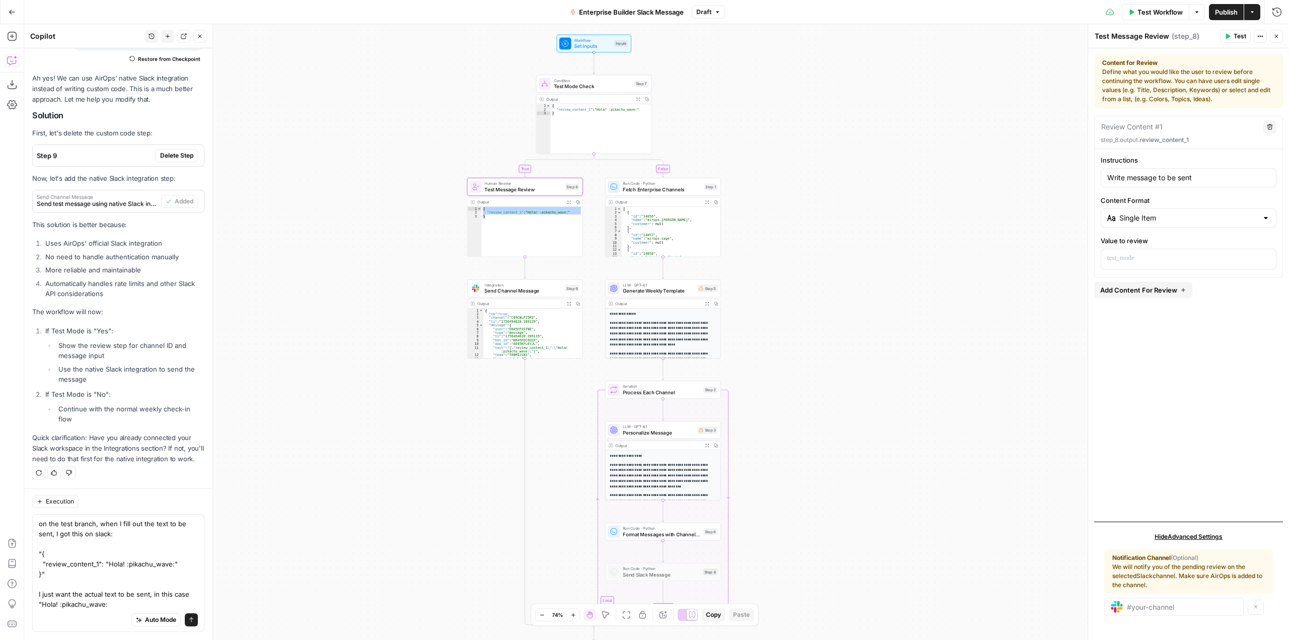
type textarea "on the test branch, when I fill out the text to be sent, I got this on slack: "…"
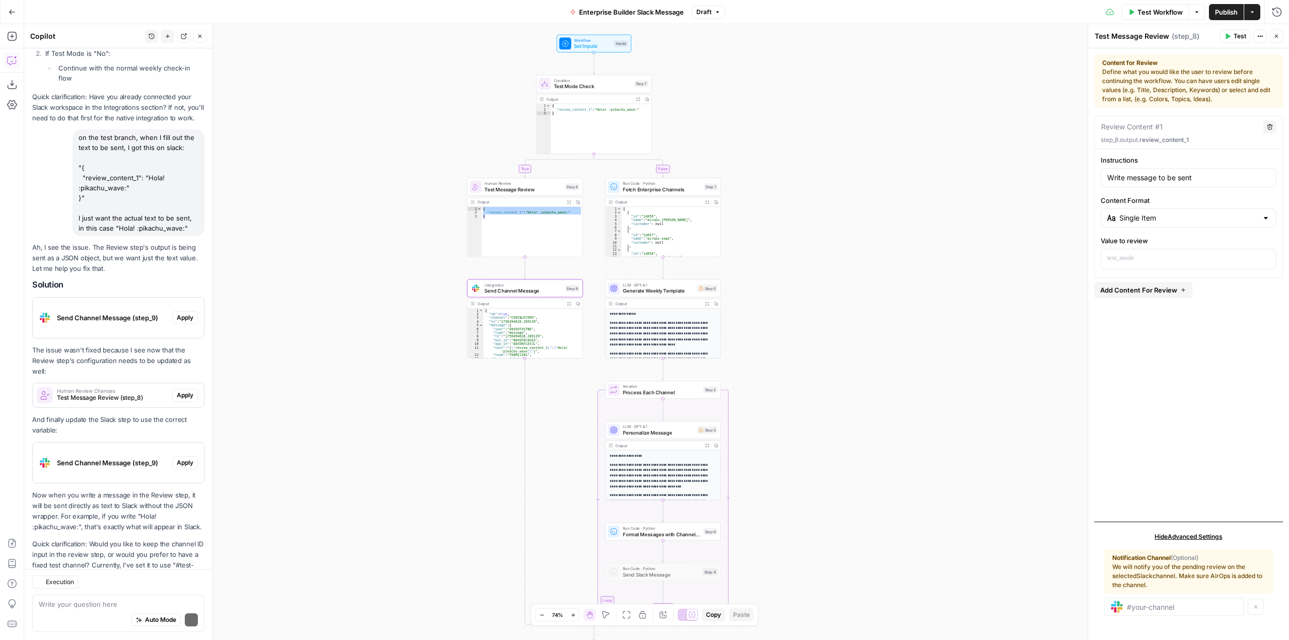
scroll to position [3008, 0]
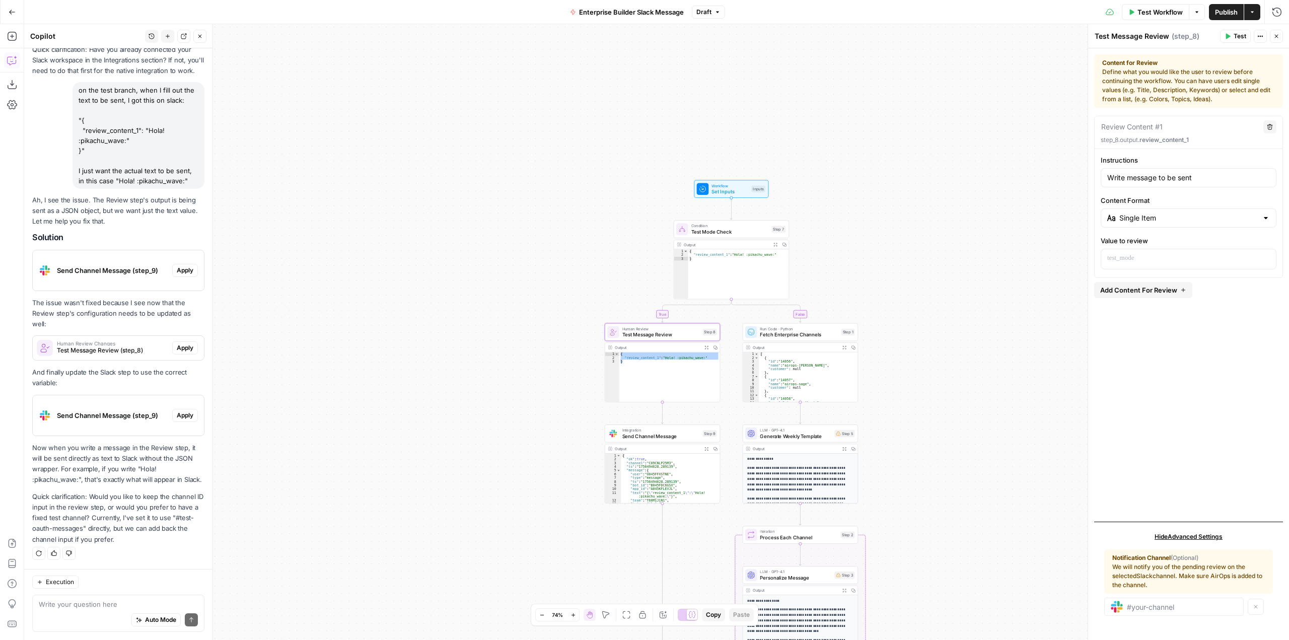
click at [180, 344] on span "Apply" at bounding box center [185, 348] width 17 height 9
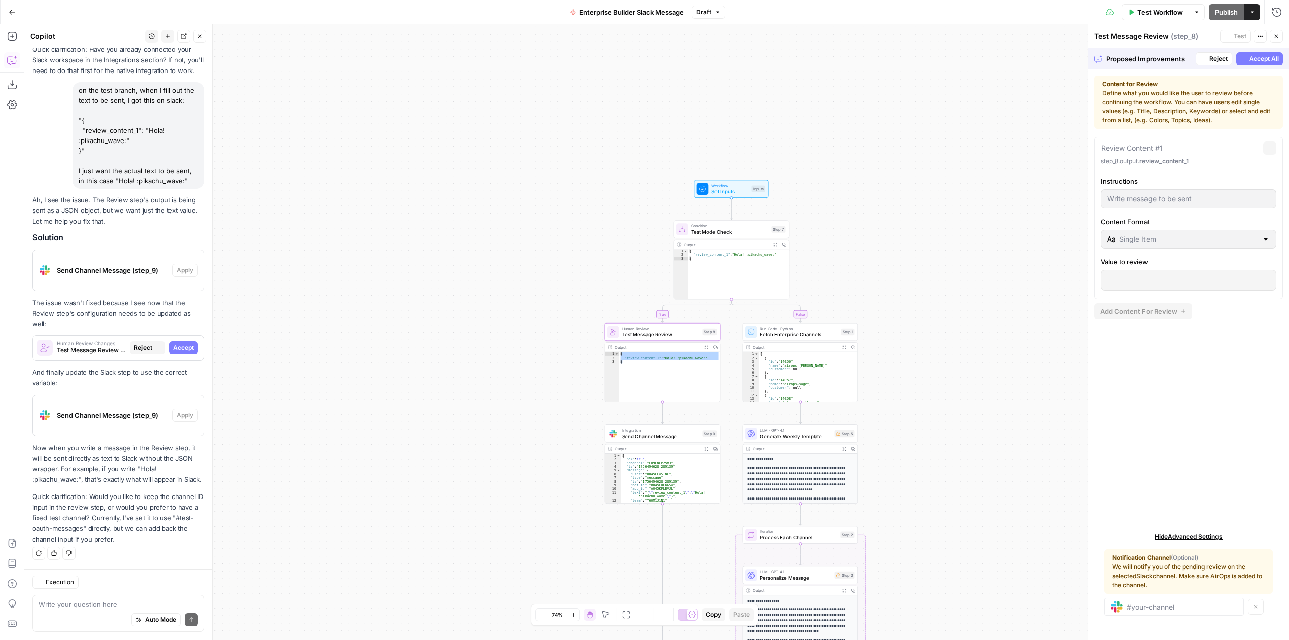
scroll to position [2911, 0]
click at [1262, 56] on span "Accept All" at bounding box center [1265, 58] width 30 height 9
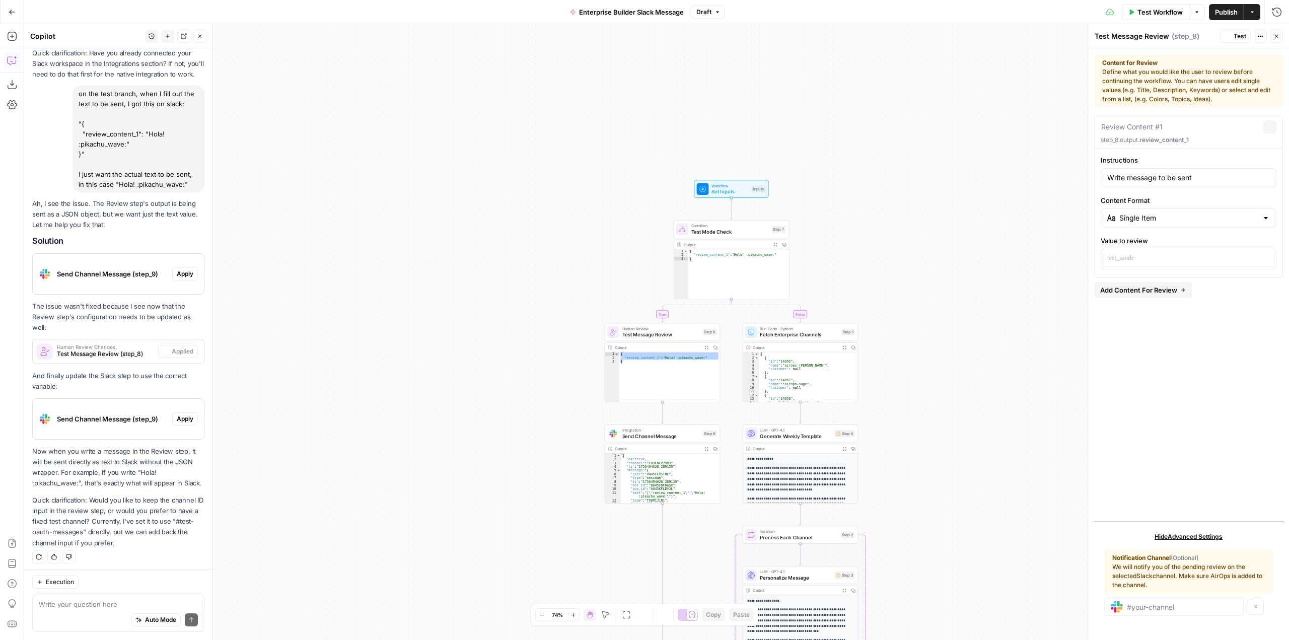
scroll to position [3008, 0]
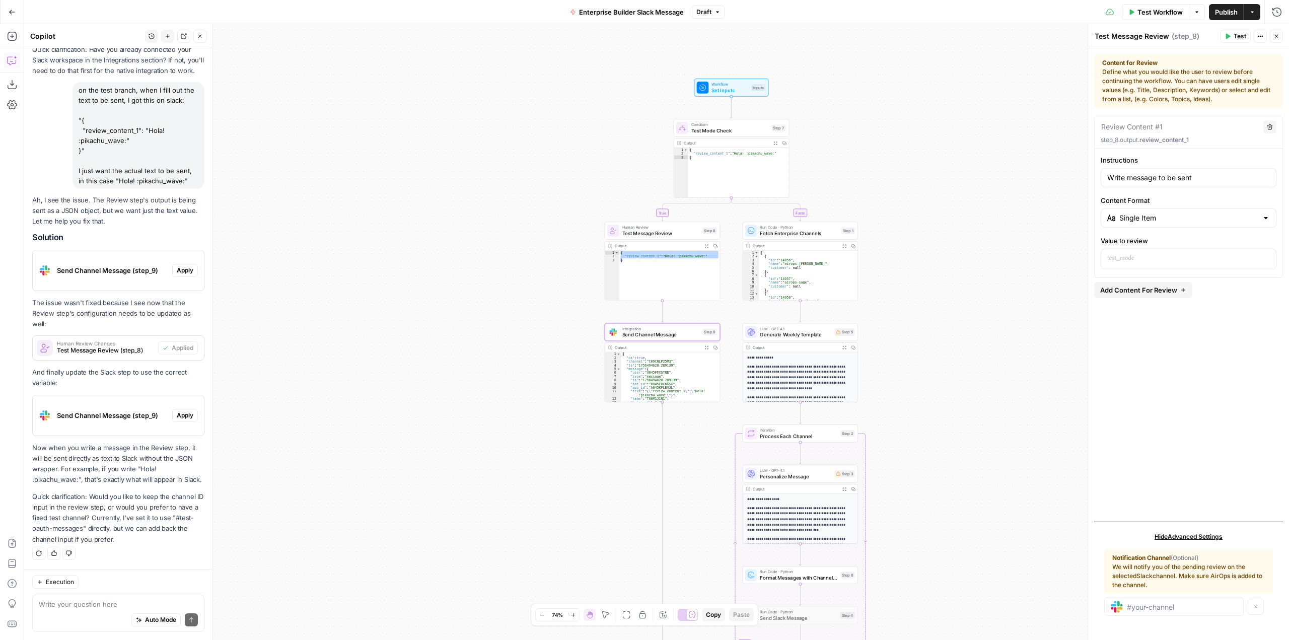
click at [63, 411] on div "Send Channel Message (step_9)" at bounding box center [103, 415] width 140 height 40
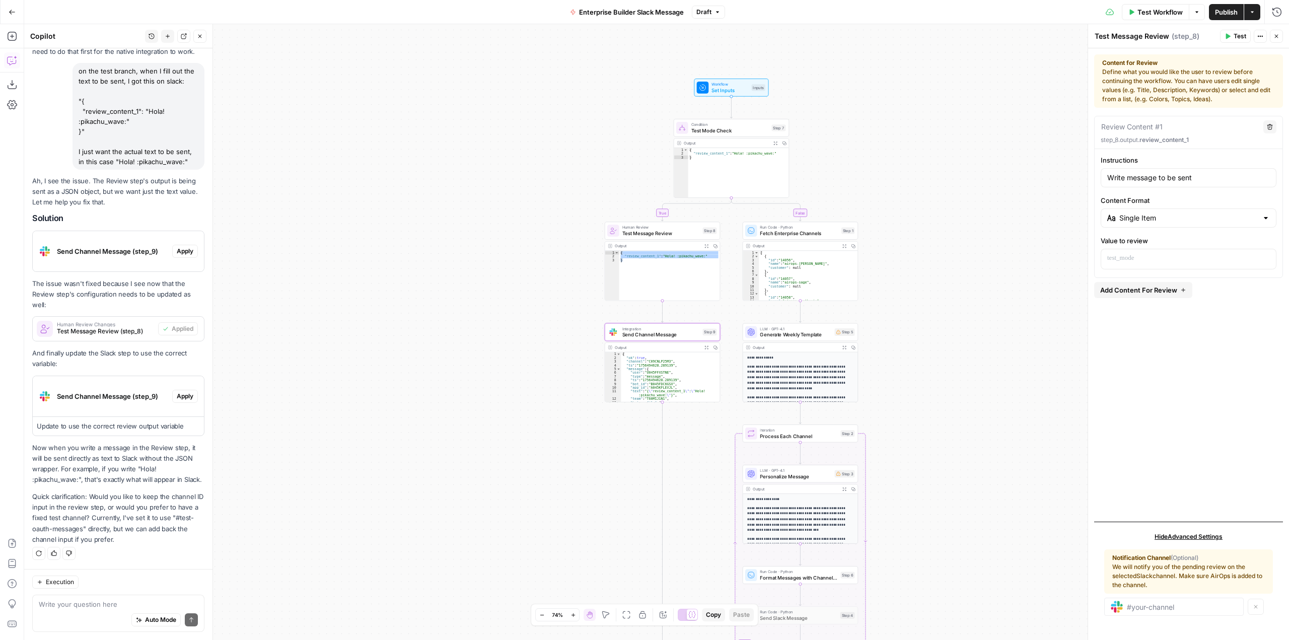
click at [183, 401] on span "Apply" at bounding box center [185, 396] width 17 height 9
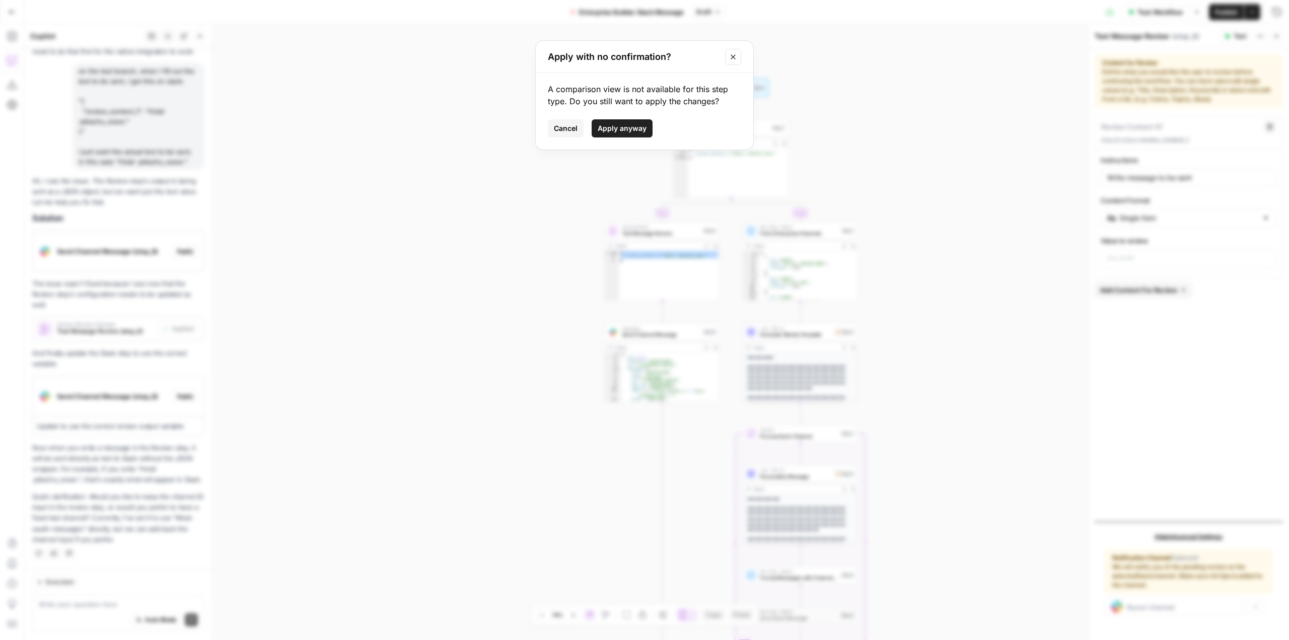
click at [615, 129] on span "Apply anyway" at bounding box center [622, 128] width 49 height 10
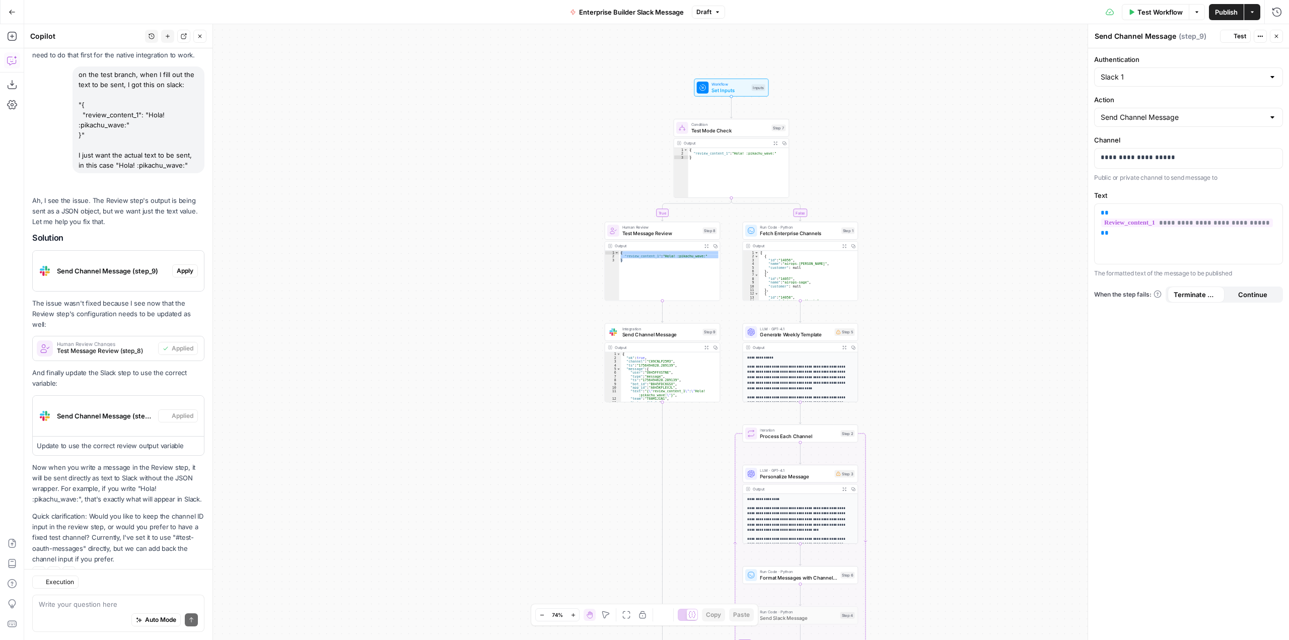
scroll to position [3043, 0]
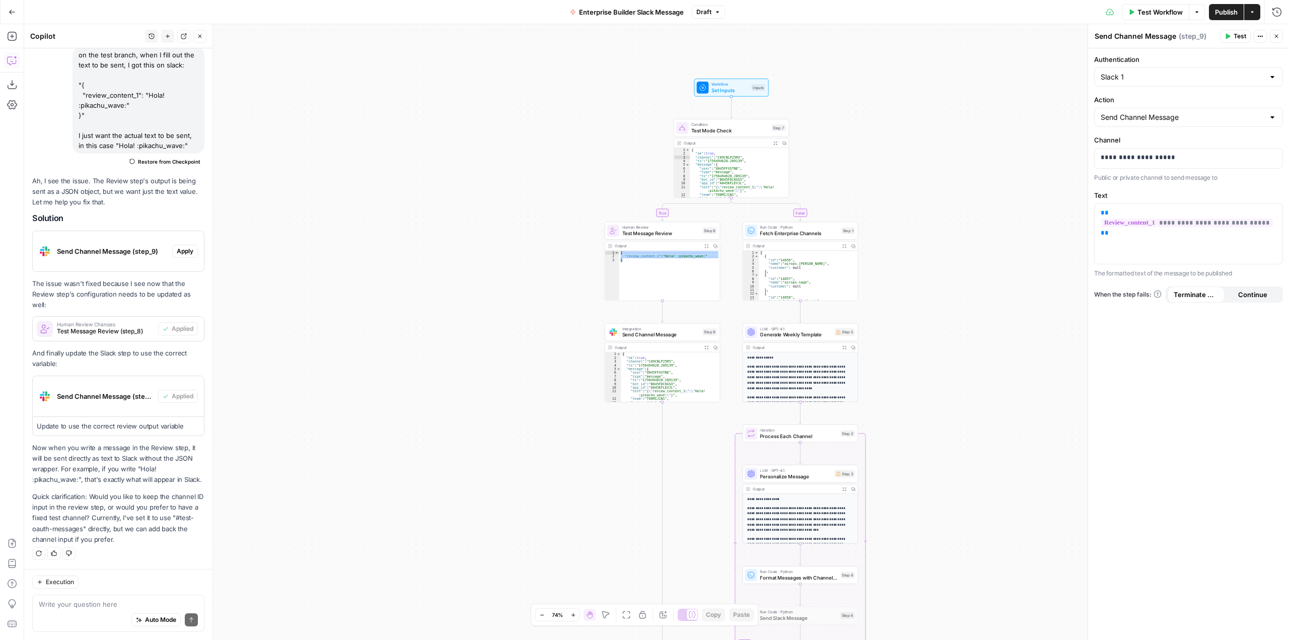
click at [1140, 13] on span "Test Workflow" at bounding box center [1160, 12] width 45 height 10
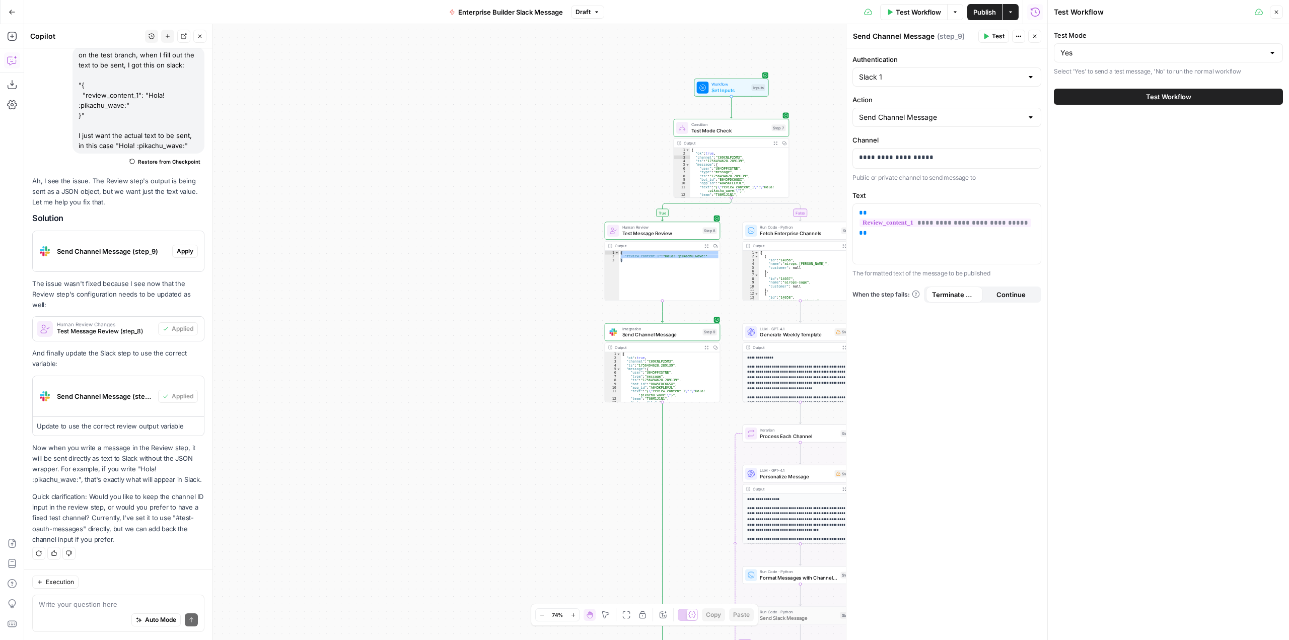
click at [1170, 98] on span "Test Workflow" at bounding box center [1168, 97] width 45 height 10
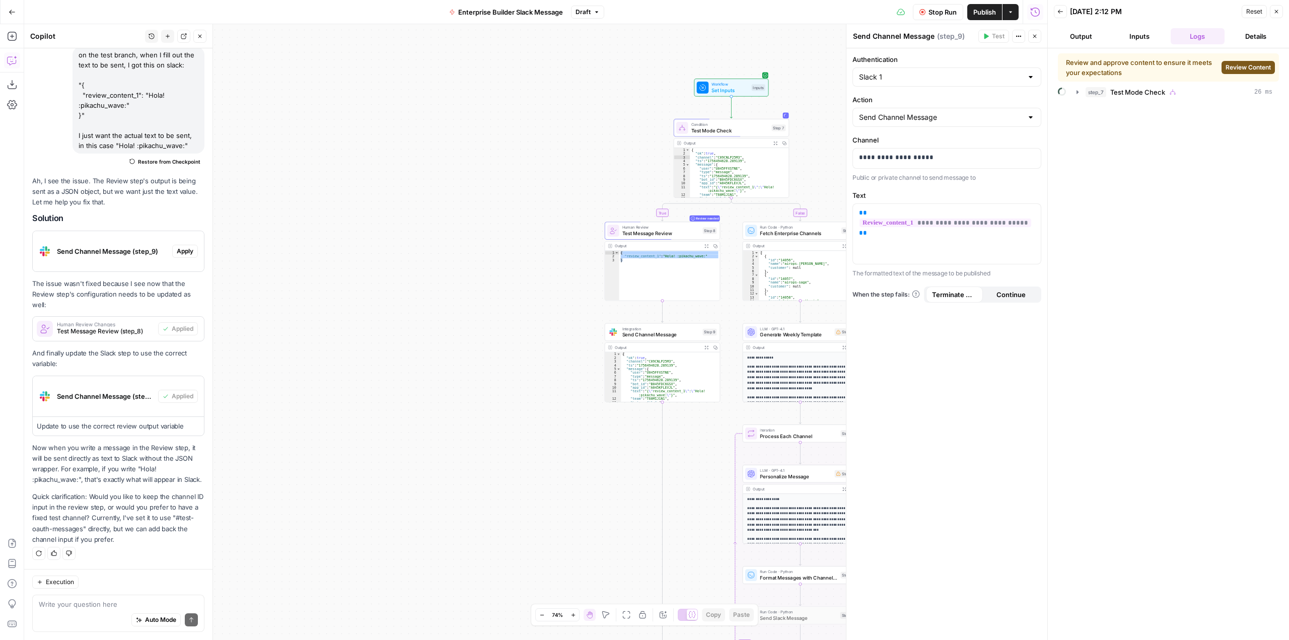
click at [1244, 63] on span "Review Content" at bounding box center [1248, 67] width 45 height 9
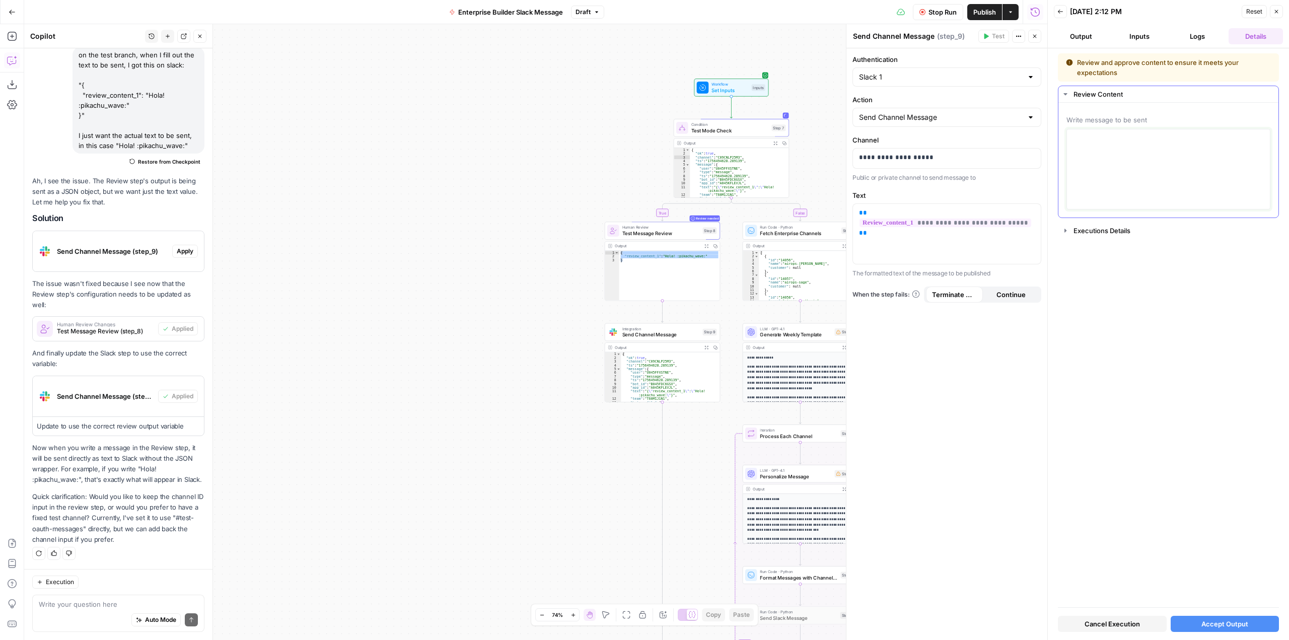
click at [1136, 151] on textarea at bounding box center [1168, 169] width 191 height 72
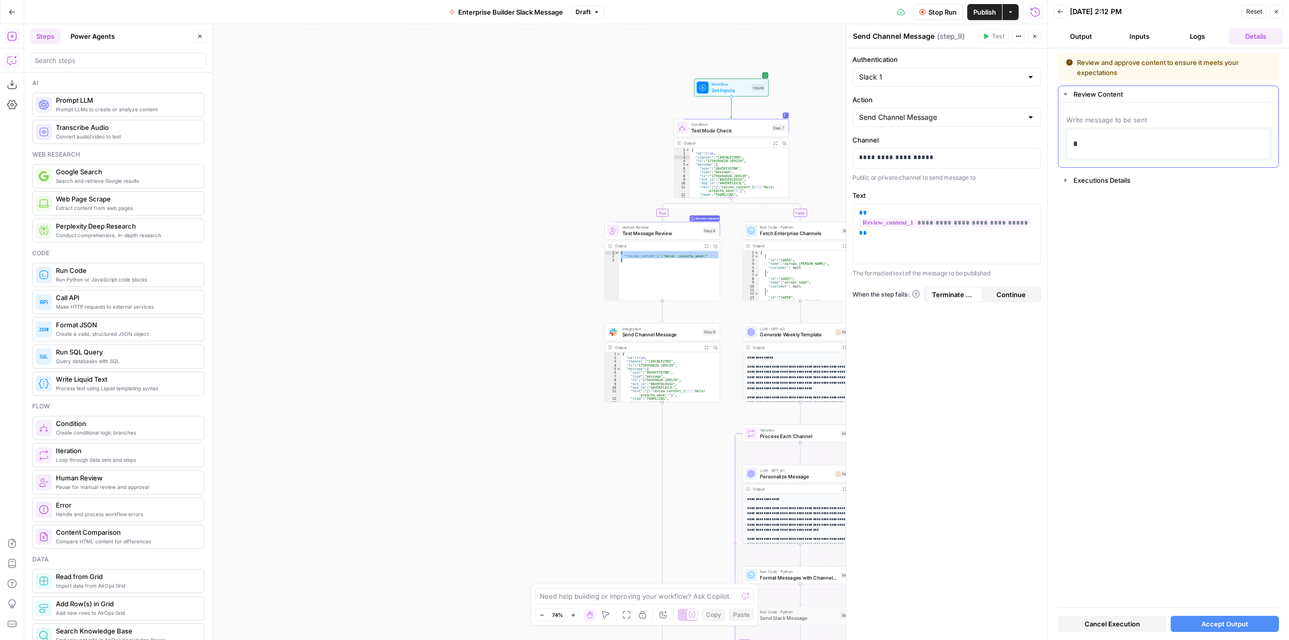
click at [1136, 151] on div "*" at bounding box center [1168, 143] width 191 height 21
click at [1234, 628] on span "Accept Output" at bounding box center [1225, 624] width 47 height 10
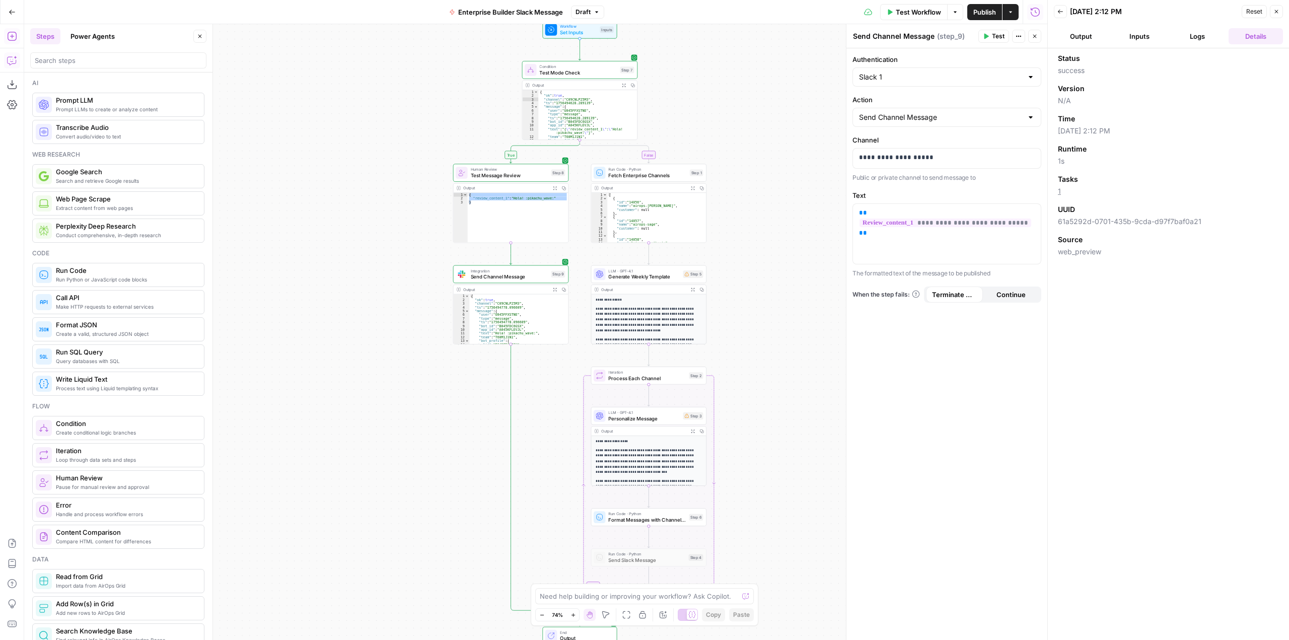
drag, startPoint x: 514, startPoint y: 148, endPoint x: 362, endPoint y: 90, distance: 162.3
click at [362, 90] on div "**********" at bounding box center [535, 332] width 1023 height 616
click at [15, 63] on icon "button" at bounding box center [12, 60] width 10 height 10
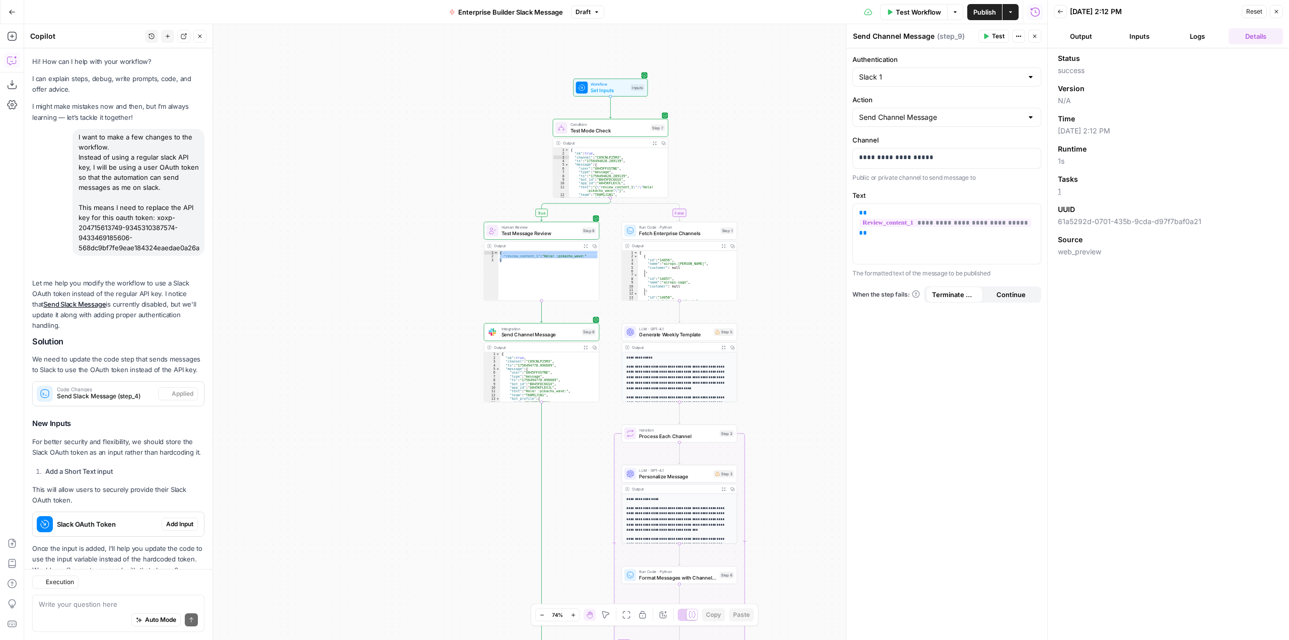
scroll to position [3024, 0]
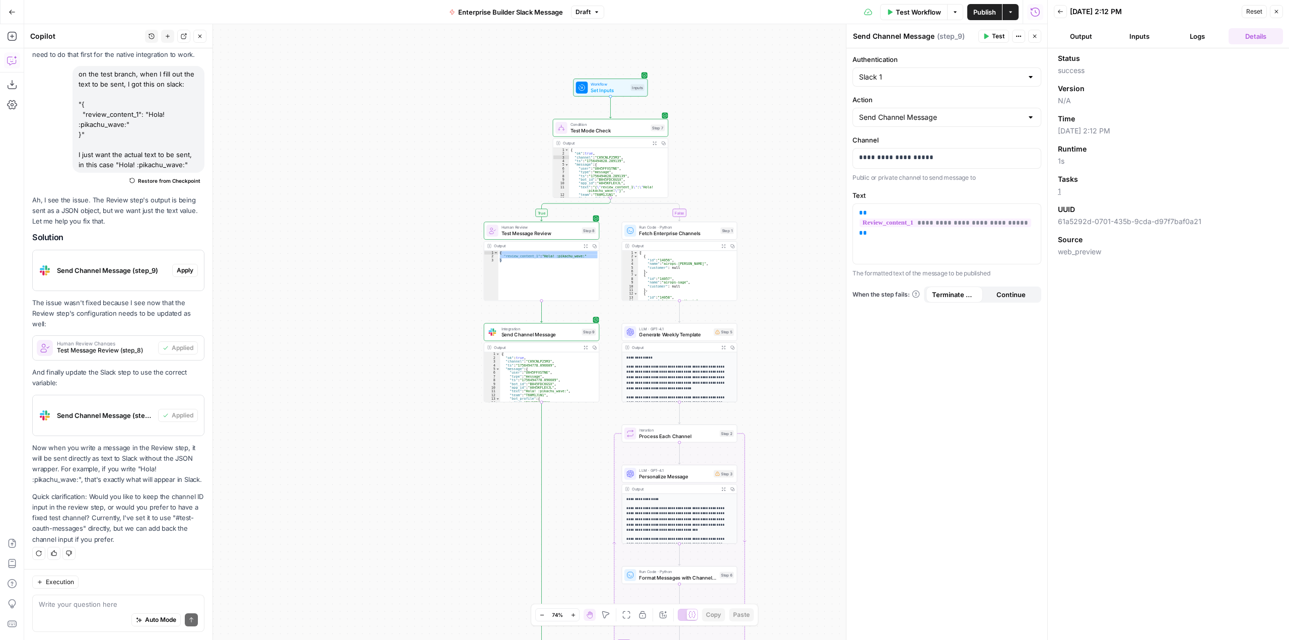
click at [128, 608] on textarea at bounding box center [118, 604] width 159 height 10
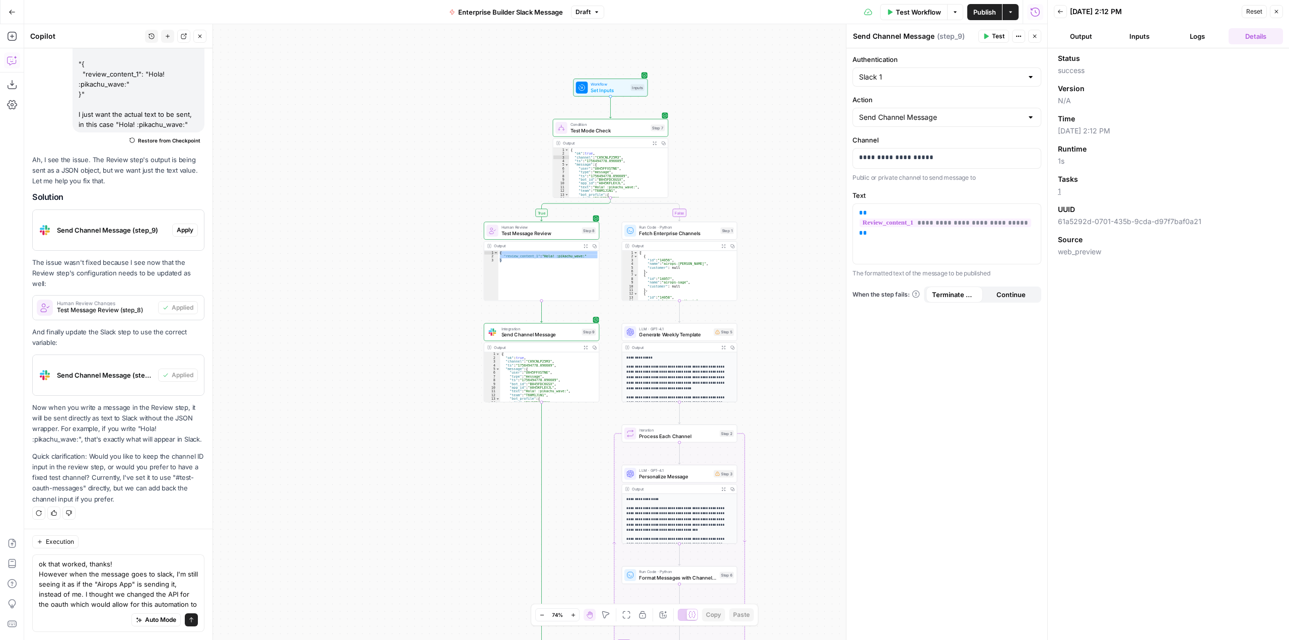
scroll to position [3074, 0]
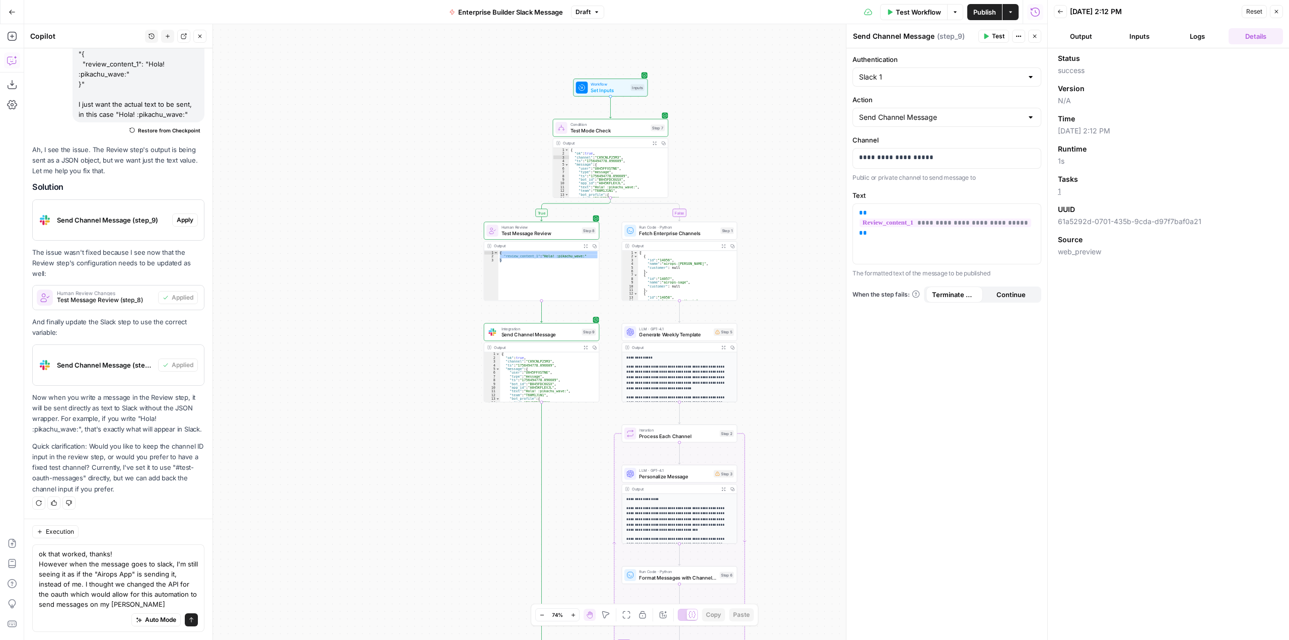
type textarea "ok that worked, thanks! However when the message goes to slack, I'm still seein…"
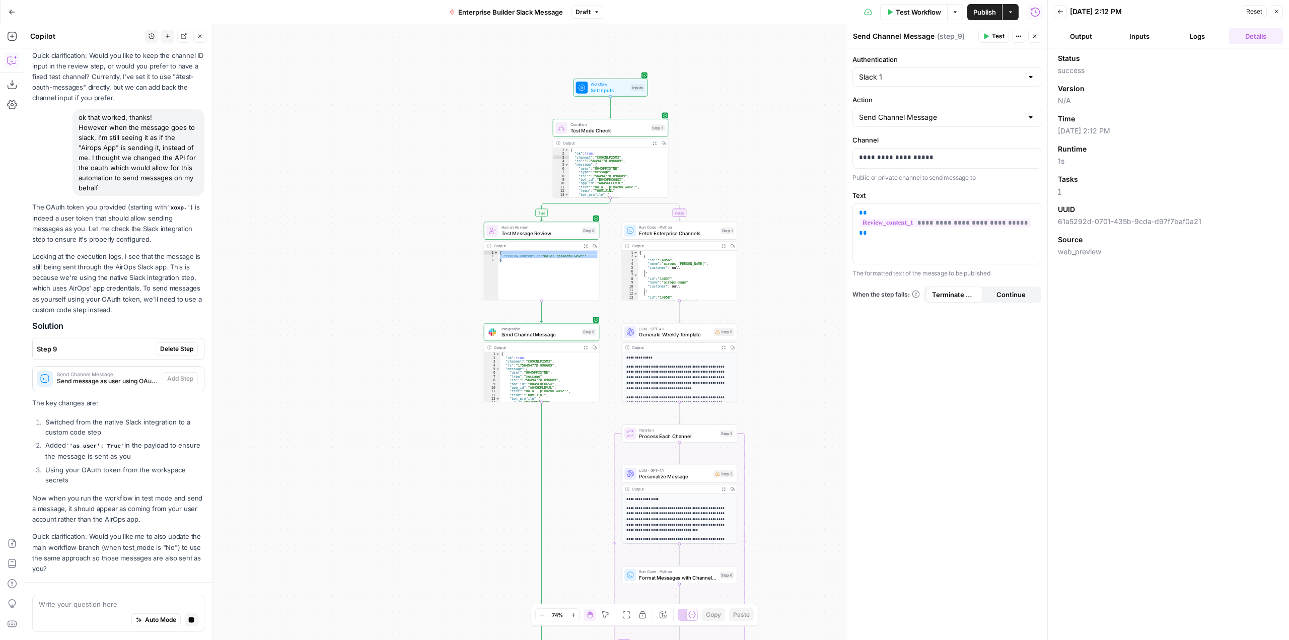
scroll to position [3495, 0]
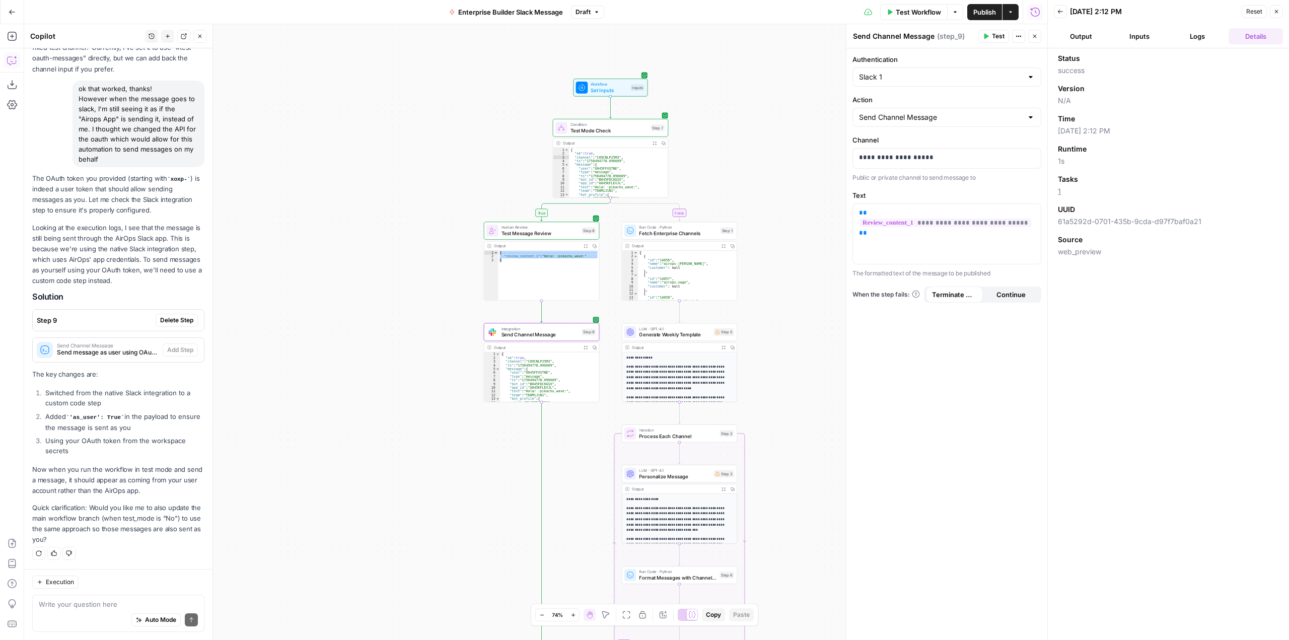
click at [188, 319] on button "Delete Step" at bounding box center [177, 320] width 42 height 13
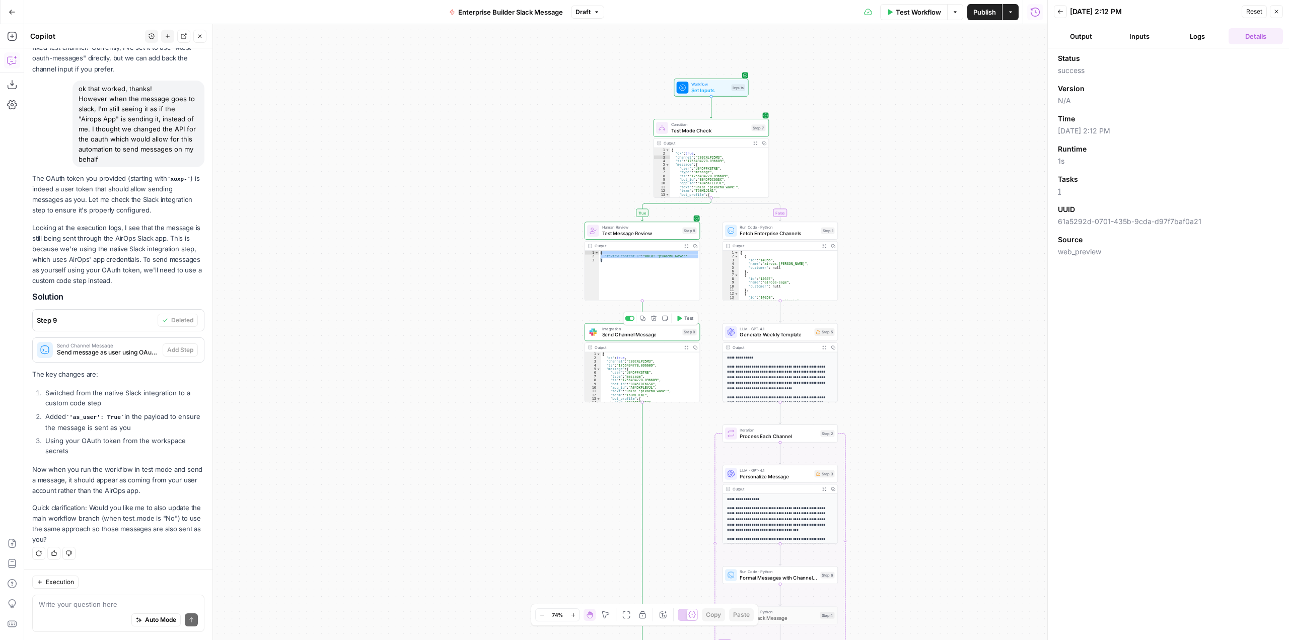
click at [663, 337] on span "Send Channel Message" at bounding box center [641, 335] width 78 height 8
click at [652, 320] on icon "button" at bounding box center [654, 319] width 6 height 6
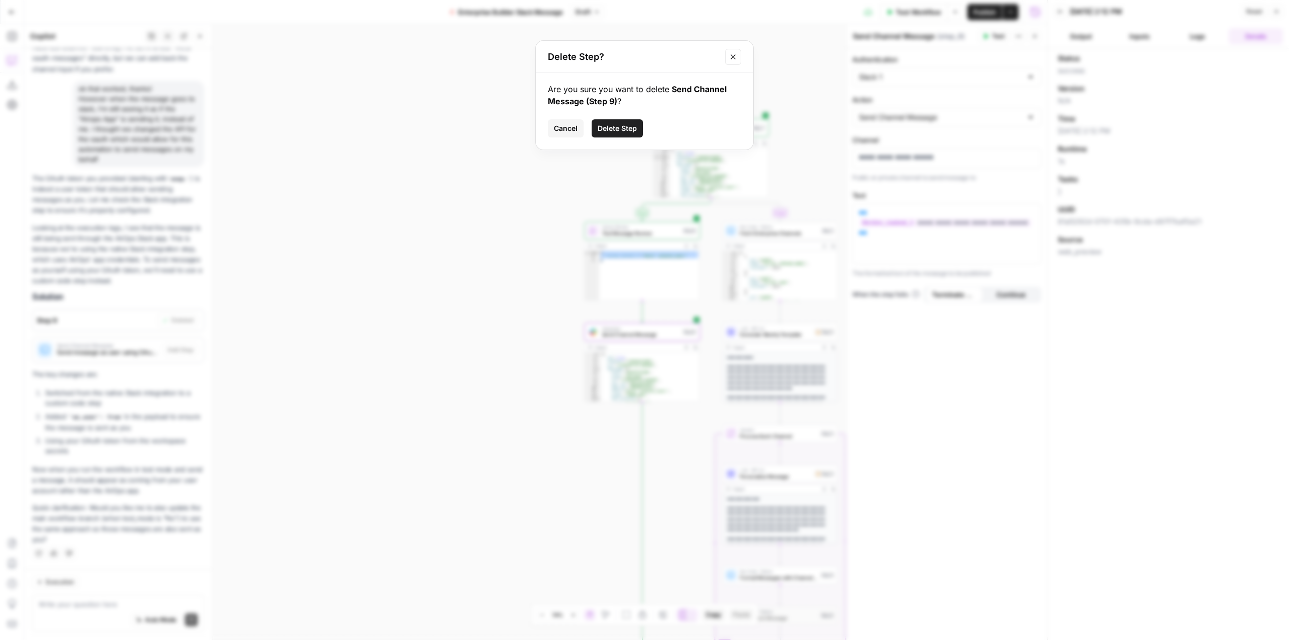
click at [626, 123] on span "Delete Step" at bounding box center [617, 128] width 39 height 10
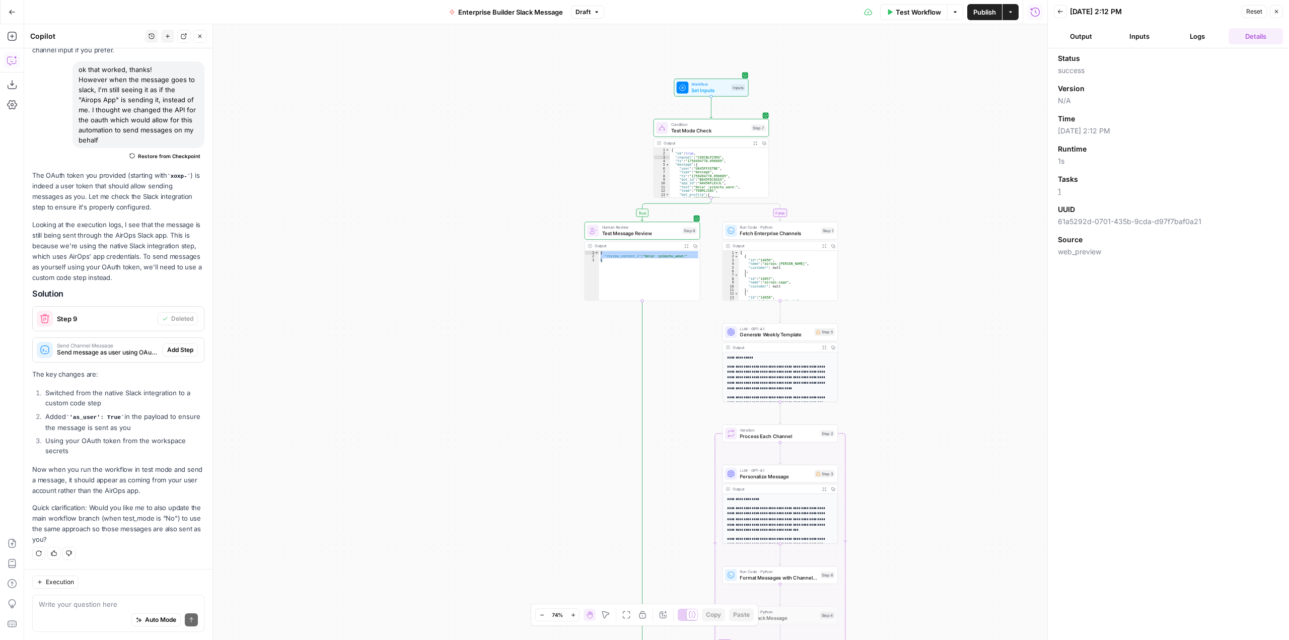
scroll to position [3485, 0]
click at [178, 344] on button "Add Step" at bounding box center [180, 350] width 35 height 13
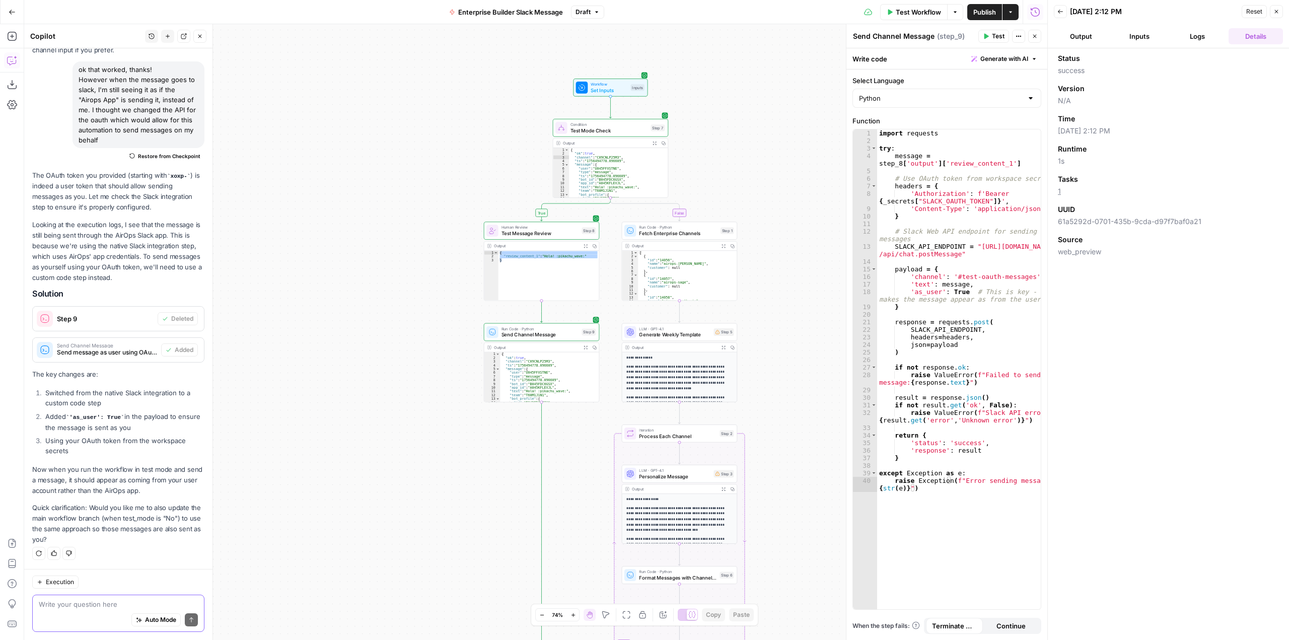
click at [118, 601] on textarea at bounding box center [118, 604] width 159 height 10
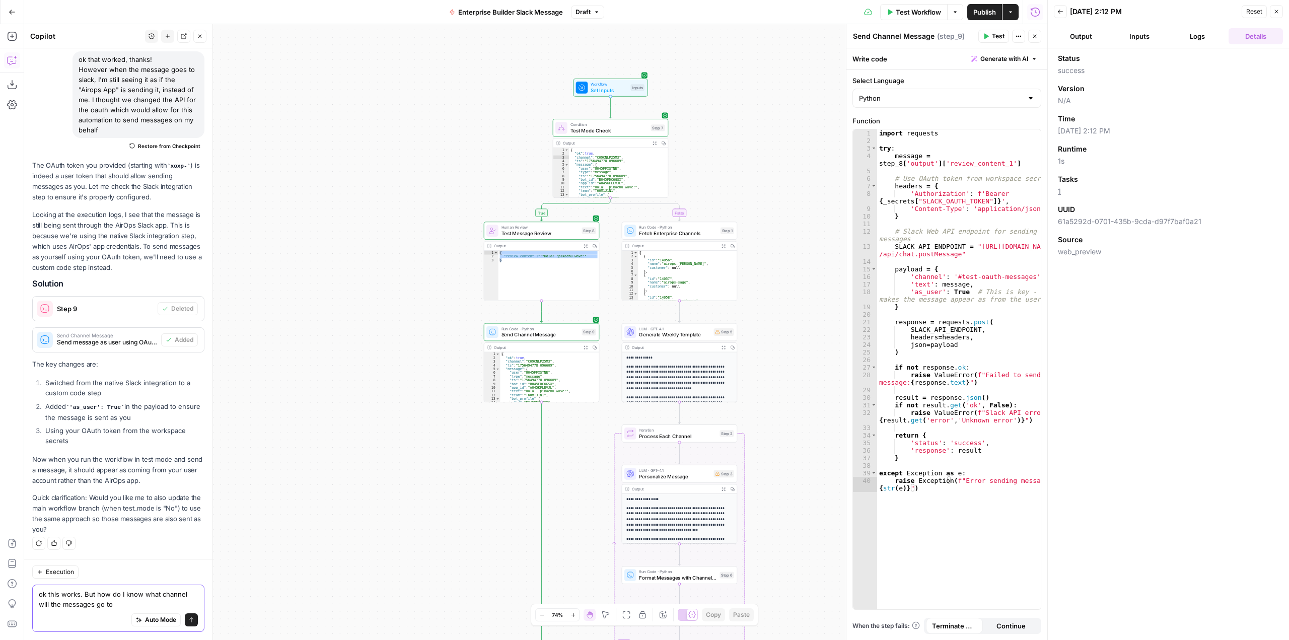
scroll to position [3495, 0]
type textarea "ok this works. But how do I know what channel will the messages go to?"
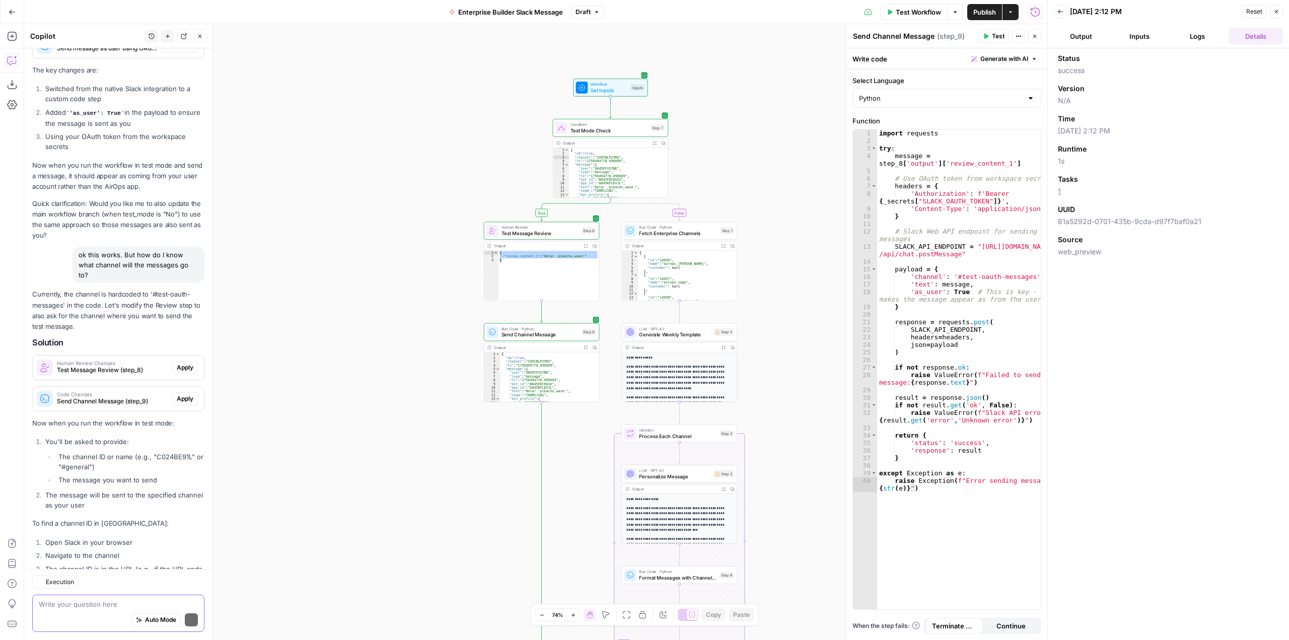
scroll to position [3869, 0]
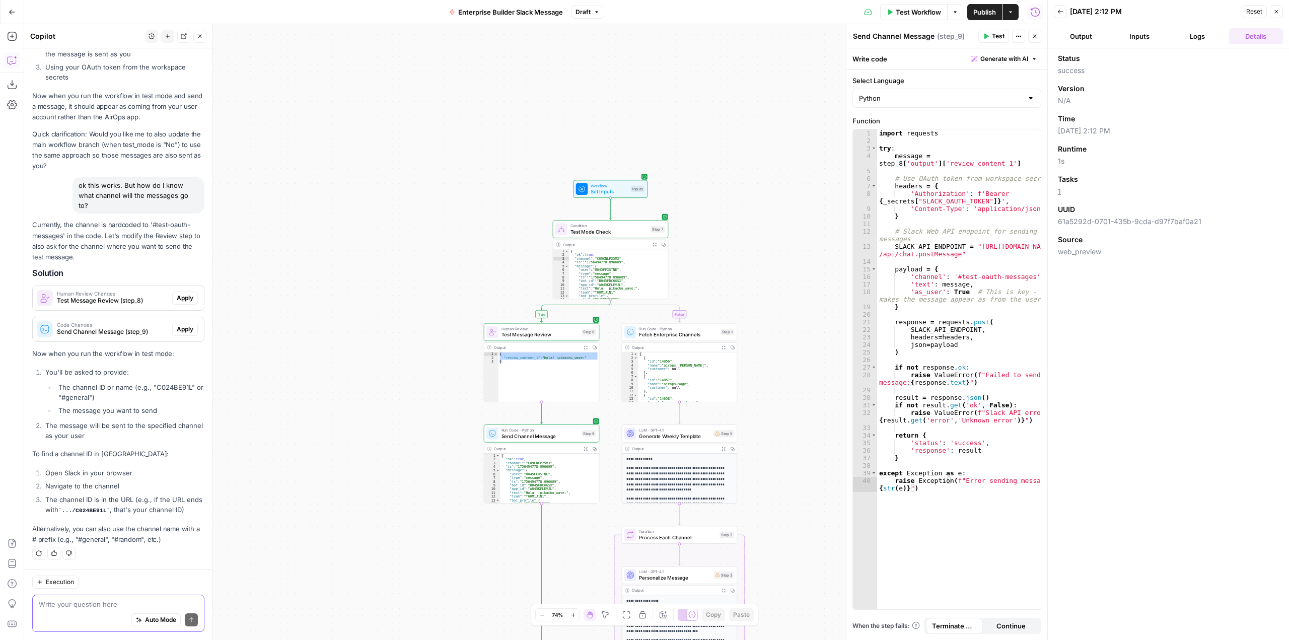
click at [93, 606] on textarea at bounding box center [118, 604] width 159 height 10
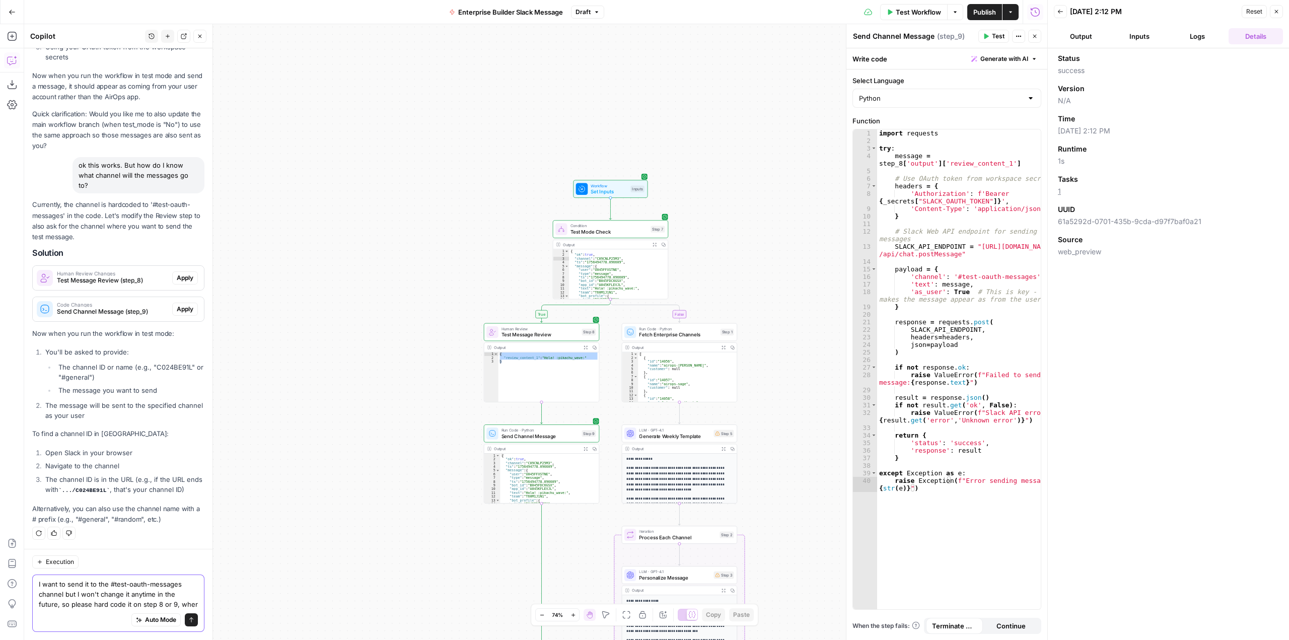
scroll to position [3899, 0]
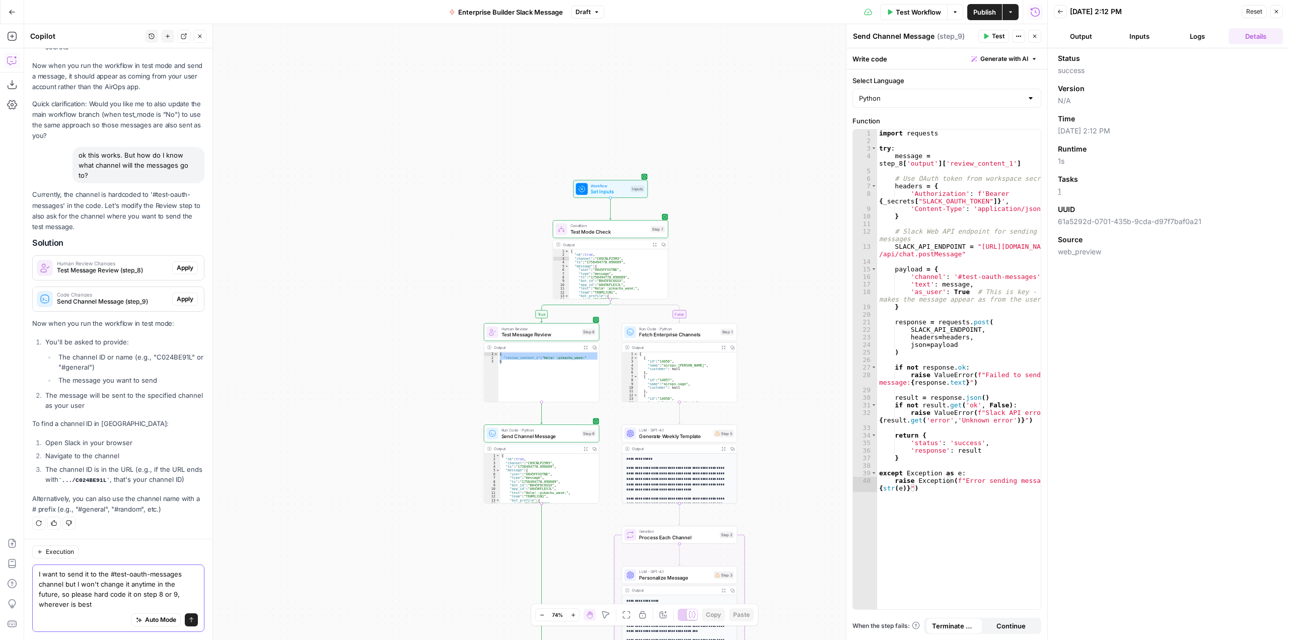
type textarea "I want to send it to the #test-oauth-messages channel but I won't change it any…"
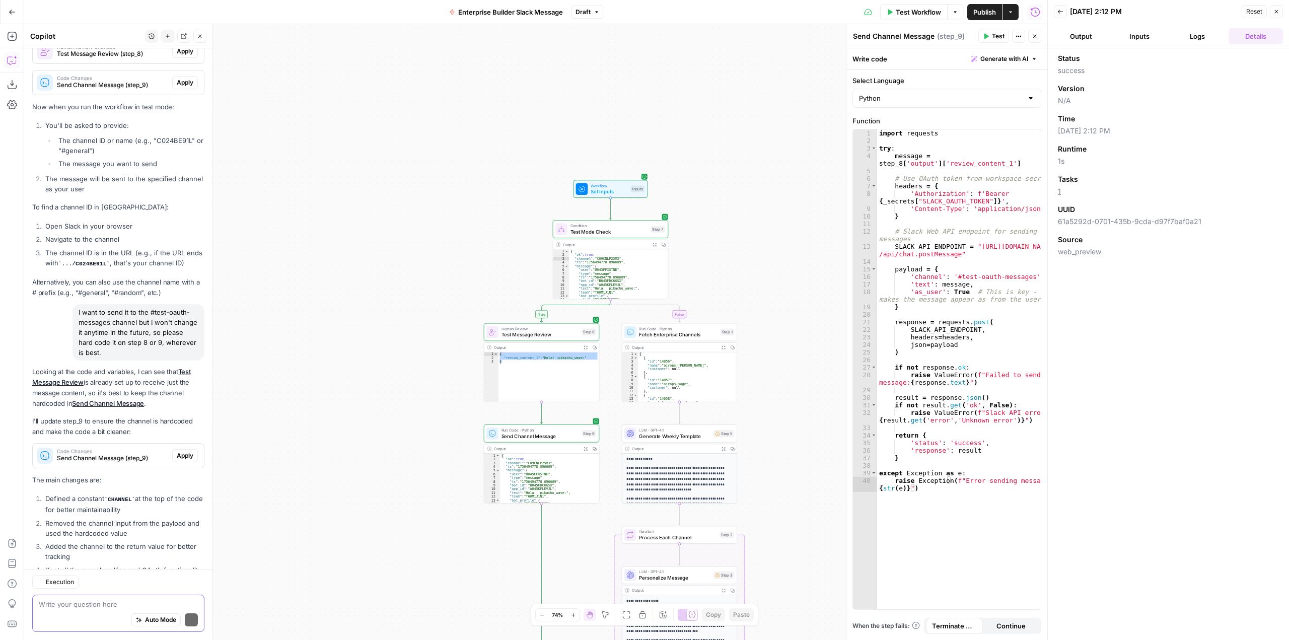
scroll to position [4185, 0]
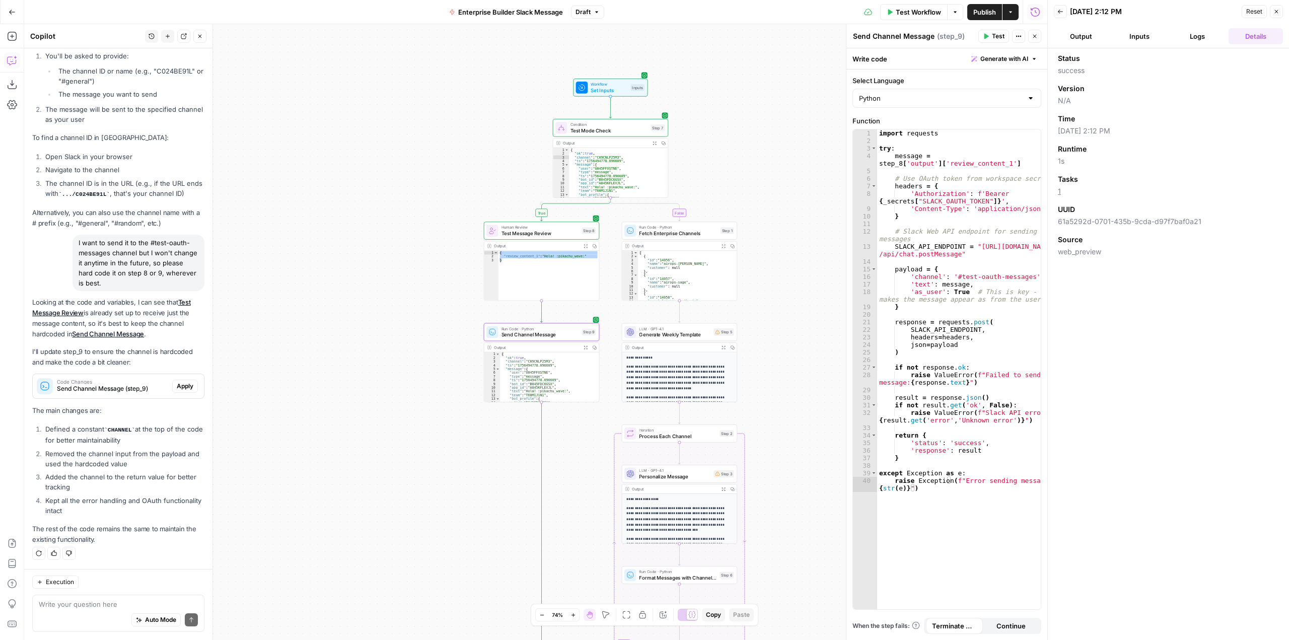
click at [178, 385] on span "Apply" at bounding box center [185, 386] width 17 height 9
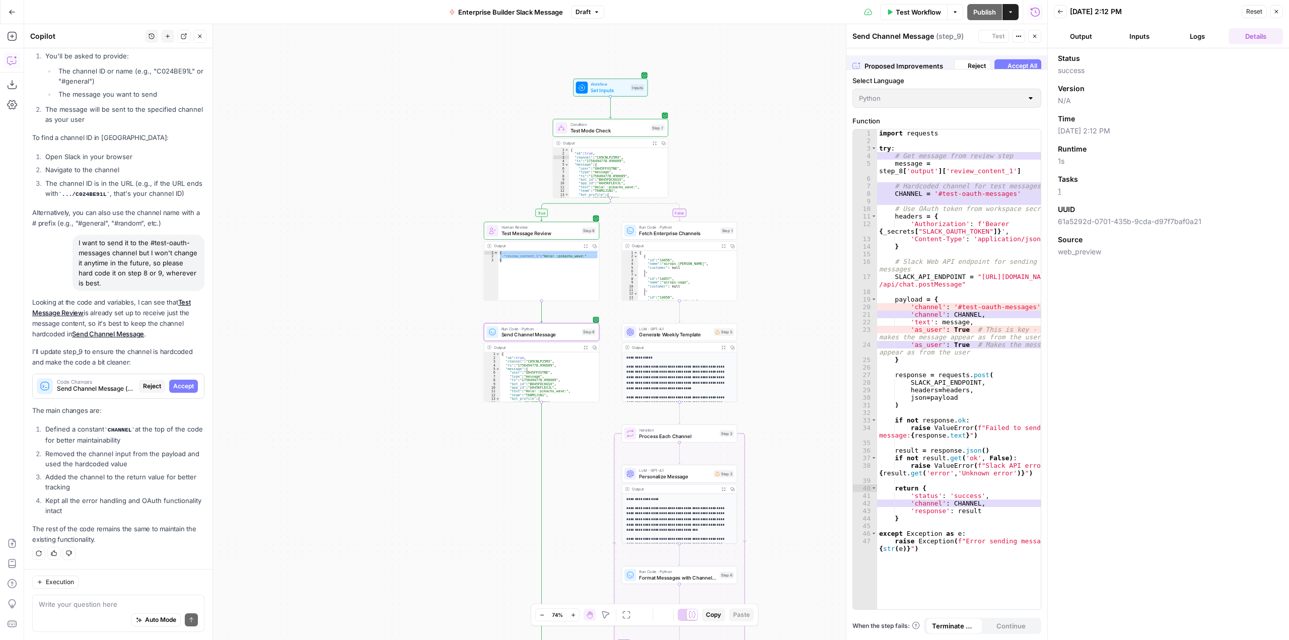
scroll to position [4056, 0]
click at [178, 385] on span "Accept" at bounding box center [183, 386] width 21 height 9
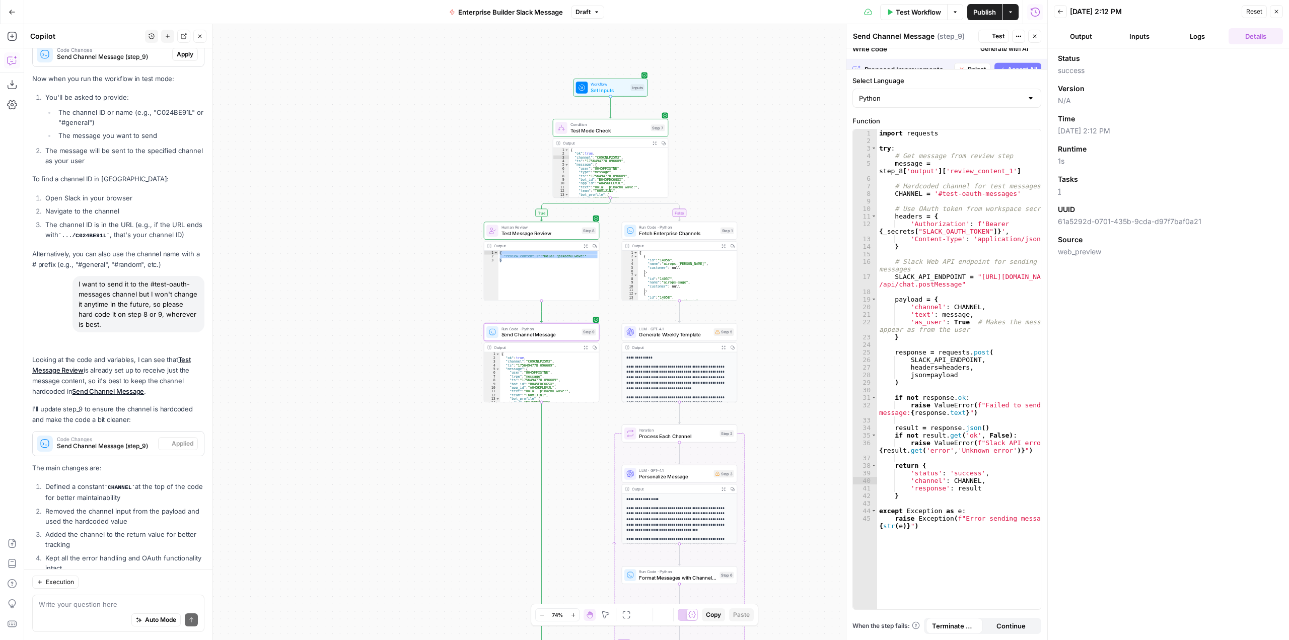
scroll to position [4217, 0]
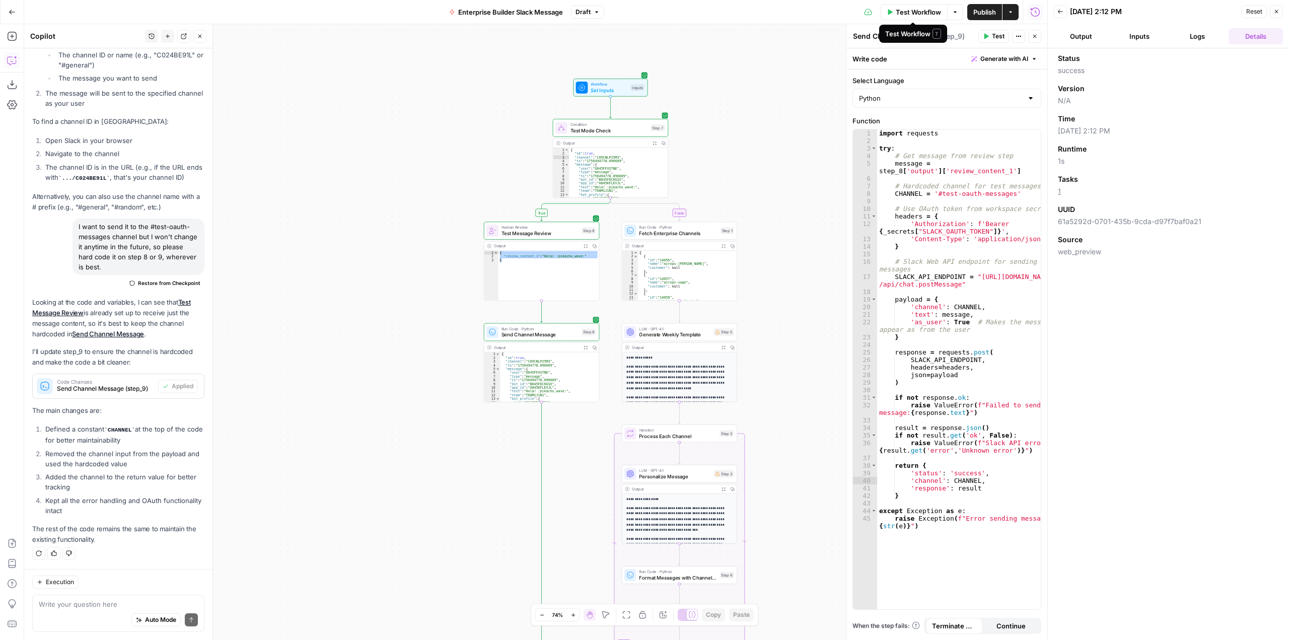
click at [911, 11] on span "Test Workflow" at bounding box center [918, 12] width 45 height 10
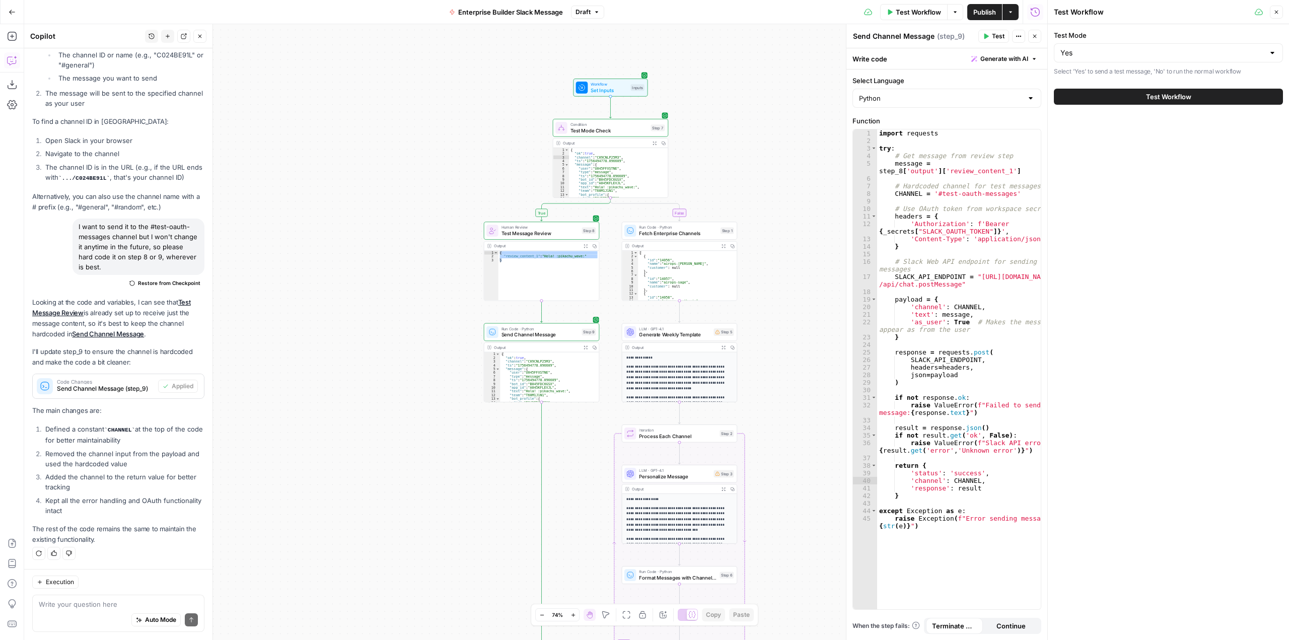
click at [1170, 89] on button "Test Workflow" at bounding box center [1168, 97] width 229 height 16
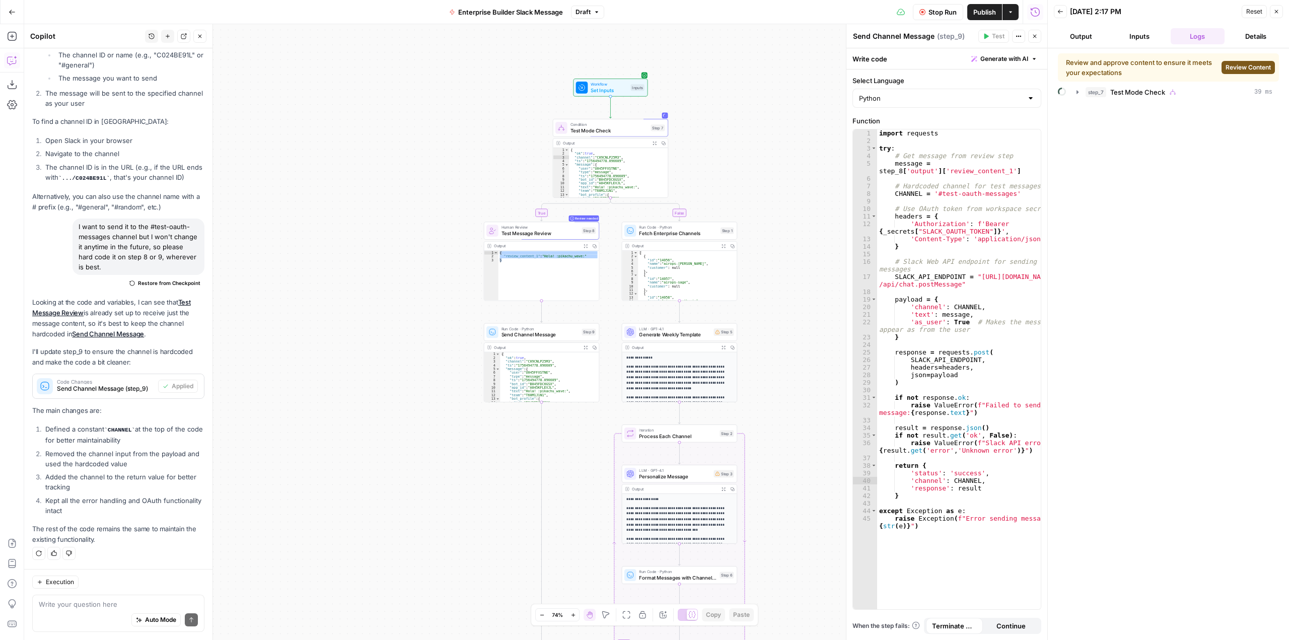
click at [1248, 69] on span "Review Content" at bounding box center [1248, 67] width 45 height 9
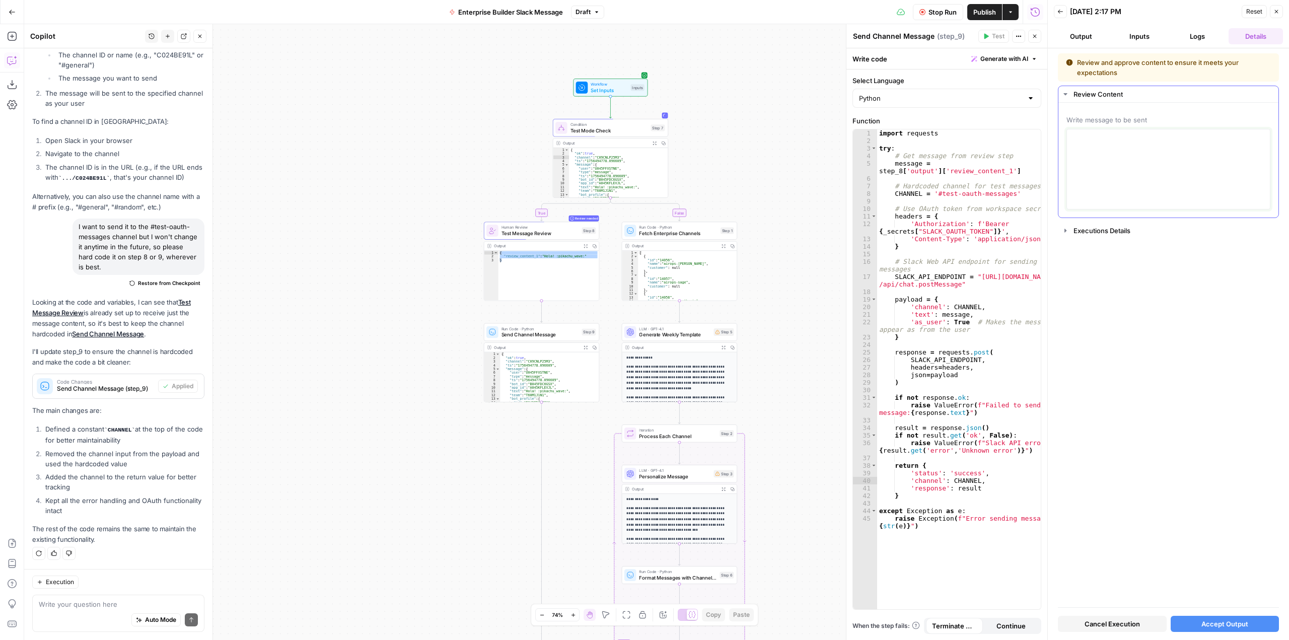
click at [1143, 146] on textarea at bounding box center [1168, 169] width 191 height 72
click at [1143, 146] on p "*" at bounding box center [1168, 144] width 191 height 13
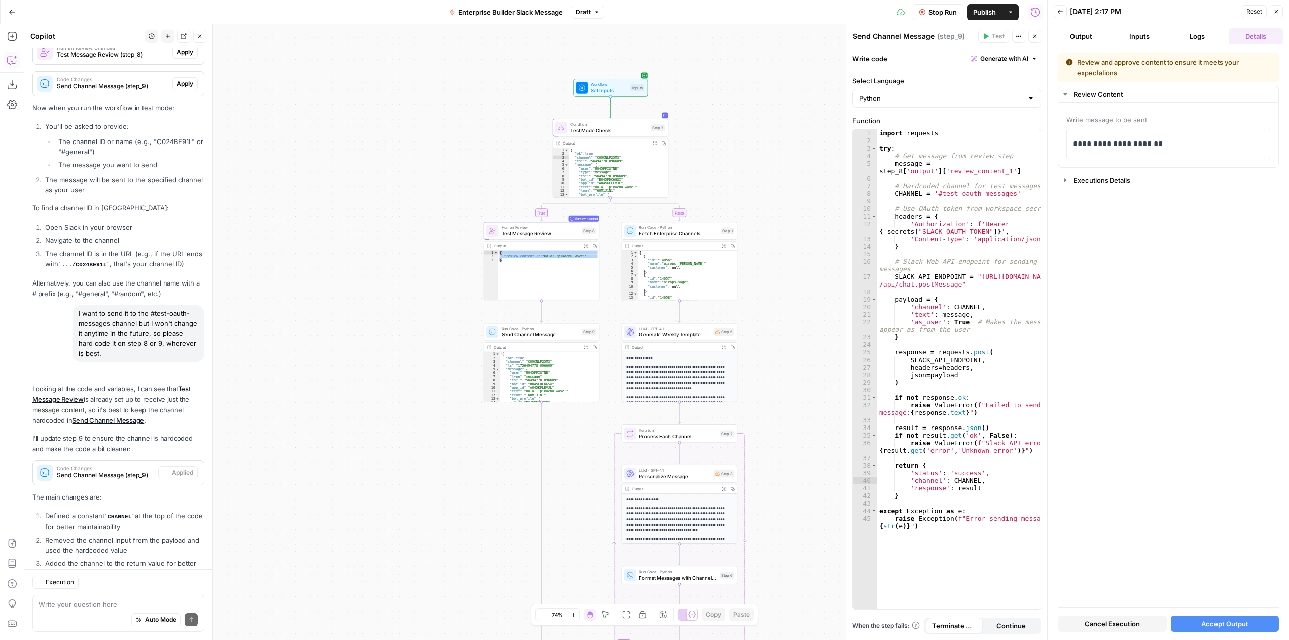
scroll to position [4217, 0]
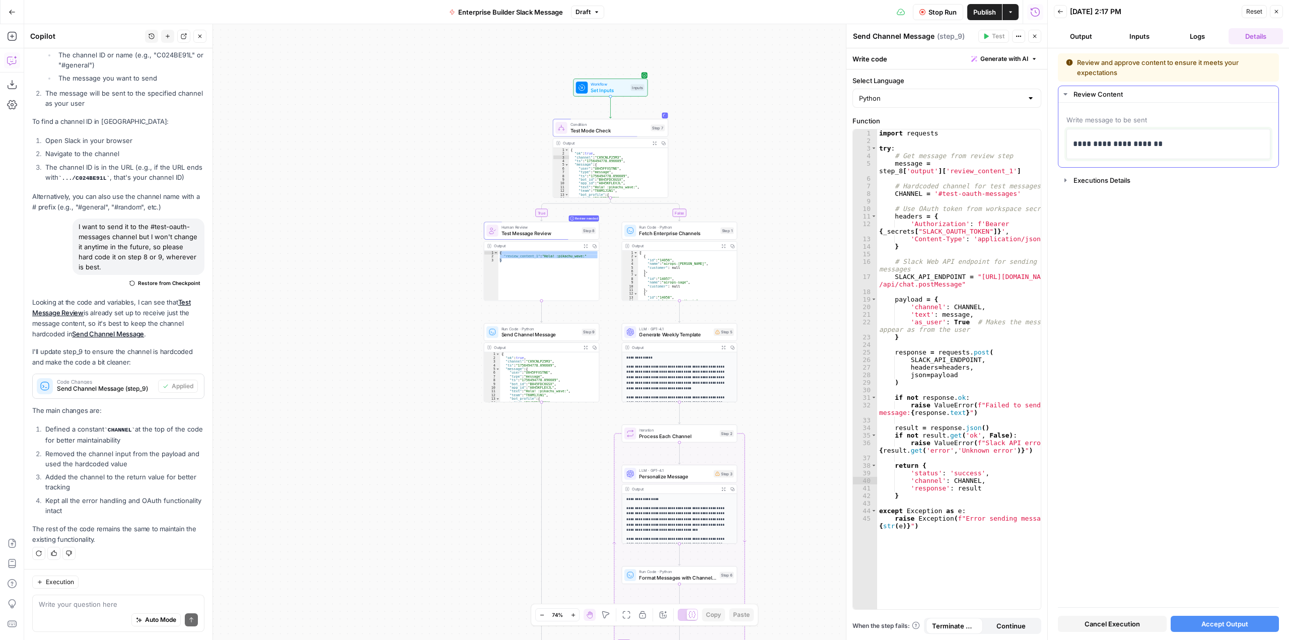
click at [1170, 143] on p "**********" at bounding box center [1168, 144] width 191 height 13
drag, startPoint x: 1179, startPoint y: 144, endPoint x: 1074, endPoint y: 144, distance: 104.8
click at [1074, 144] on p "**********" at bounding box center [1168, 144] width 191 height 13
click at [1183, 138] on p "**********" at bounding box center [1168, 144] width 191 height 13
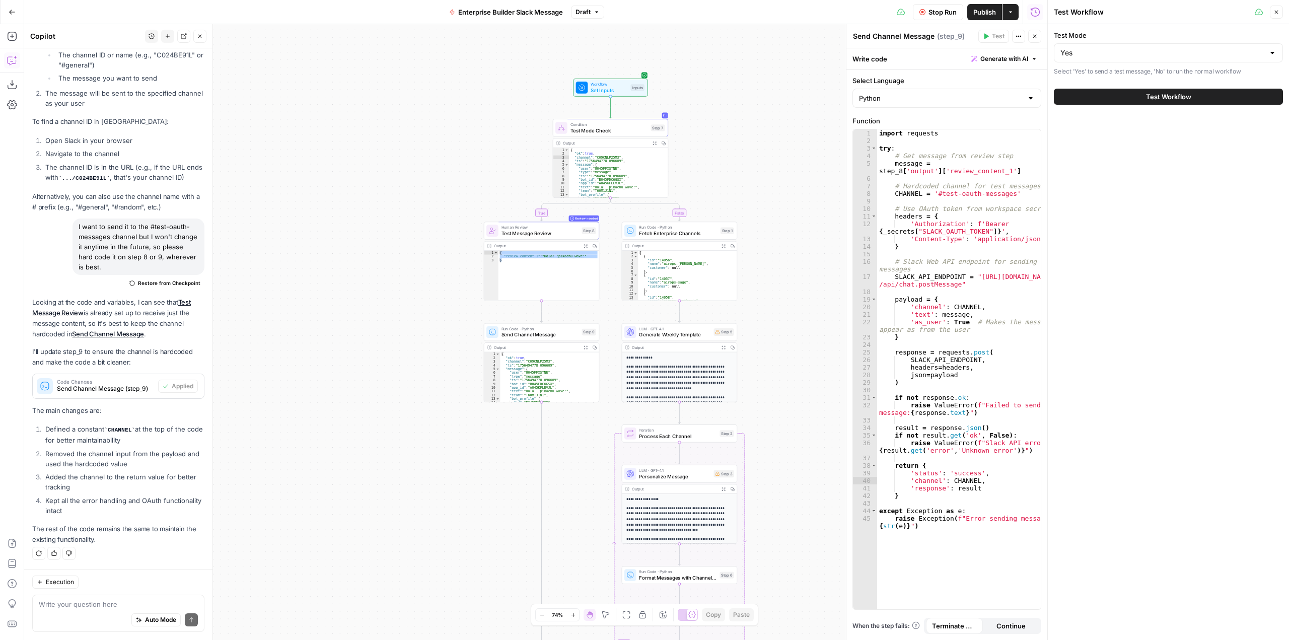
click at [553, 230] on span "Test Message Review" at bounding box center [541, 234] width 78 height 8
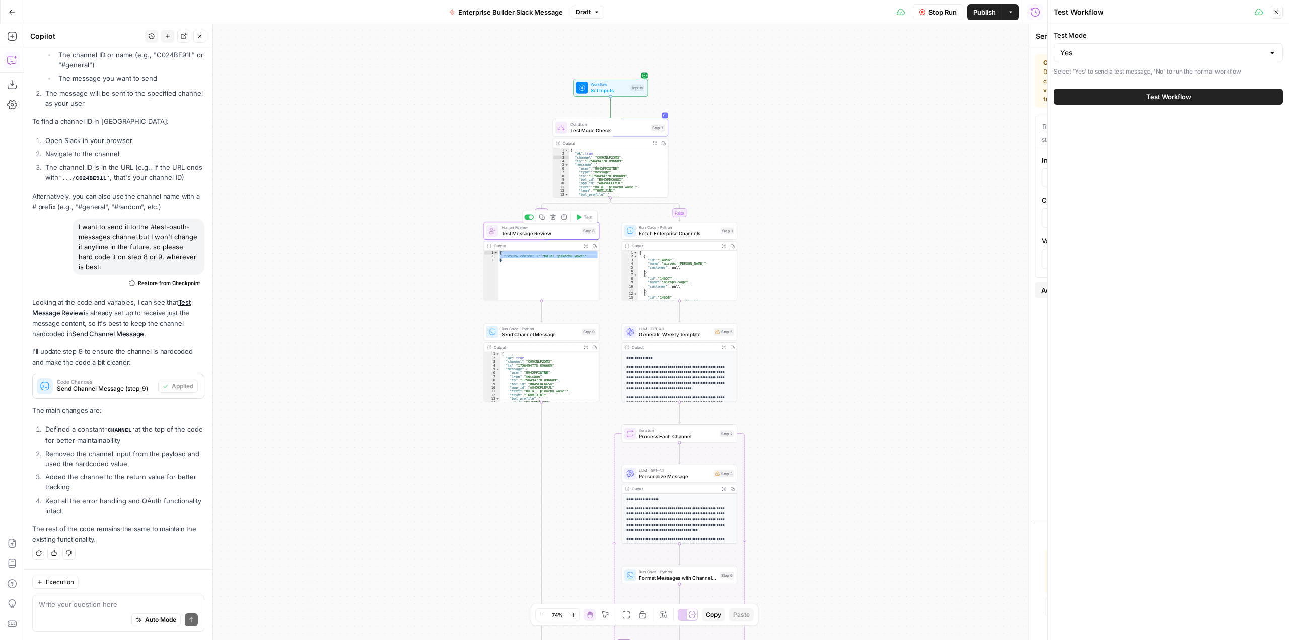
type textarea "Test Message Review"
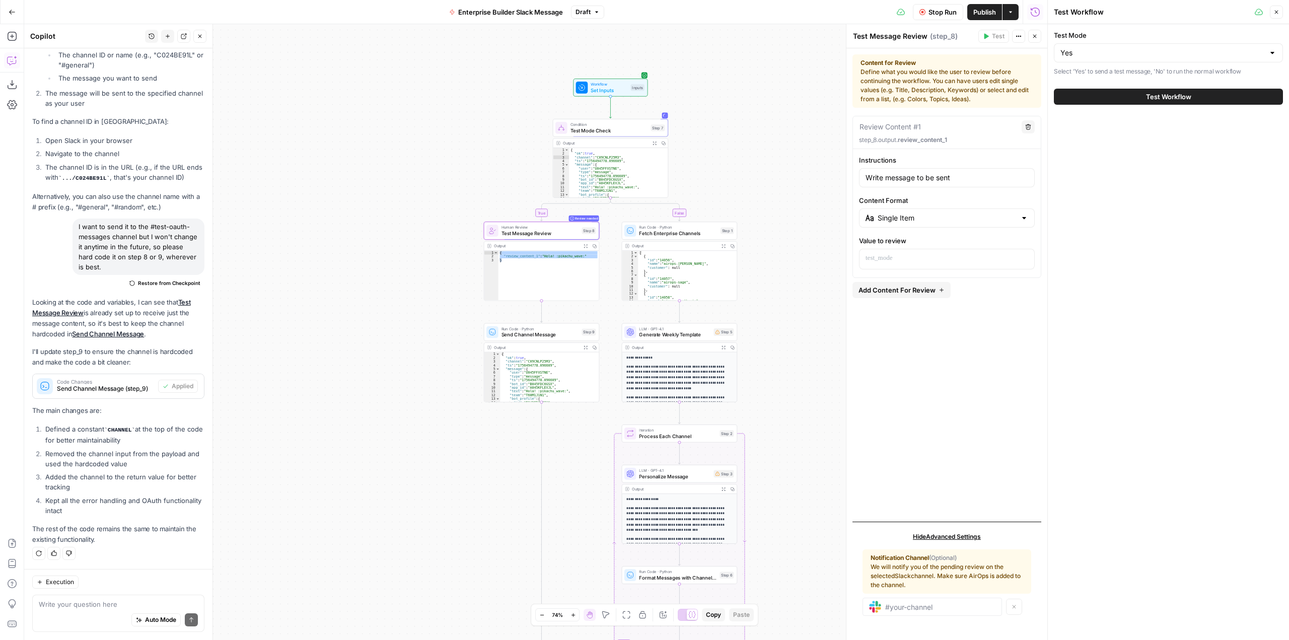
click at [1277, 10] on icon "button" at bounding box center [1277, 12] width 6 height 6
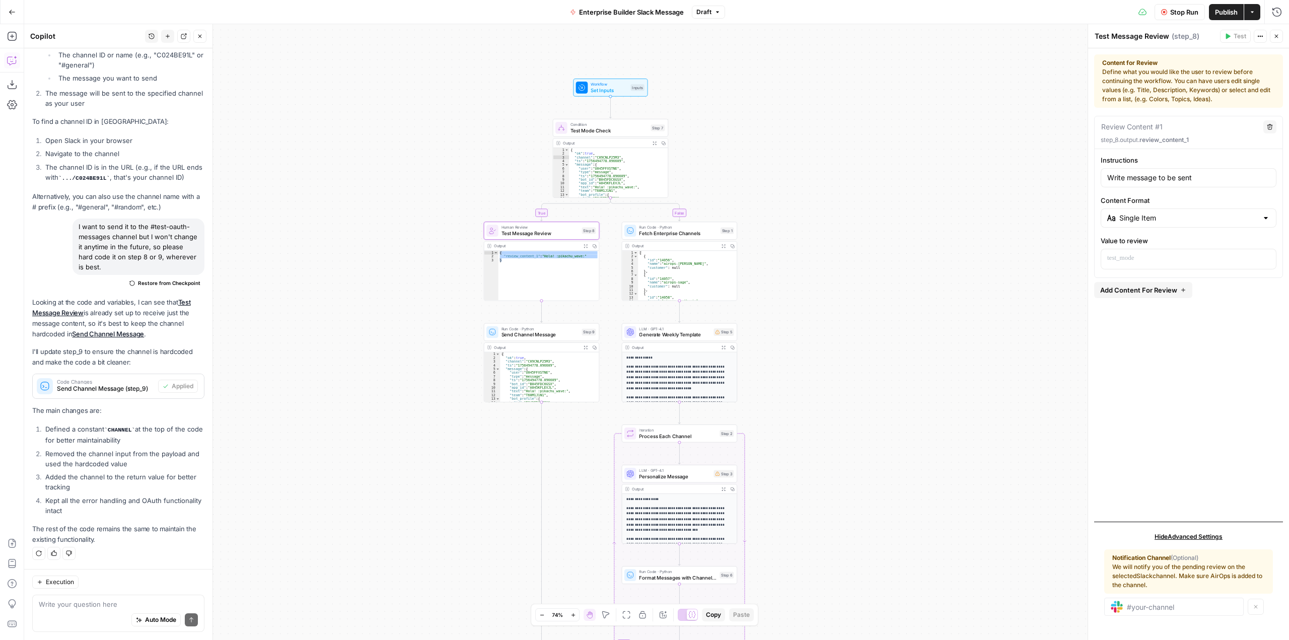
click at [565, 234] on span "Test Message Review" at bounding box center [541, 234] width 78 height 8
click at [1272, 31] on button "Close" at bounding box center [1276, 36] width 13 height 13
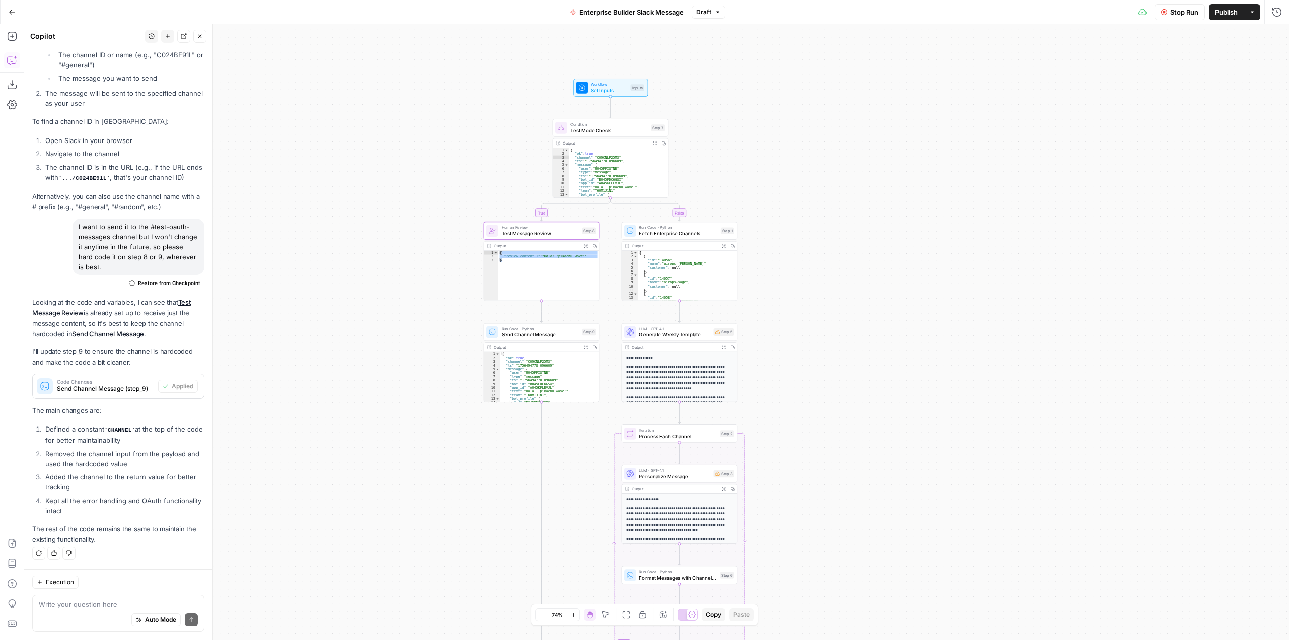
click at [1179, 16] on span "Stop Run" at bounding box center [1185, 12] width 28 height 10
click at [1159, 13] on span "Test Workflow" at bounding box center [1160, 12] width 45 height 10
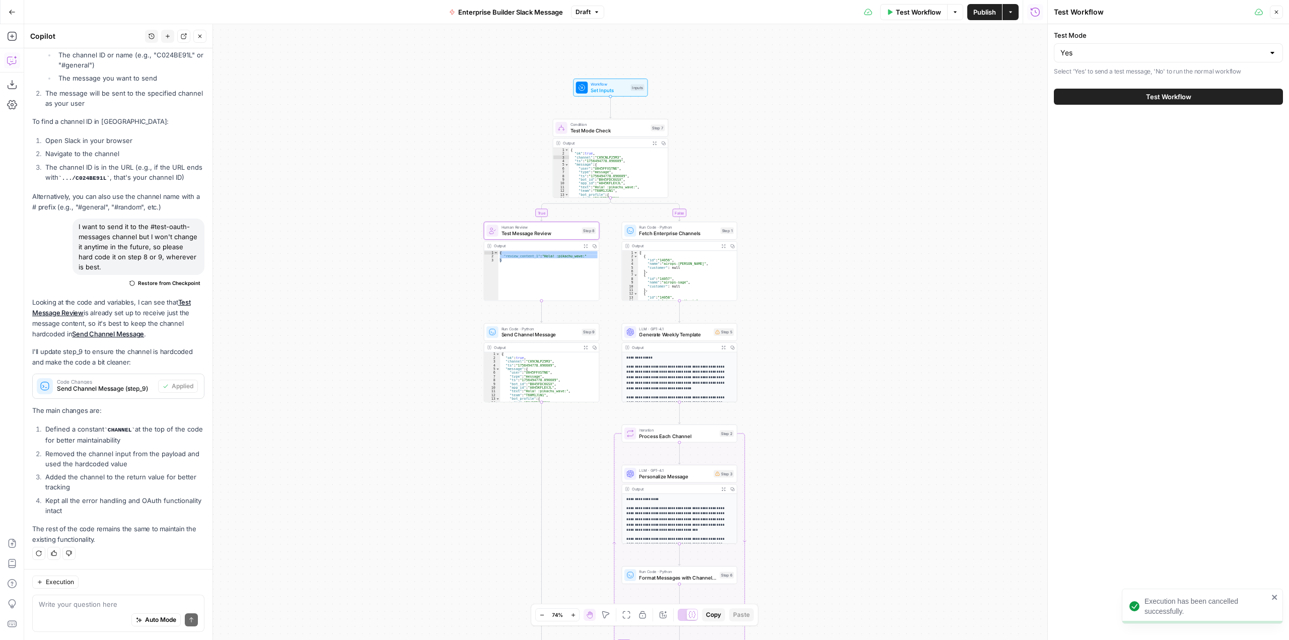
click at [1146, 99] on span "Test Workflow" at bounding box center [1168, 97] width 45 height 10
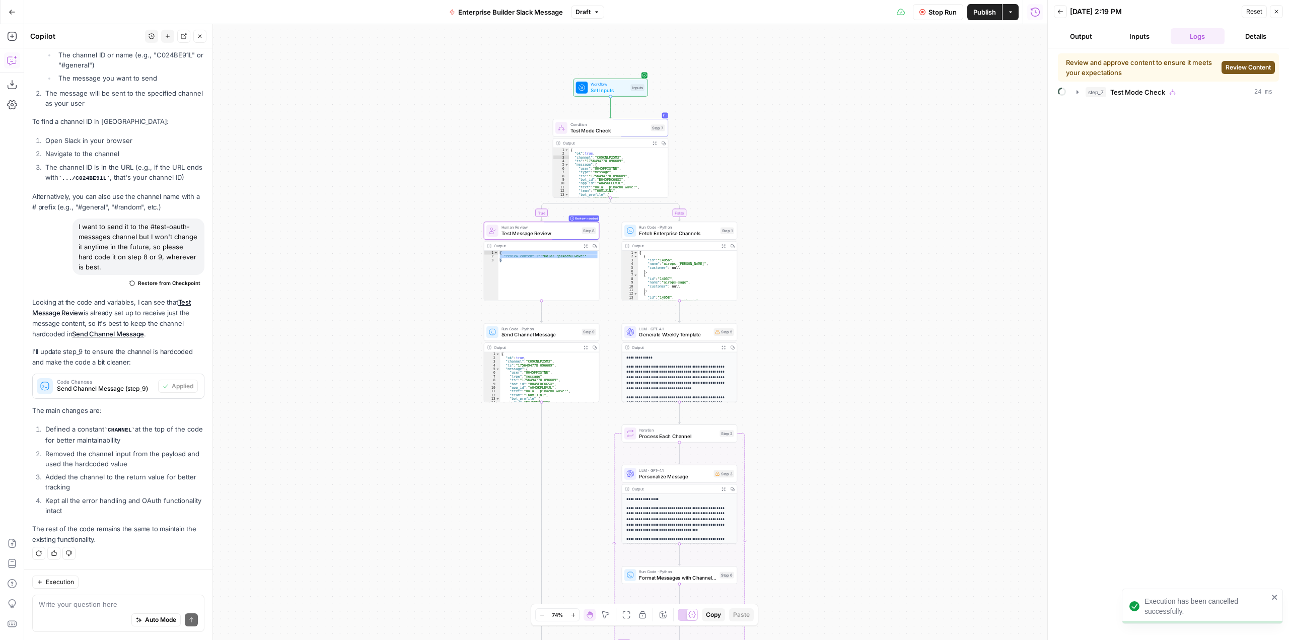
click at [1239, 64] on span "Review Content" at bounding box center [1248, 67] width 45 height 9
click at [1138, 143] on textarea at bounding box center [1168, 169] width 191 height 72
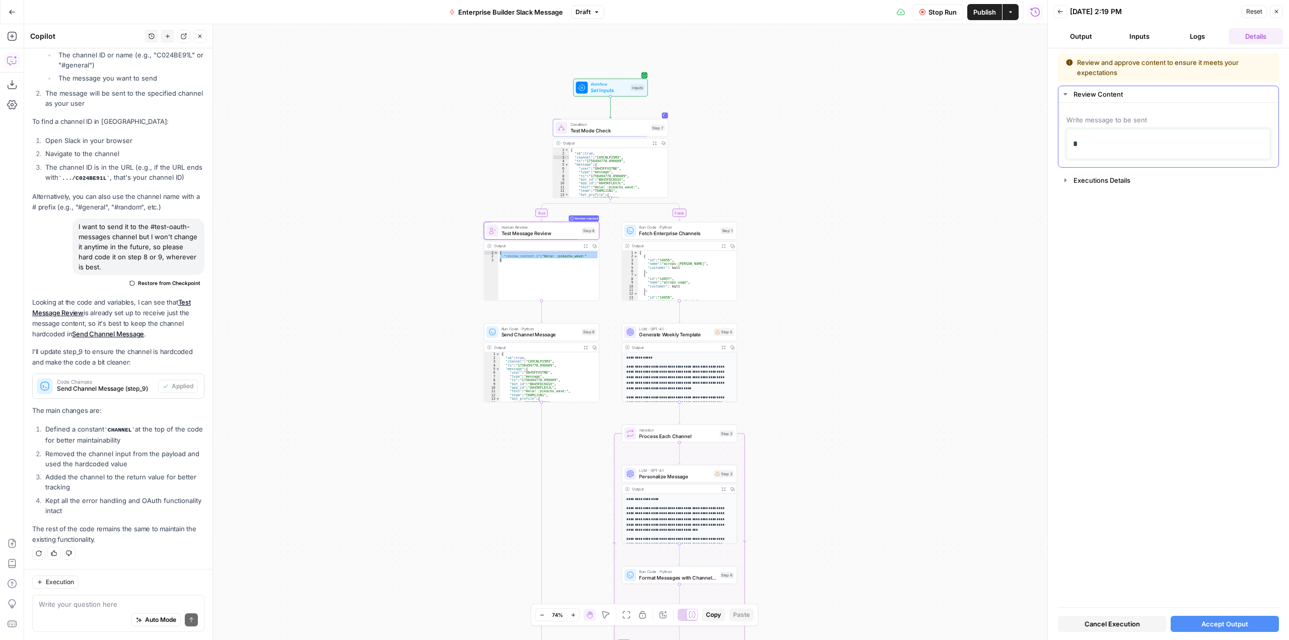
click at [1138, 143] on p "*" at bounding box center [1168, 144] width 191 height 13
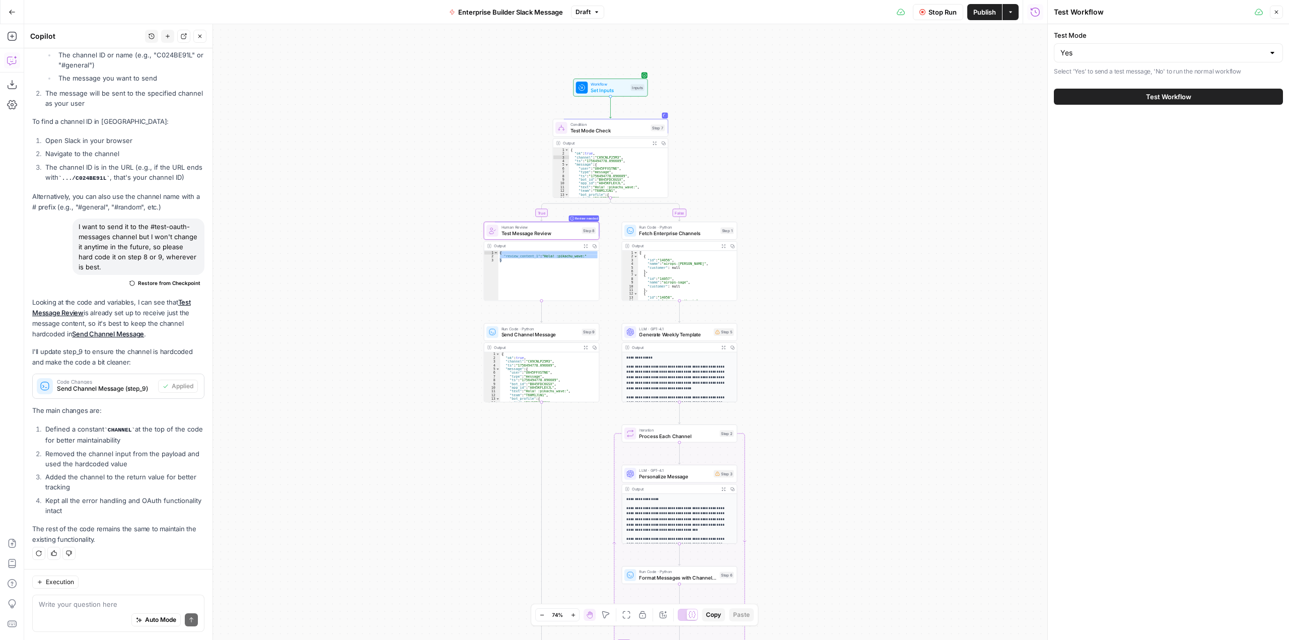
click at [1173, 99] on span "Test Workflow" at bounding box center [1168, 97] width 45 height 10
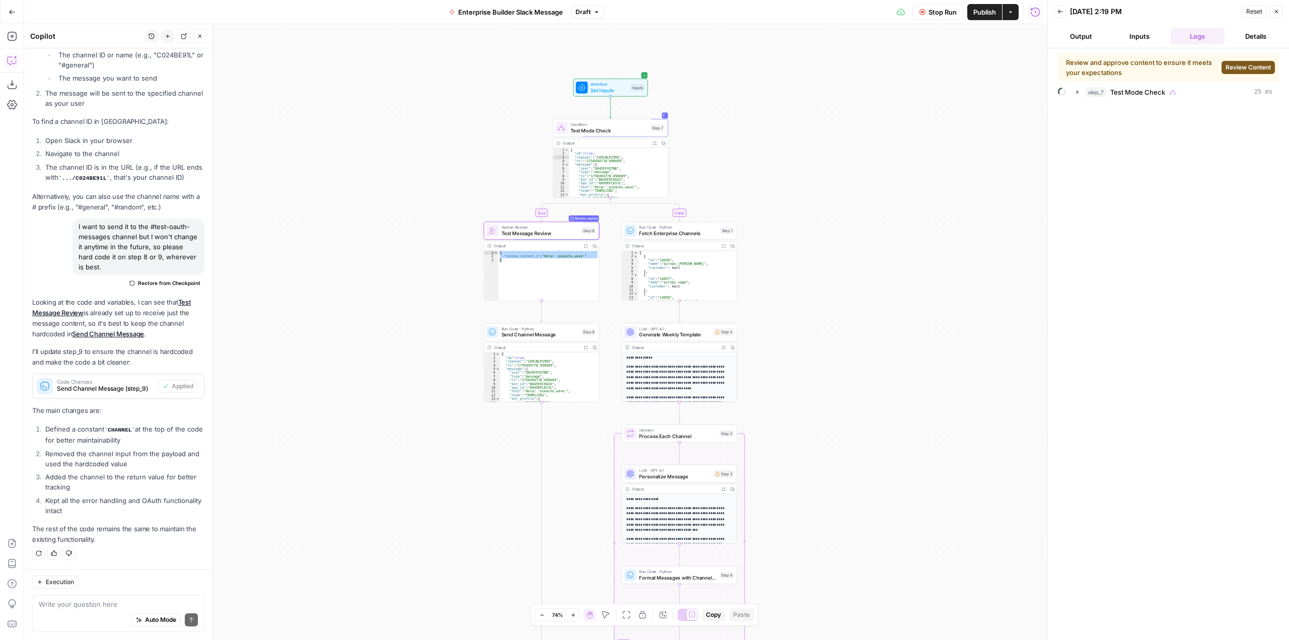
click at [1245, 71] on span "Review Content" at bounding box center [1248, 67] width 45 height 9
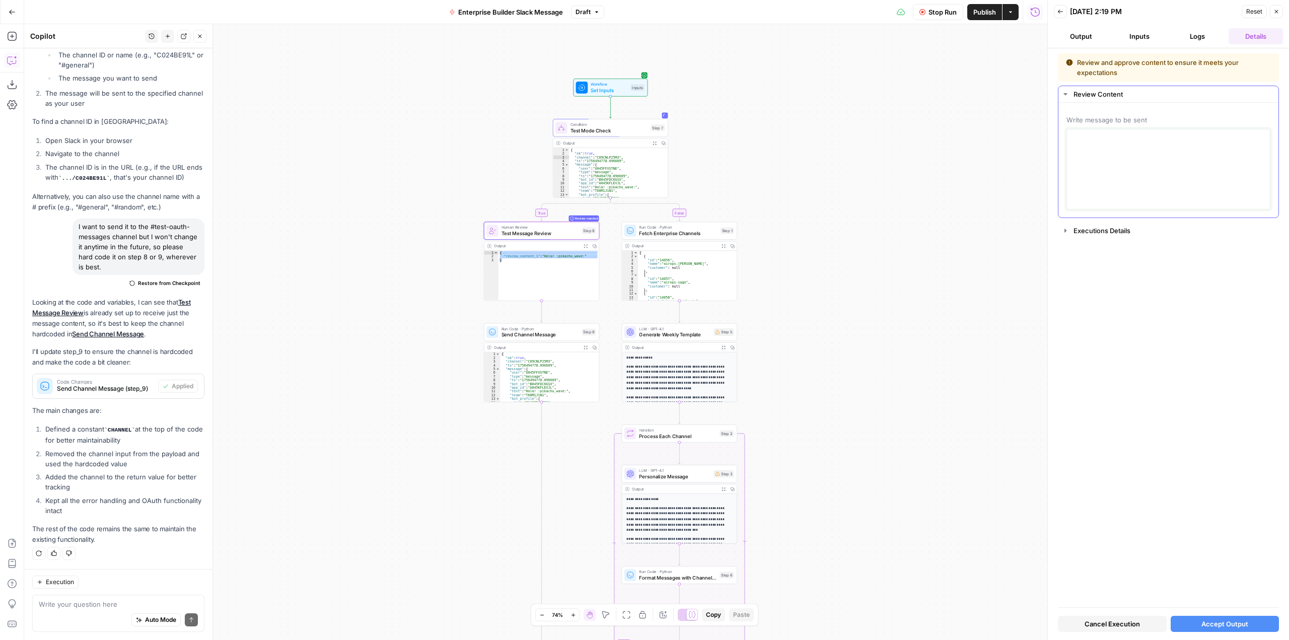
click at [1144, 148] on textarea at bounding box center [1168, 169] width 191 height 72
click at [1144, 148] on p "*" at bounding box center [1168, 144] width 191 height 13
click at [1245, 629] on button "Accept Output" at bounding box center [1225, 624] width 109 height 16
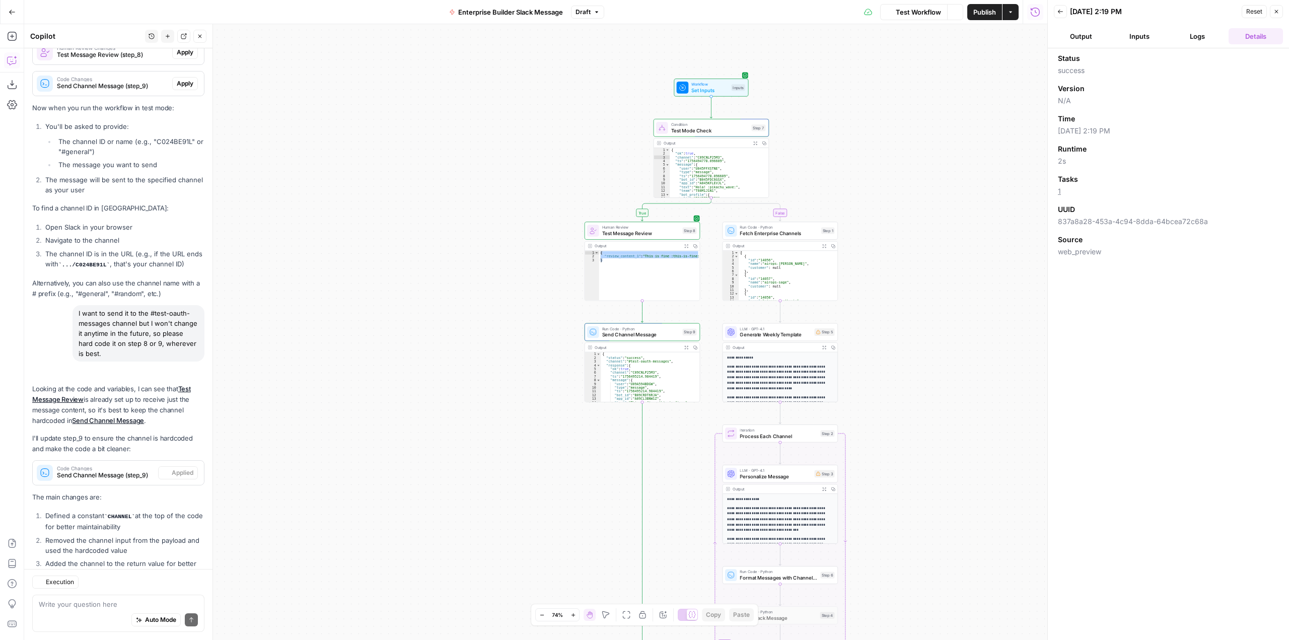
scroll to position [4217, 0]
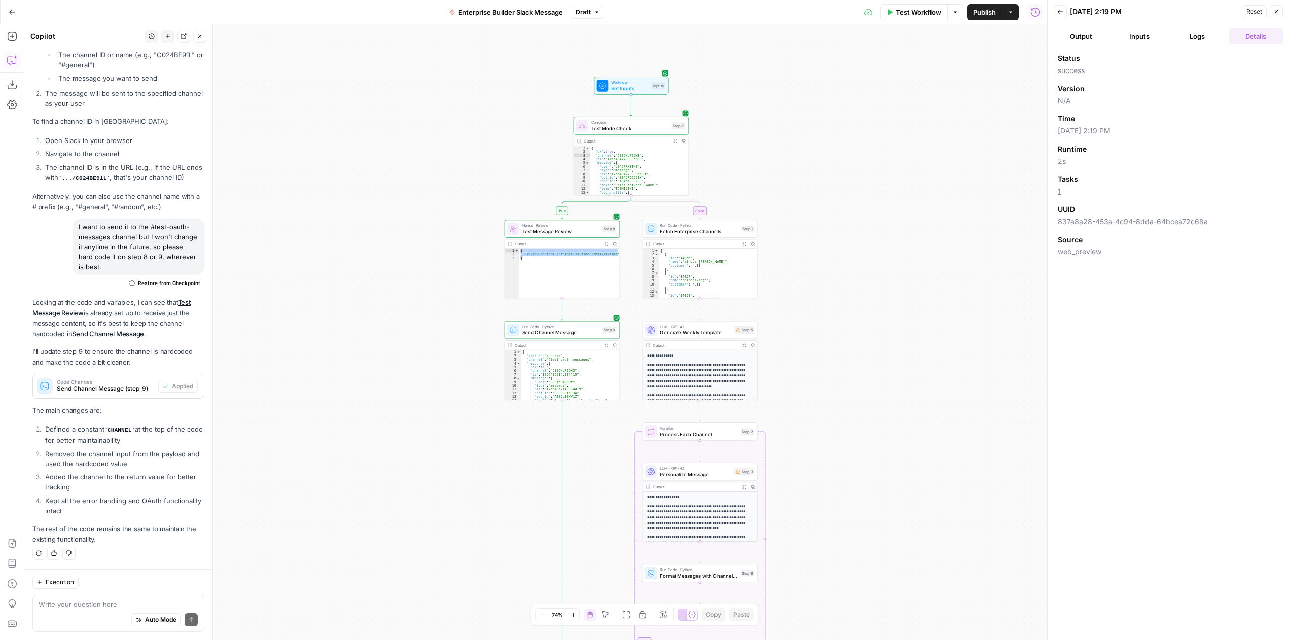
drag, startPoint x: 996, startPoint y: 386, endPoint x: 916, endPoint y: 384, distance: 80.1
click at [916, 384] on div "**********" at bounding box center [535, 332] width 1023 height 616
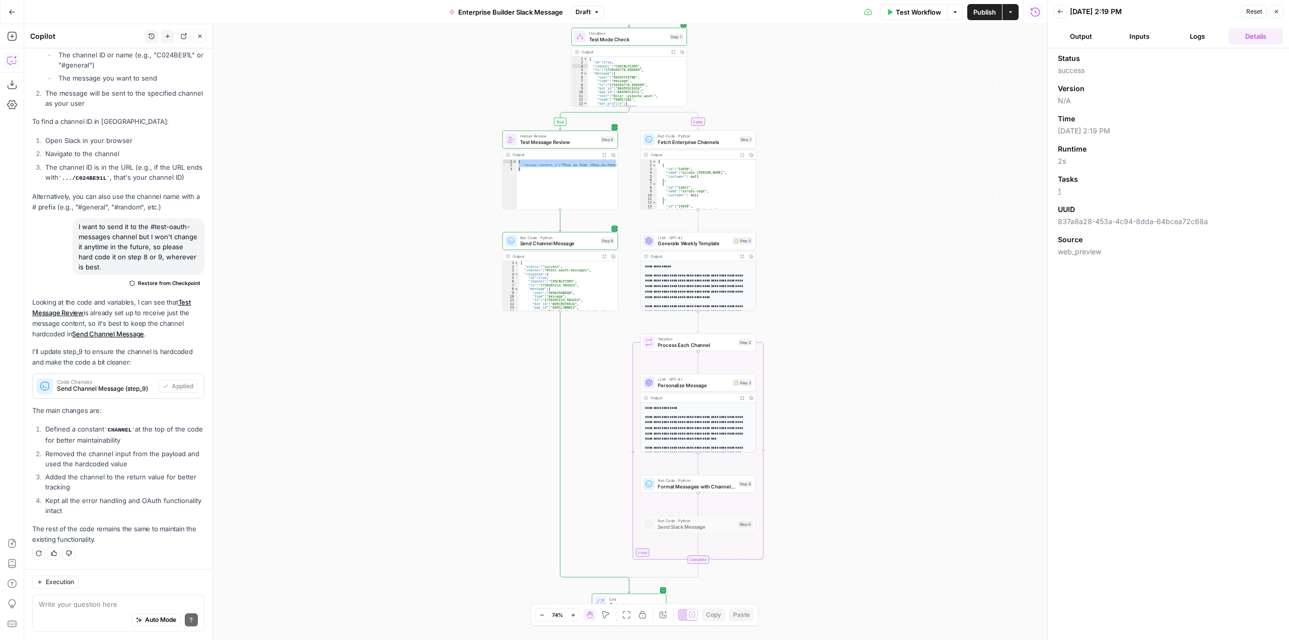
drag, startPoint x: 922, startPoint y: 327, endPoint x: 840, endPoint y: 236, distance: 122.7
click at [840, 236] on div "**********" at bounding box center [535, 332] width 1023 height 616
click at [574, 147] on div "Human Review Test Message Review Step 8 Copy step Delete step Add Note Test" at bounding box center [560, 139] width 115 height 18
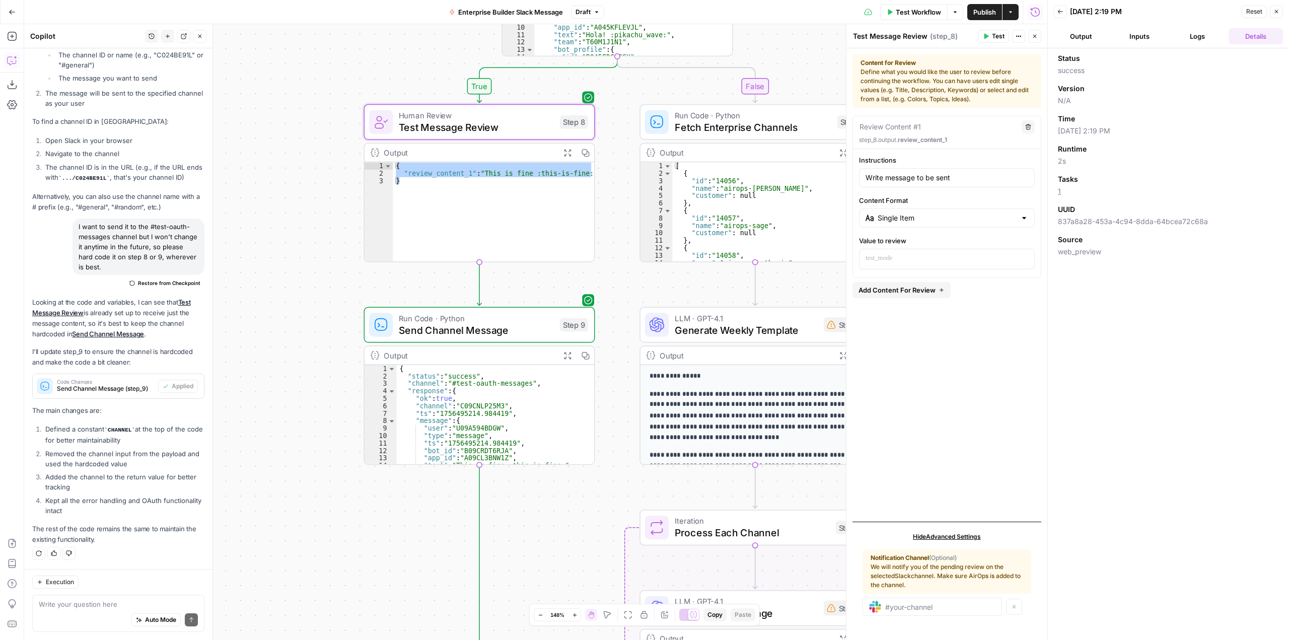
drag, startPoint x: 460, startPoint y: 203, endPoint x: 629, endPoint y: 248, distance: 174.7
click at [629, 248] on div "**********" at bounding box center [535, 332] width 1023 height 616
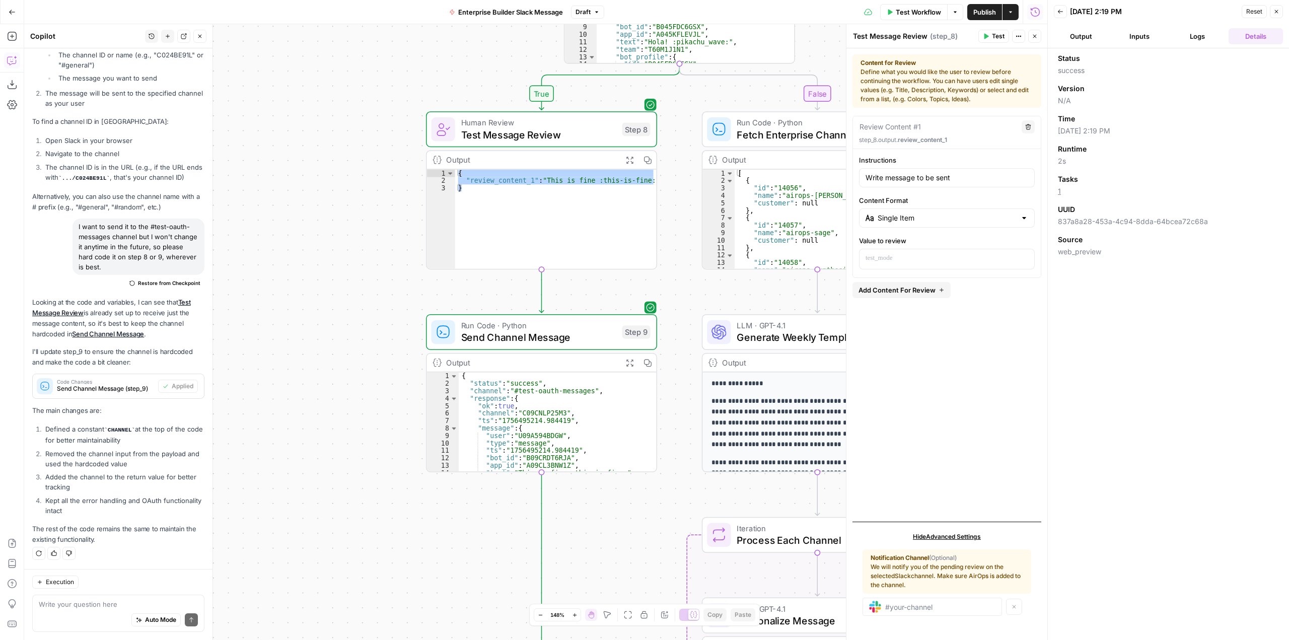
click at [698, 285] on div "**********" at bounding box center [535, 332] width 1023 height 616
click at [916, 15] on span "Test Workflow" at bounding box center [918, 12] width 45 height 10
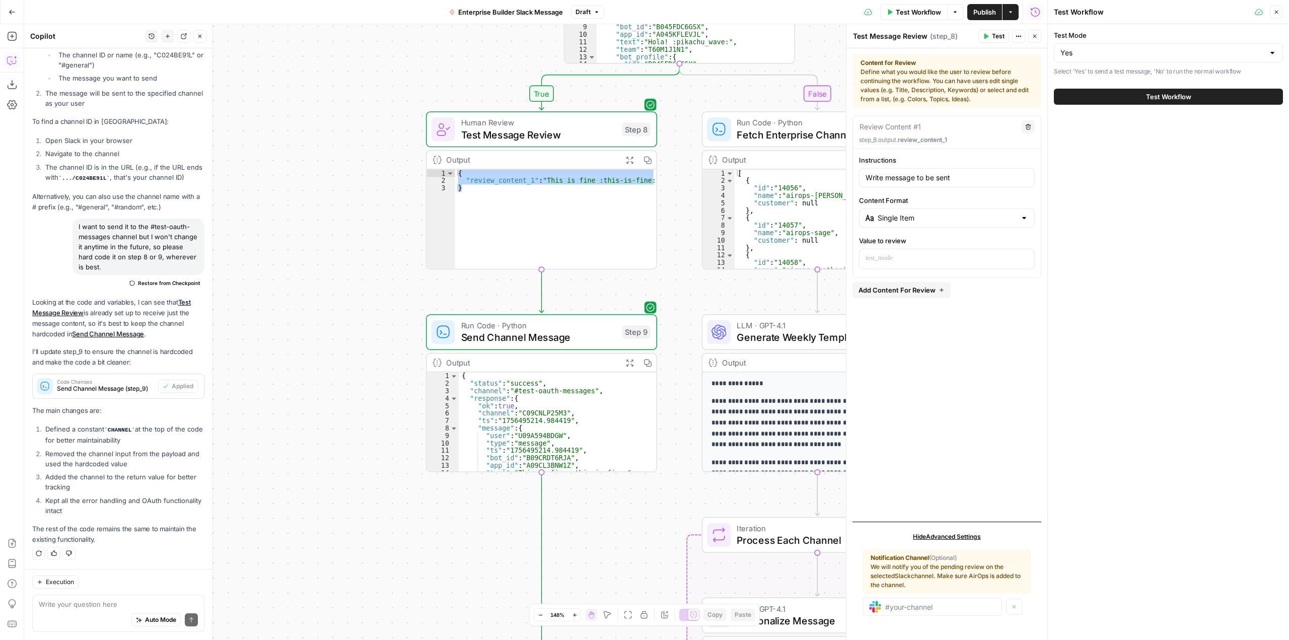
click at [1142, 93] on button "Test Workflow" at bounding box center [1168, 97] width 229 height 16
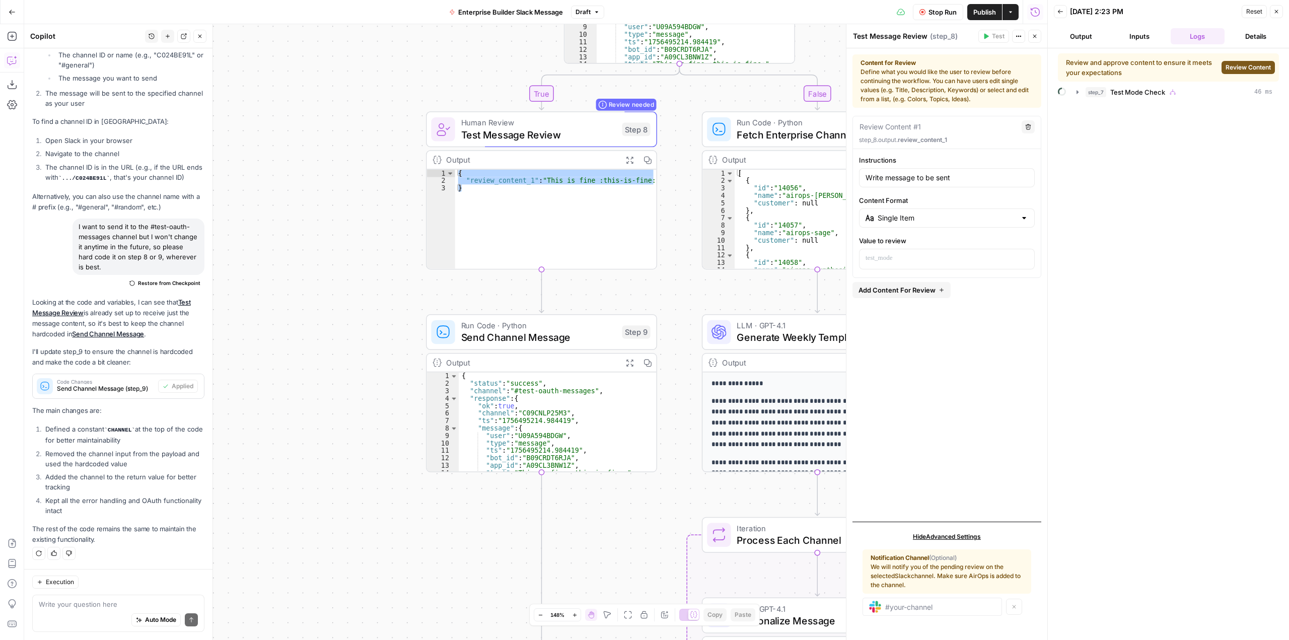
click at [1253, 56] on div "Review and approve content to ensure it meets your expectations Review Content" at bounding box center [1168, 67] width 221 height 28
click at [1250, 63] on span "Review Content" at bounding box center [1248, 67] width 45 height 9
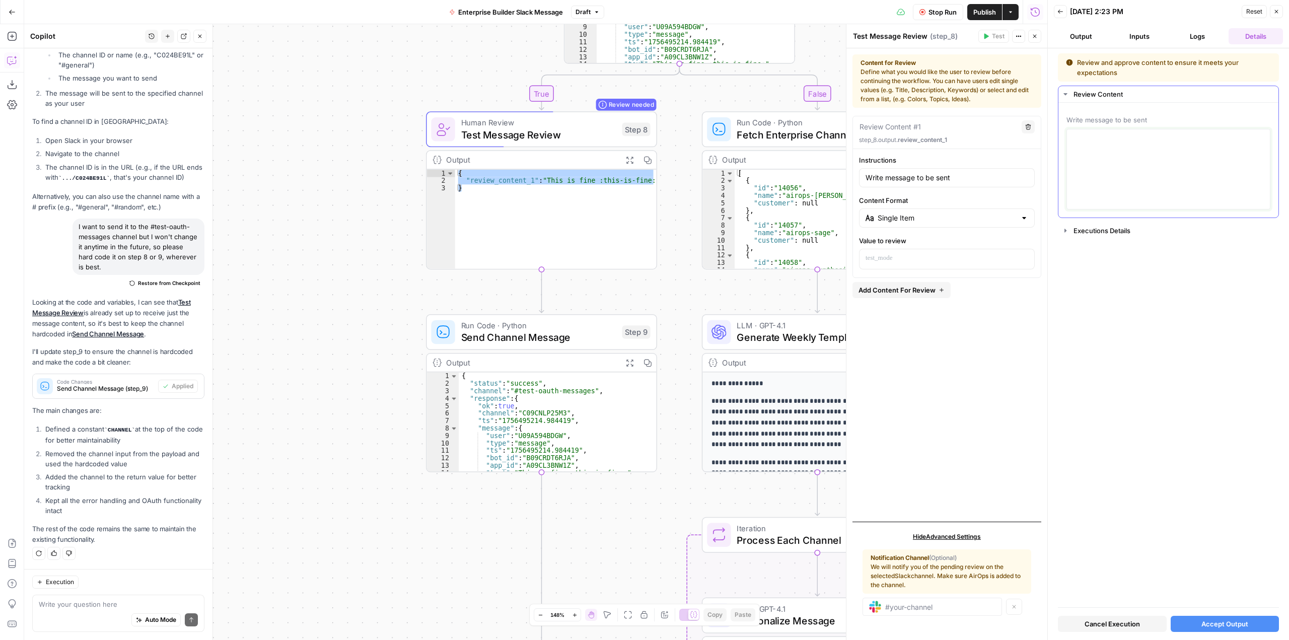
click at [1176, 168] on textarea at bounding box center [1168, 169] width 191 height 72
click at [1112, 140] on p "*" at bounding box center [1168, 144] width 191 height 13
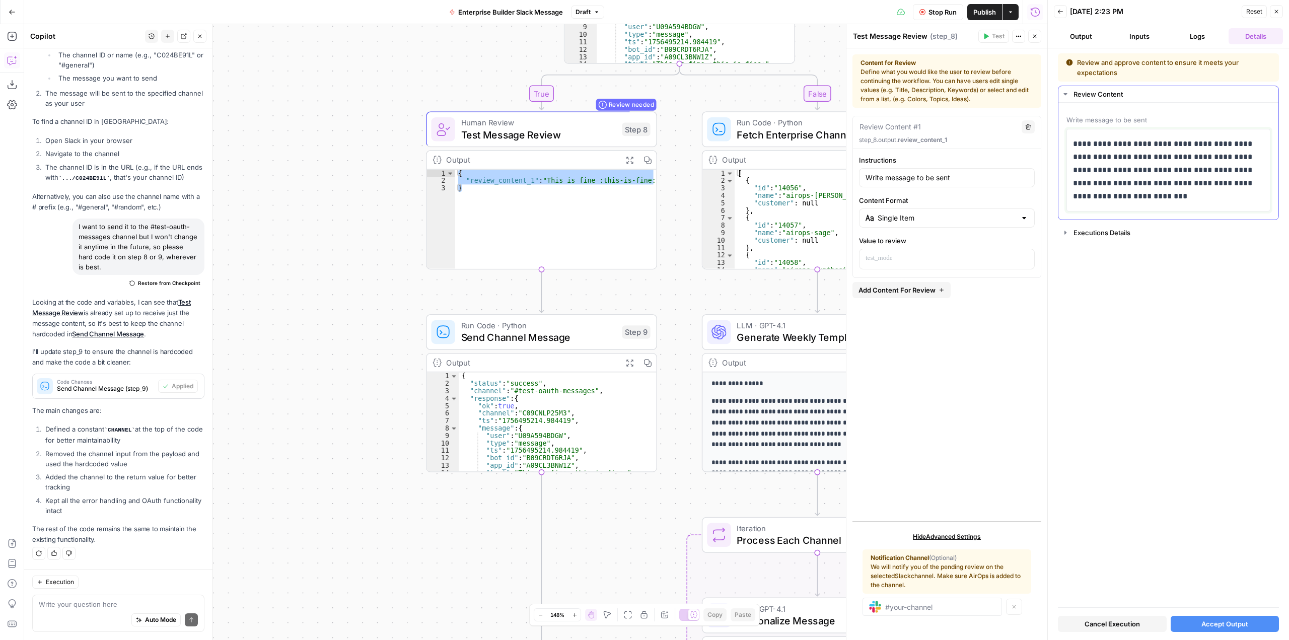
click at [1148, 197] on p "**********" at bounding box center [1168, 170] width 191 height 65
click at [1249, 621] on button "Accept Output" at bounding box center [1225, 624] width 109 height 16
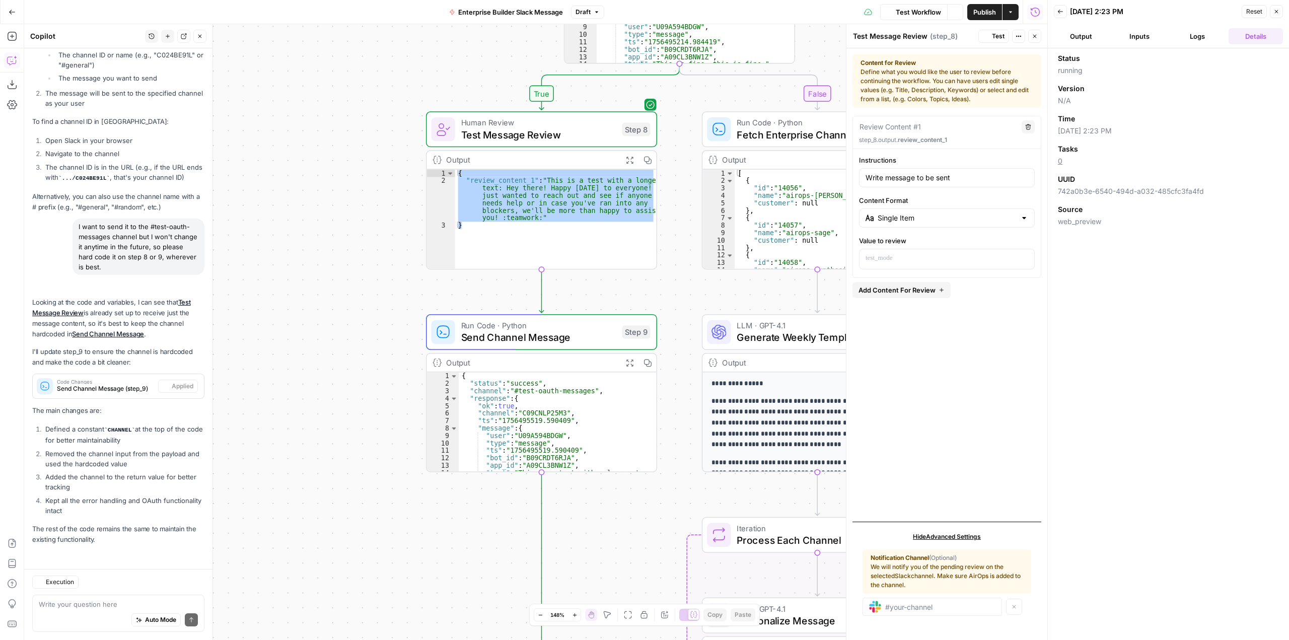
scroll to position [4217, 0]
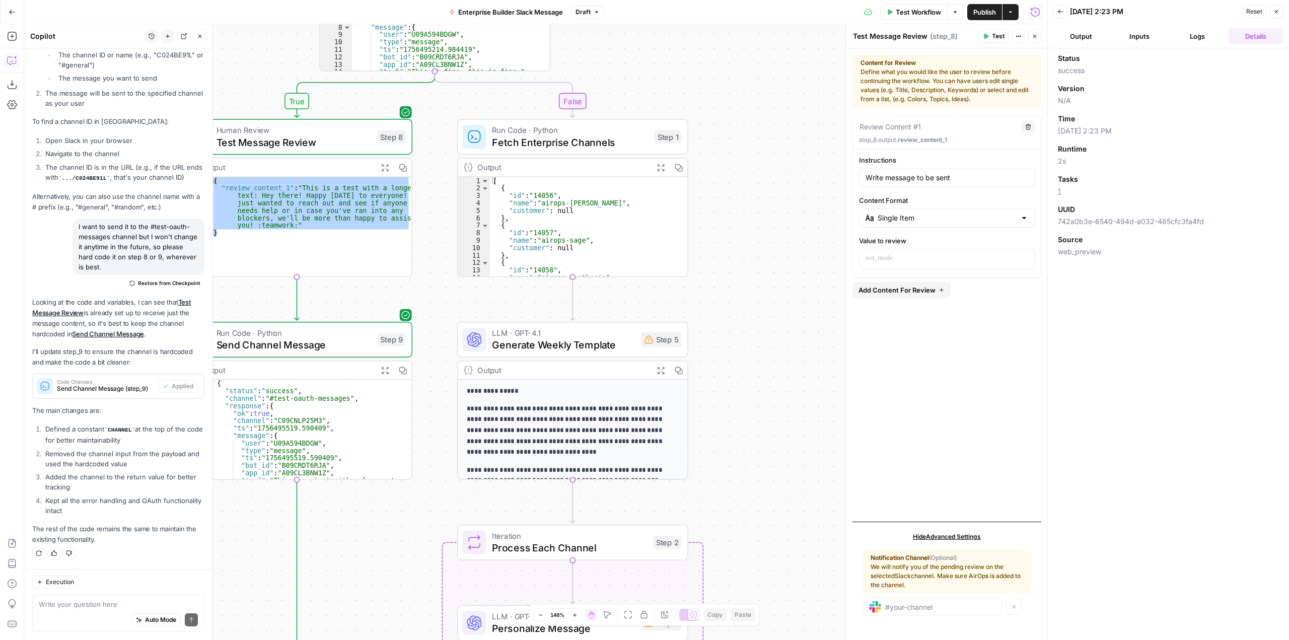
drag, startPoint x: 720, startPoint y: 301, endPoint x: 512, endPoint y: 310, distance: 208.2
click at [481, 309] on div "**********" at bounding box center [535, 332] width 1023 height 616
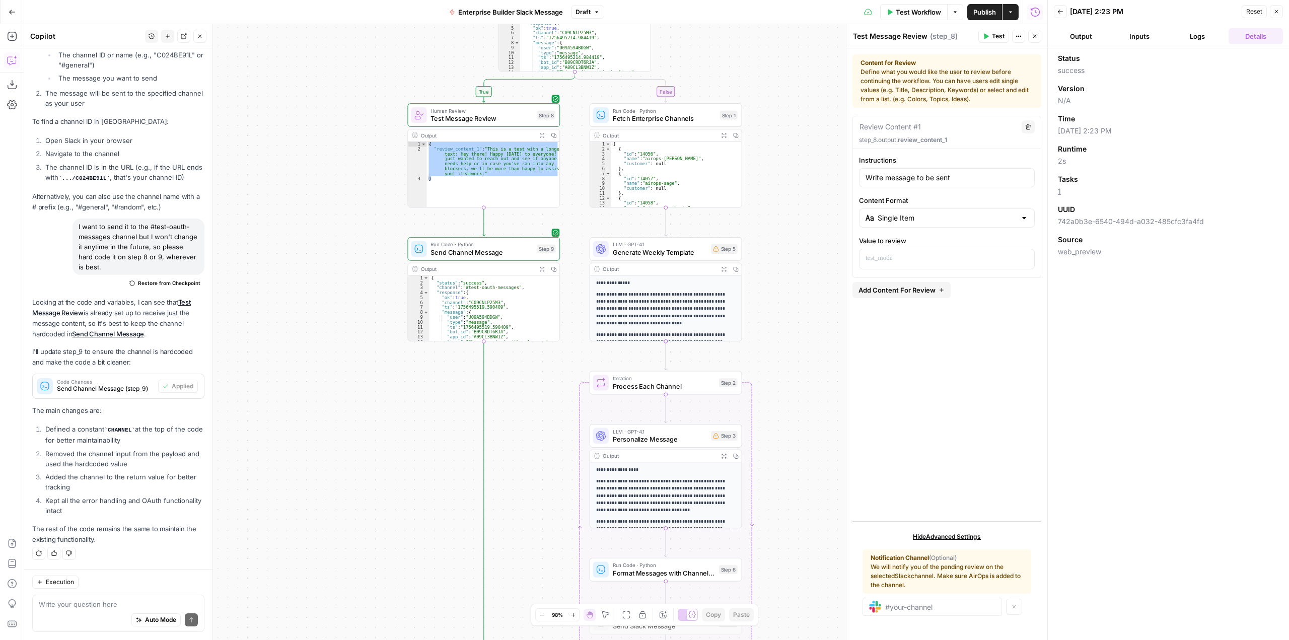
drag, startPoint x: 771, startPoint y: 242, endPoint x: 802, endPoint y: 180, distance: 69.2
click at [802, 180] on div "**********" at bounding box center [535, 332] width 1023 height 616
click at [810, 159] on div "**********" at bounding box center [535, 332] width 1023 height 616
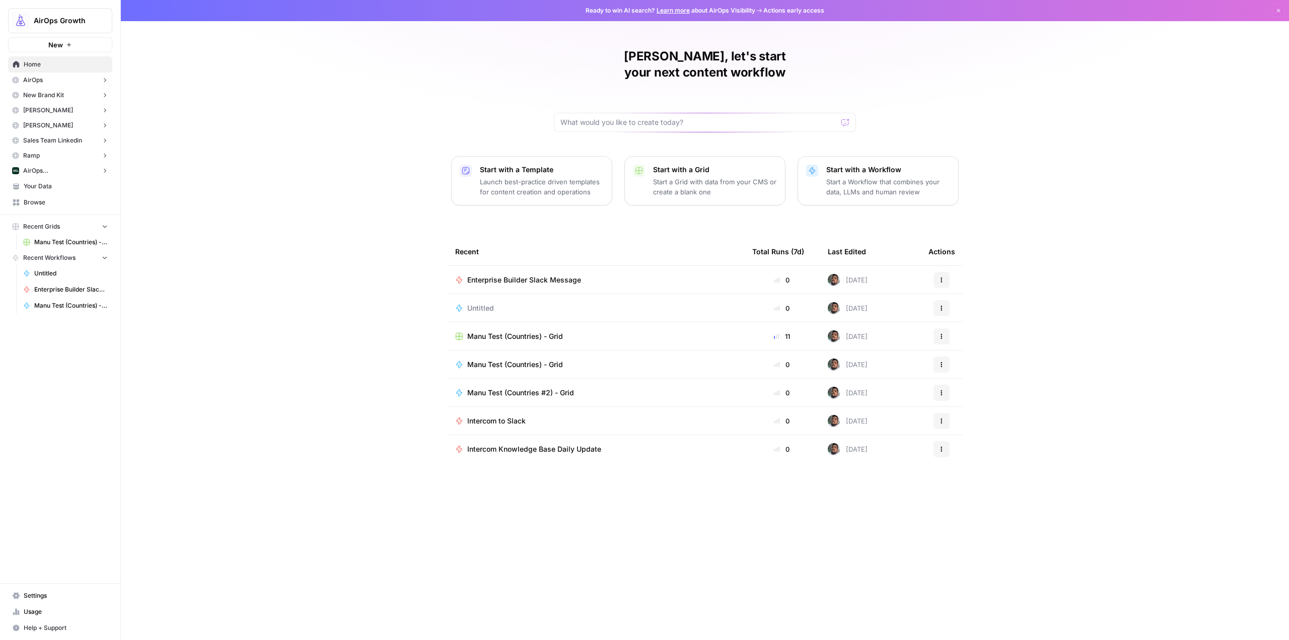
click at [64, 590] on link "Settings" at bounding box center [60, 596] width 104 height 16
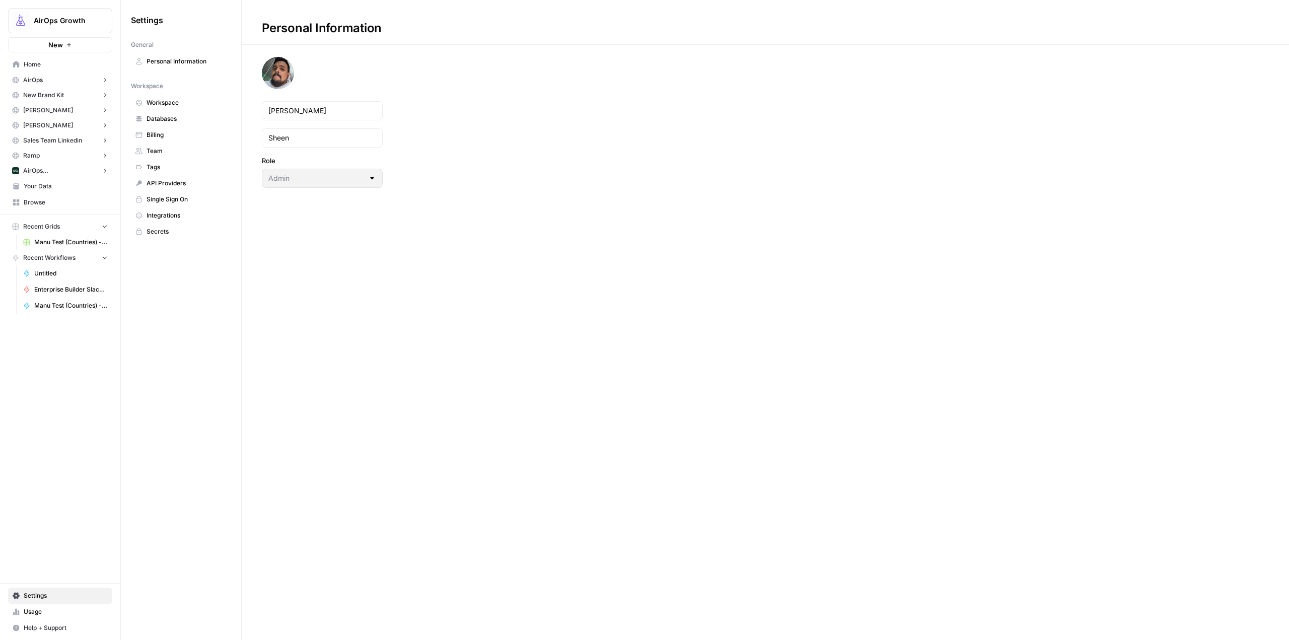
click at [180, 235] on span "Secrets" at bounding box center [187, 231] width 80 height 9
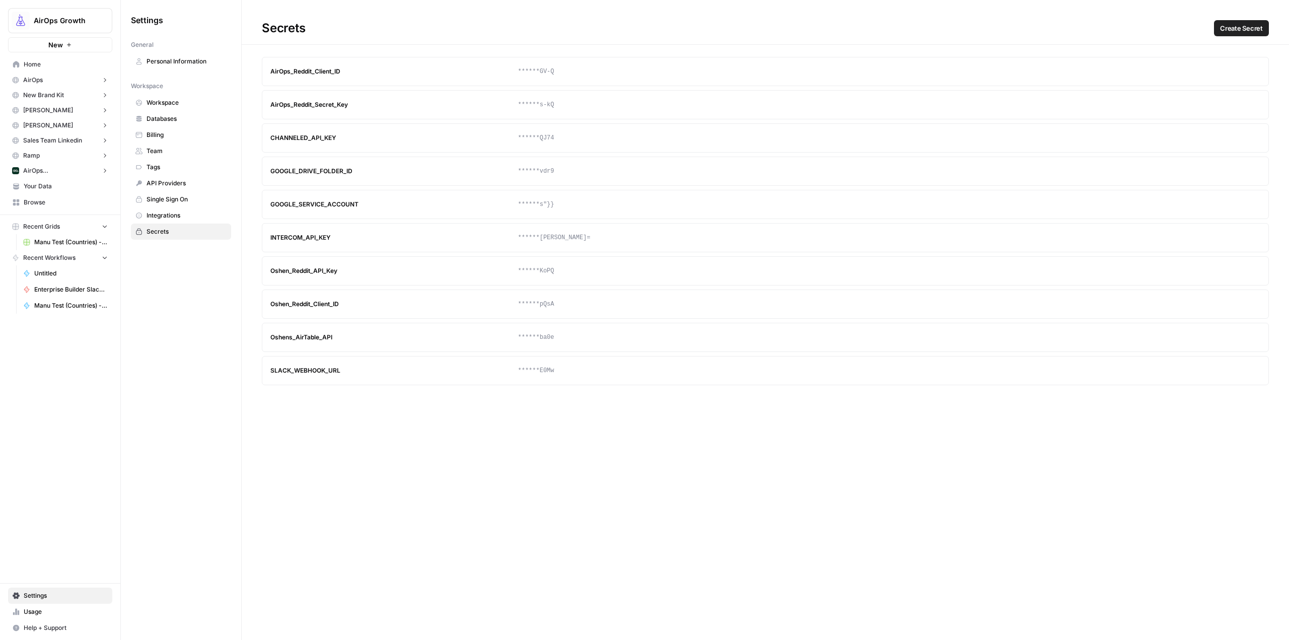
click at [1242, 34] on button "Create Secret" at bounding box center [1241, 28] width 55 height 16
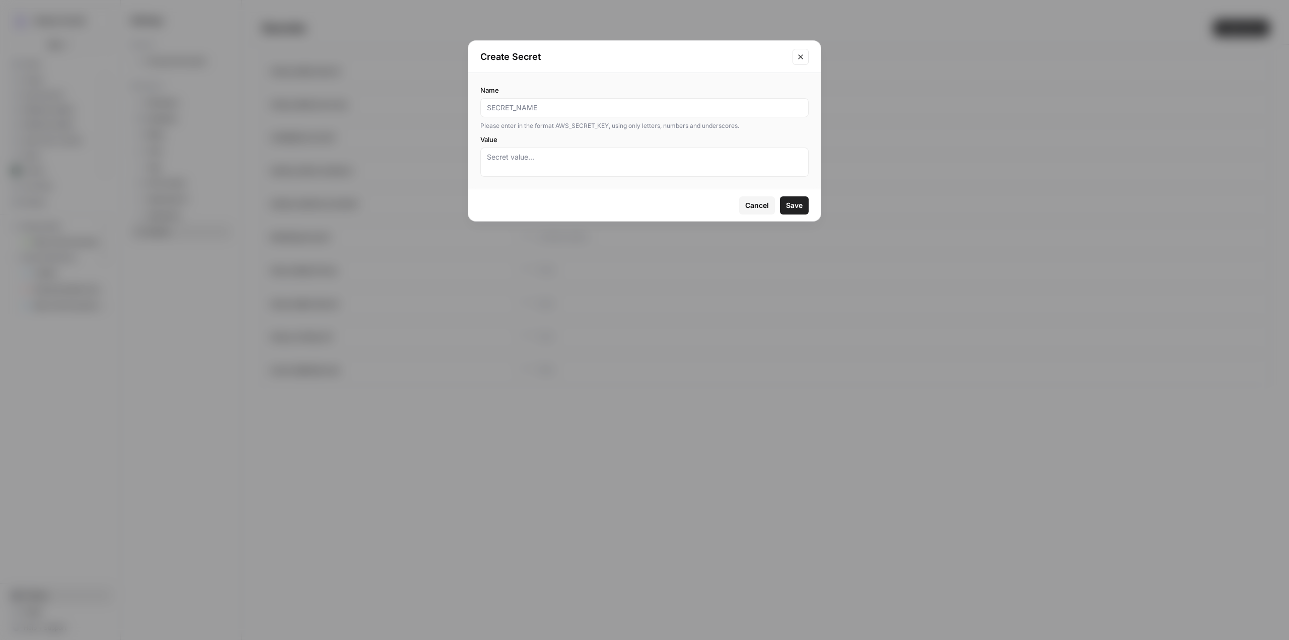
click at [617, 104] on input "Name" at bounding box center [644, 108] width 315 height 10
type input "SLACK_OAUTH_TOKEN"
click at [620, 156] on textarea "Value" at bounding box center [644, 162] width 315 height 20
paste textarea "xoxp-204715613749-9345310387574-9433469185606-568dc9bf7fe9eae184324eaedae0a26a"
type textarea "xoxp-204715613749-9345310387574-9433469185606-568dc9bf7fe9eae184324eaedae0a26a"
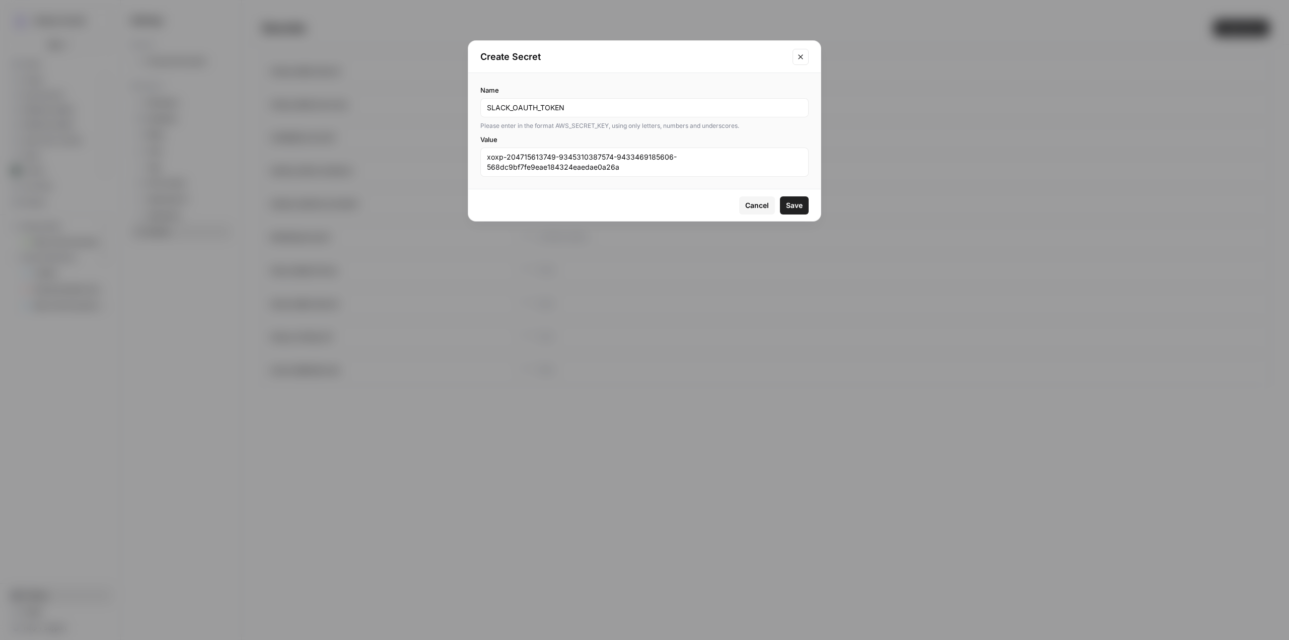
click at [803, 210] on button "Save" at bounding box center [794, 205] width 29 height 18
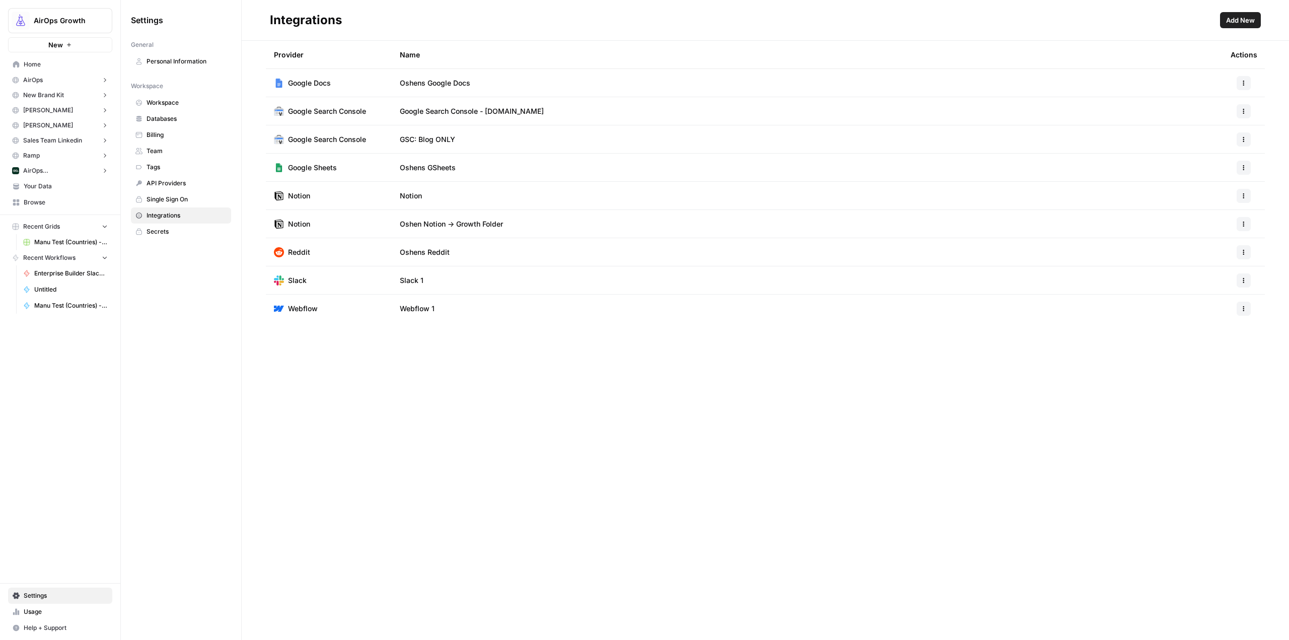
click at [1247, 276] on button "button" at bounding box center [1244, 280] width 14 height 14
click at [1235, 25] on span "Add New" at bounding box center [1240, 20] width 29 height 10
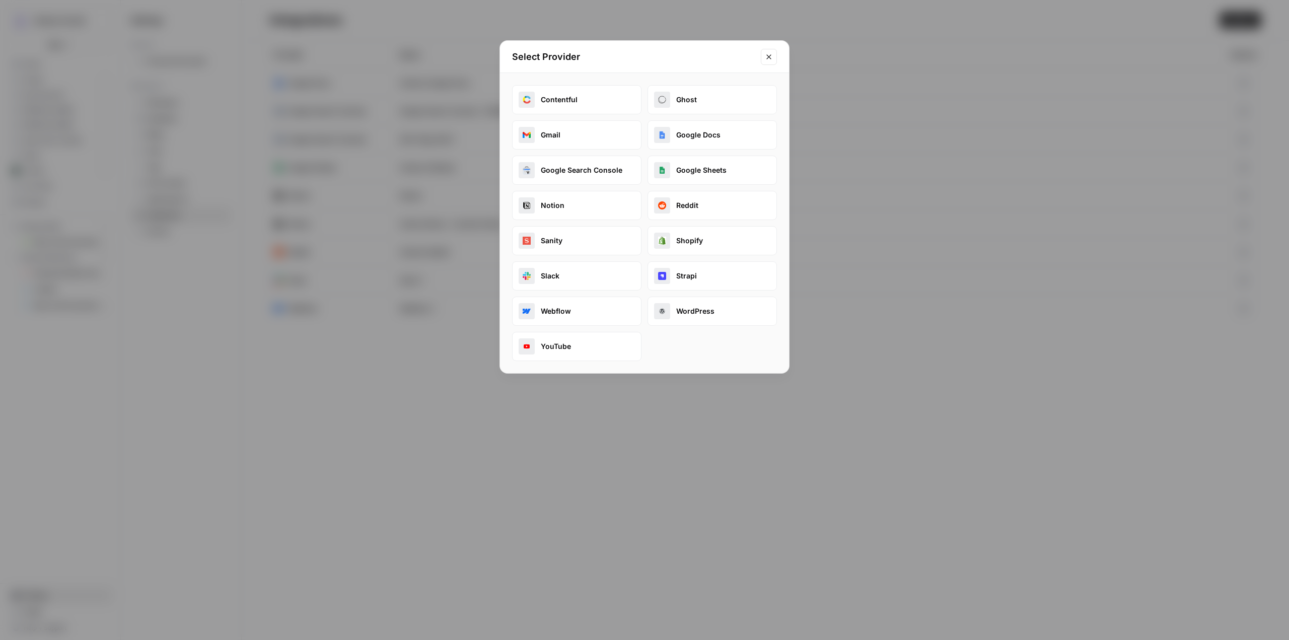
click at [555, 272] on button "Slack" at bounding box center [576, 275] width 129 height 29
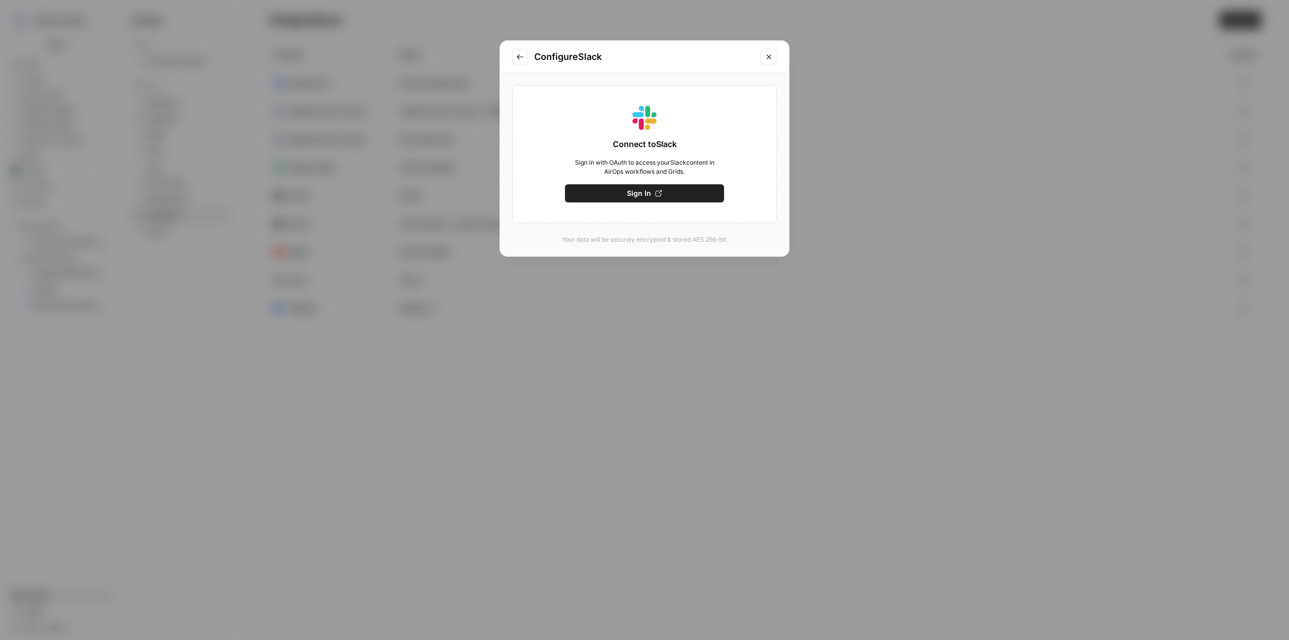
click at [656, 193] on icon "button" at bounding box center [659, 193] width 7 height 7
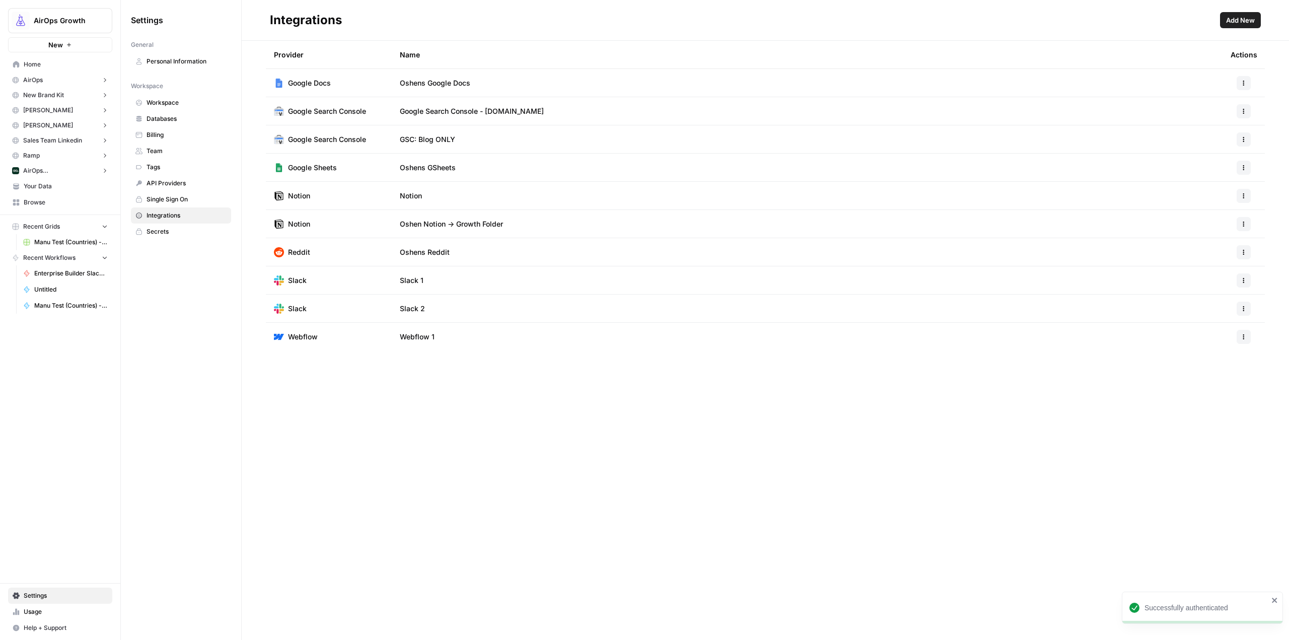
click at [1246, 307] on icon "button" at bounding box center [1244, 309] width 6 height 6
click at [1224, 337] on button "Edit" at bounding box center [1218, 331] width 55 height 14
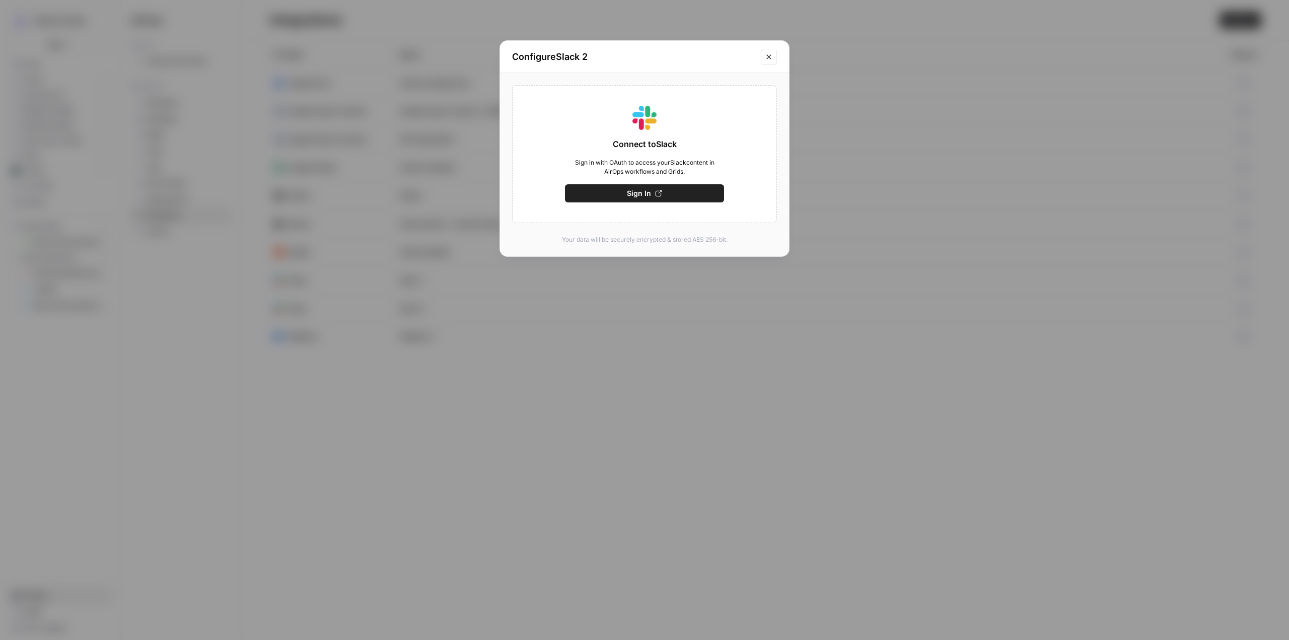
click at [678, 193] on button "Sign In" at bounding box center [644, 193] width 159 height 18
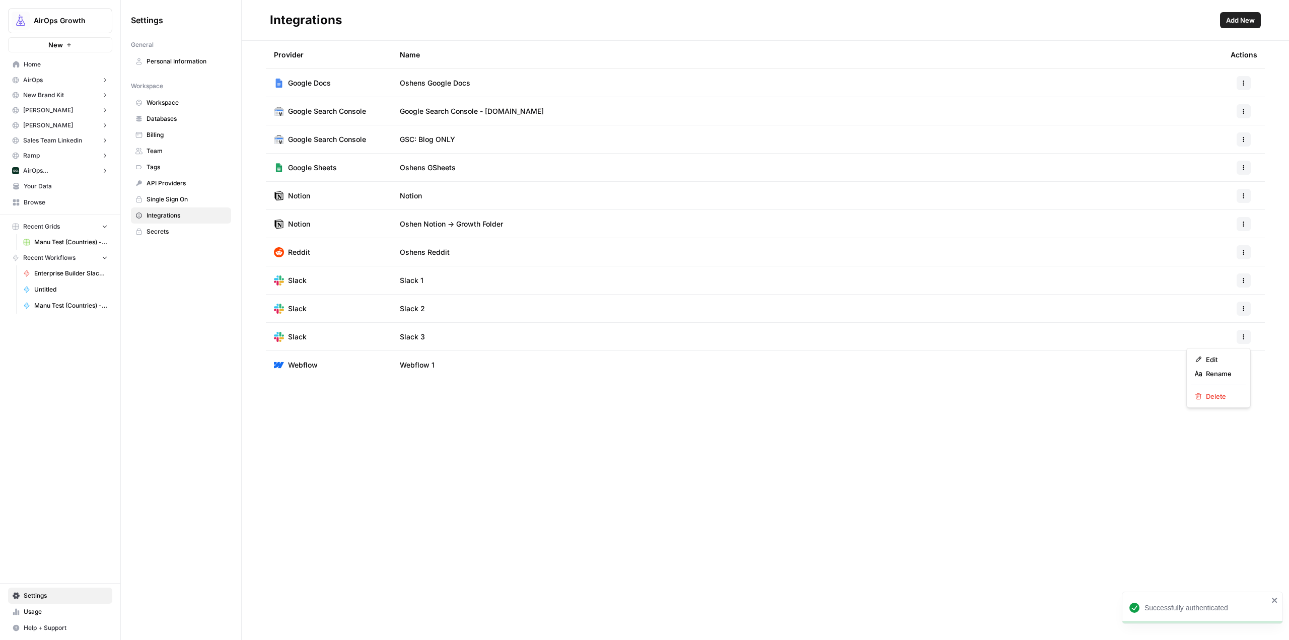
click at [1239, 332] on button "button" at bounding box center [1244, 337] width 14 height 14
click at [1214, 401] on button "Delete" at bounding box center [1218, 396] width 55 height 14
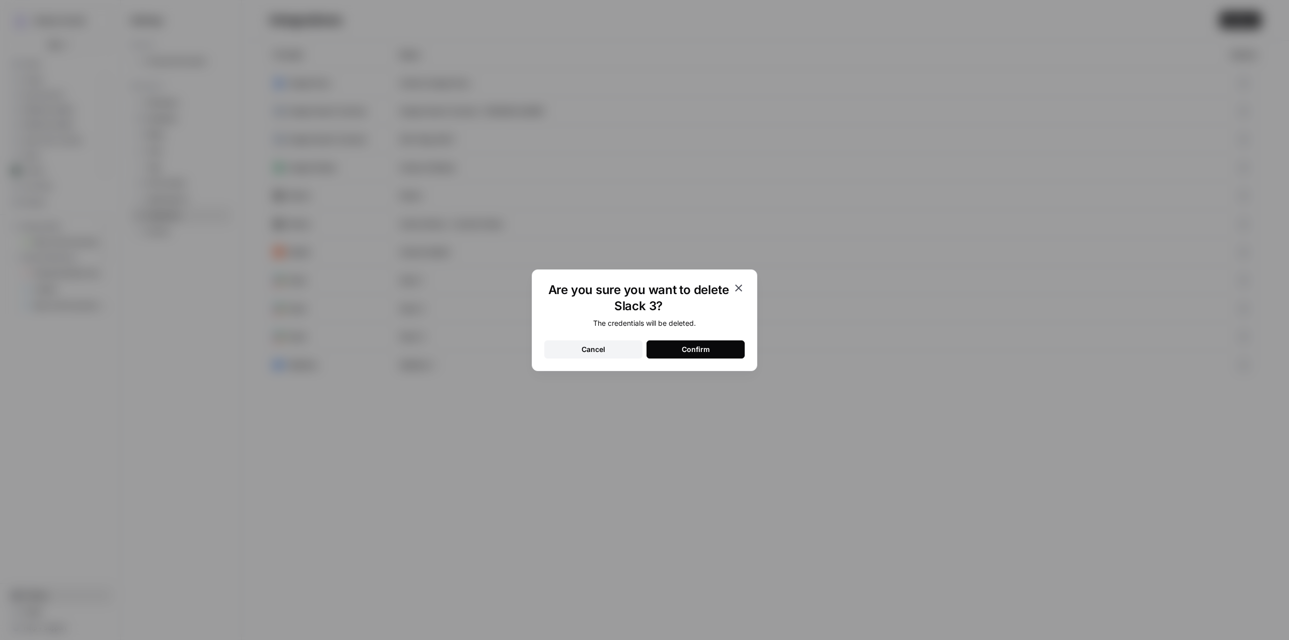
click at [696, 348] on div "Confirm" at bounding box center [696, 350] width 28 height 10
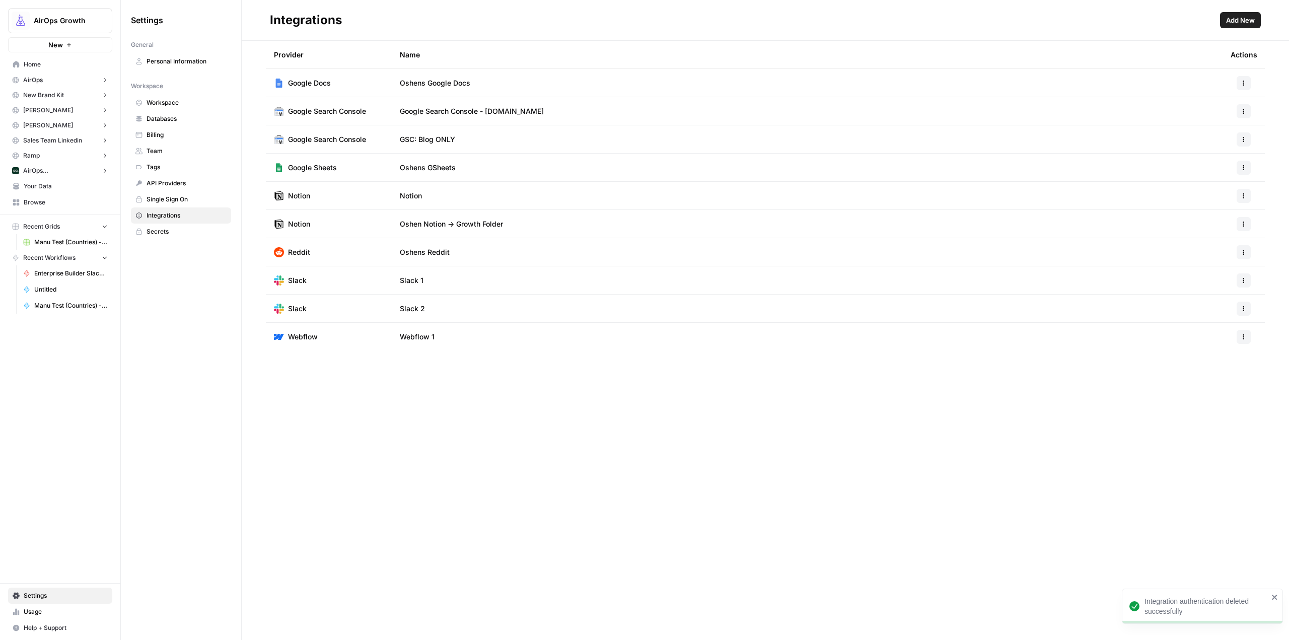
click at [1252, 305] on div at bounding box center [1244, 309] width 26 height 14
click at [1243, 308] on icon "button" at bounding box center [1244, 309] width 6 height 6
click at [1216, 377] on div "Edit Rename Delete" at bounding box center [1219, 350] width 64 height 60
click at [1218, 374] on button "Delete" at bounding box center [1218, 368] width 55 height 14
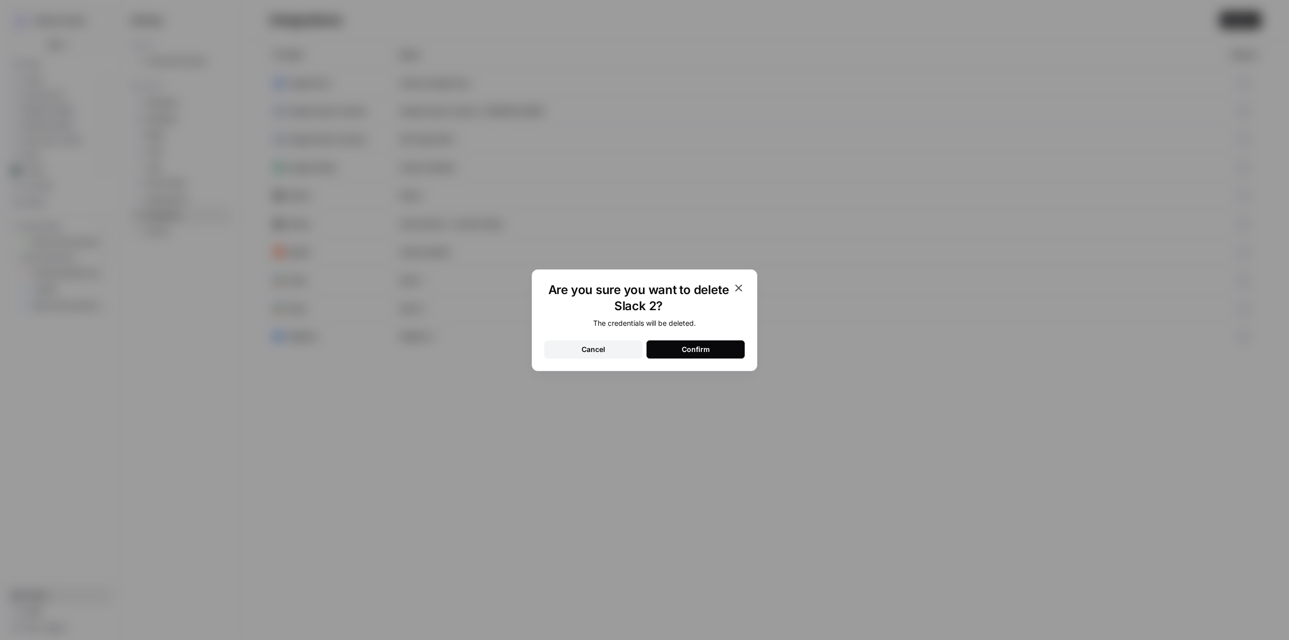
click at [697, 348] on div "Confirm" at bounding box center [696, 350] width 28 height 10
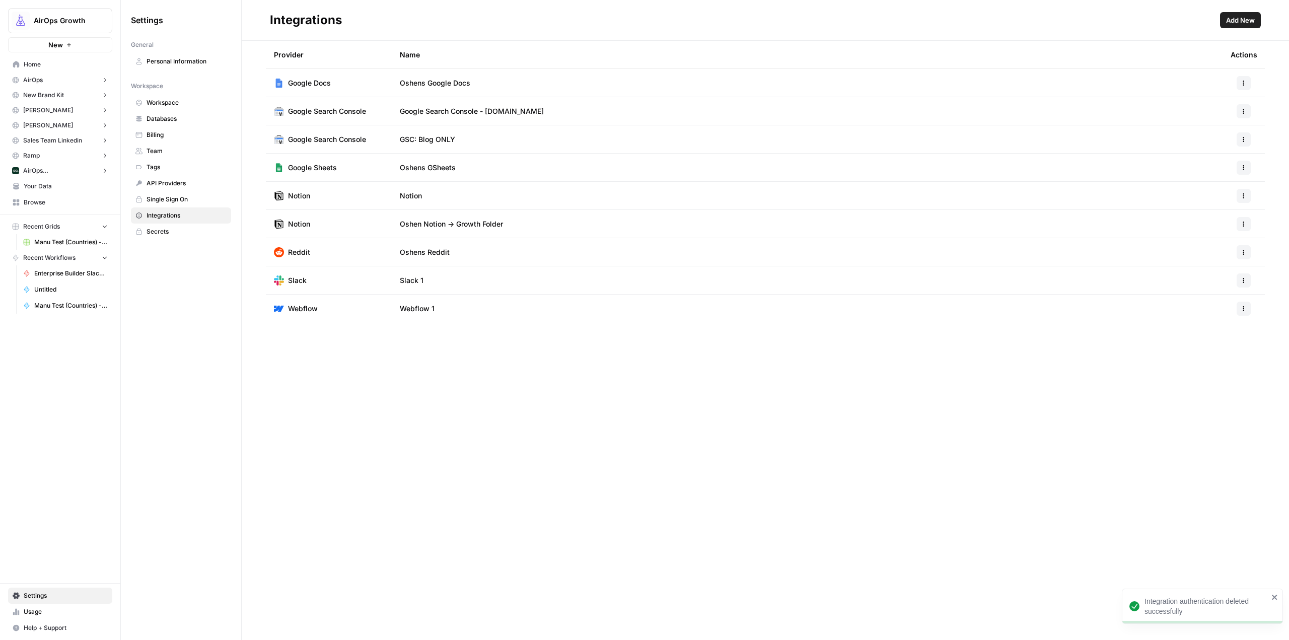
click at [739, 420] on div "Provider Name Actions Google Docs Oshens Google Docs Google Search Console Goog…" at bounding box center [766, 340] width 1048 height 599
